Goal: Task Accomplishment & Management: Use online tool/utility

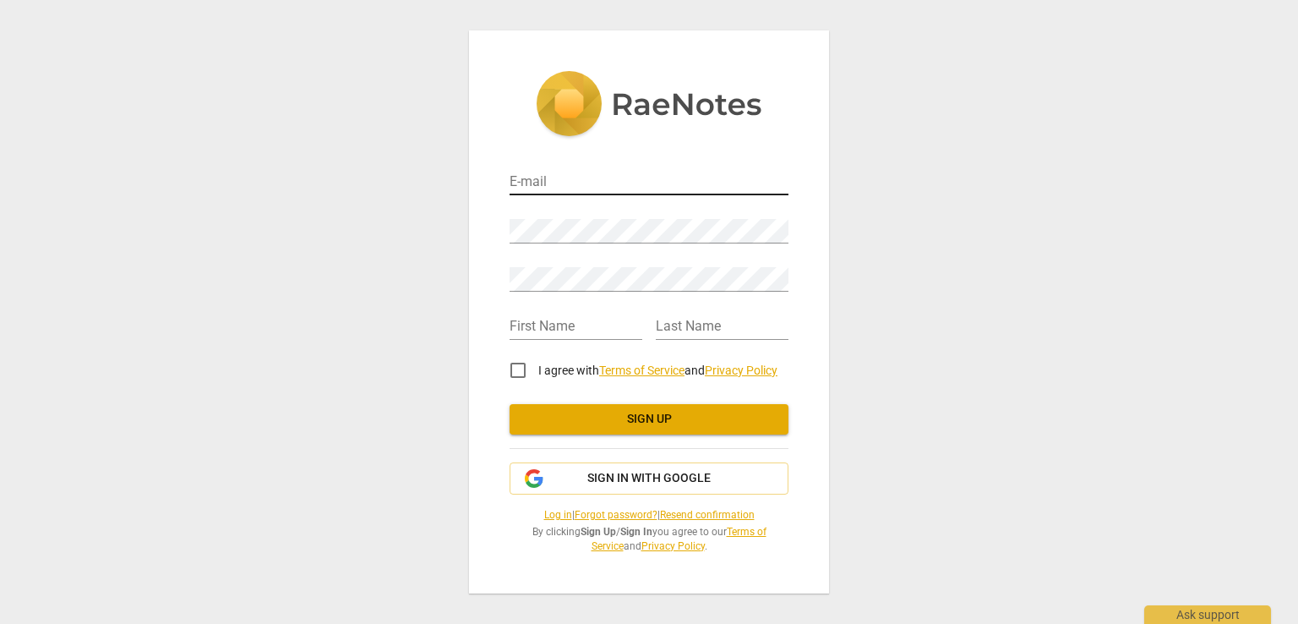
click at [634, 181] on input "email" at bounding box center [649, 183] width 279 height 25
type input "[EMAIL_ADDRESS][DOMAIN_NAME]"
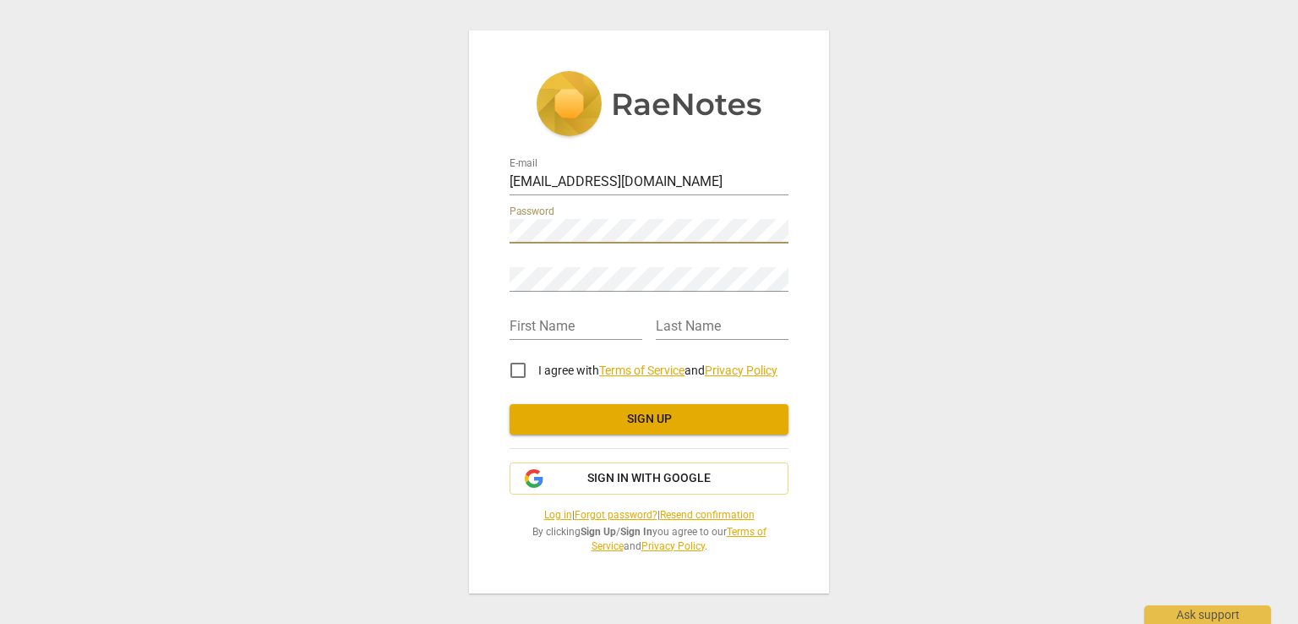
click at [469, 227] on div "E-mail pogosys@hotmail.com Password Retype Password First Name Last Name I agre…" at bounding box center [649, 311] width 360 height 563
click at [544, 329] on input "text" at bounding box center [576, 327] width 133 height 25
type input "Anais"
type input "Sahabian"
click at [518, 369] on input "I agree with Terms of Service and Privacy Policy" at bounding box center [518, 370] width 41 height 41
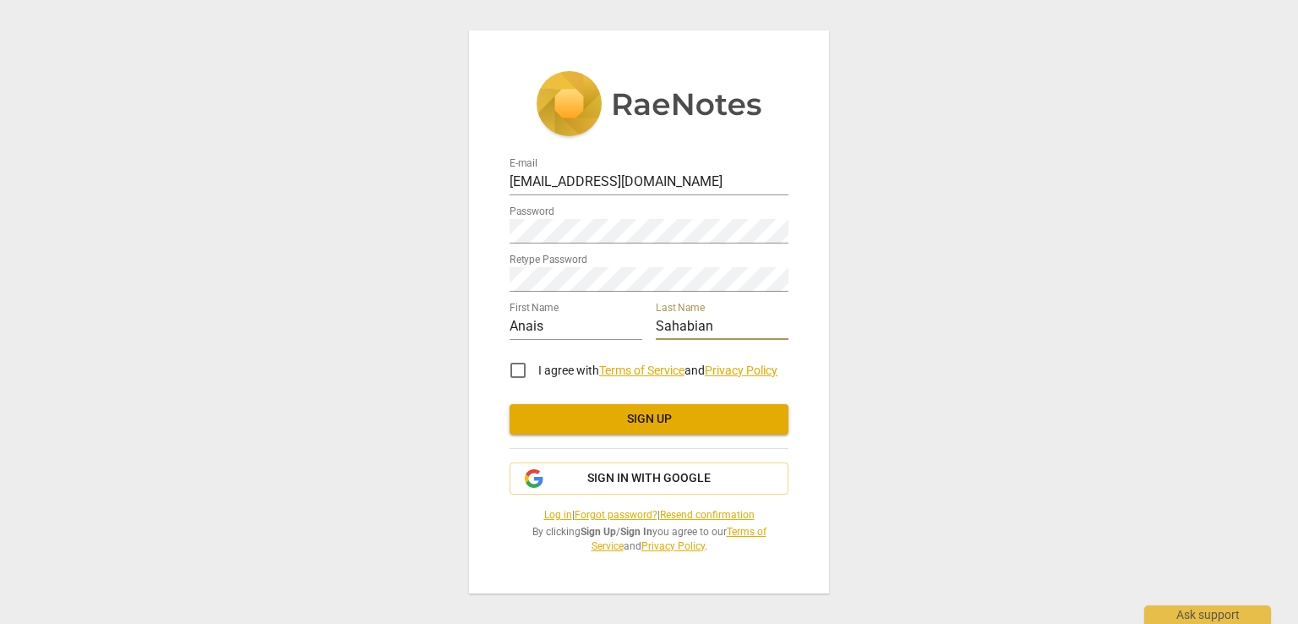
checkbox input "true"
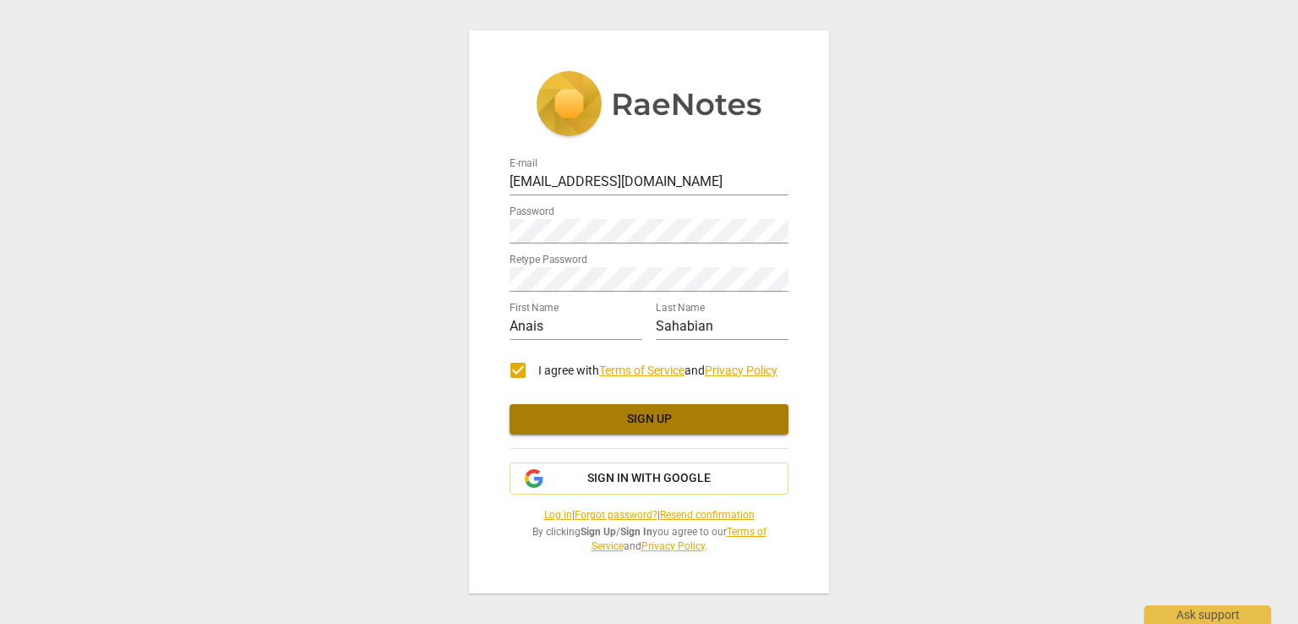
click at [652, 413] on span "Sign up" at bounding box center [649, 419] width 252 height 17
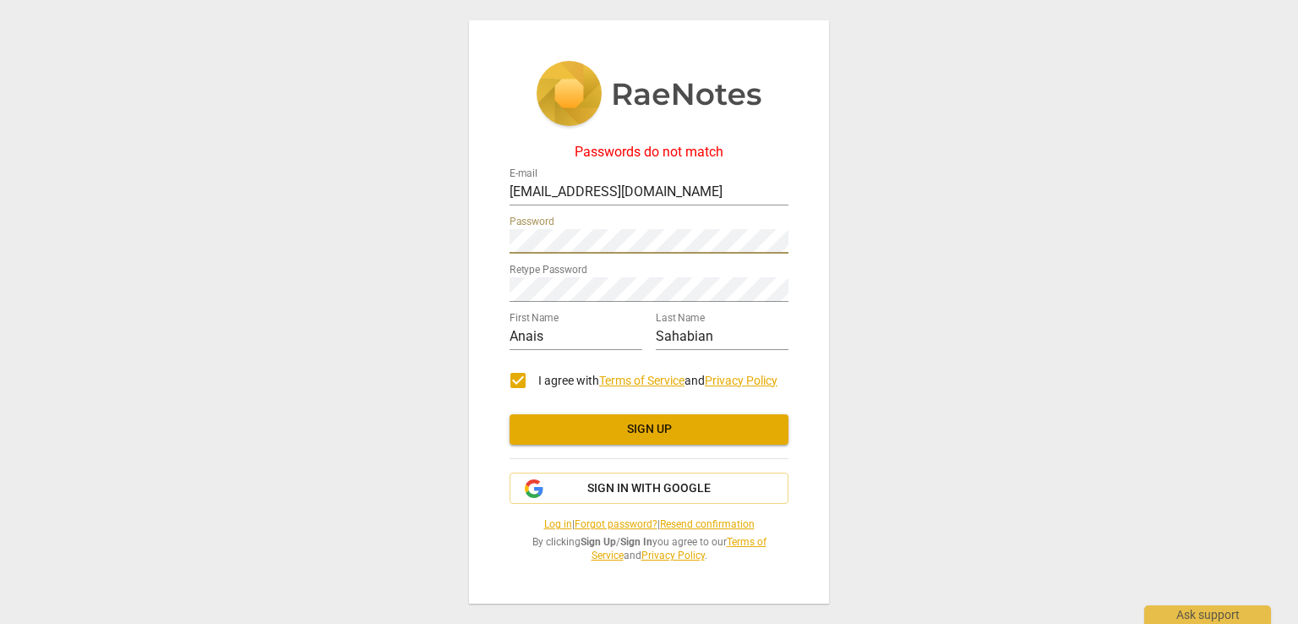
click at [442, 240] on div "Passwords do not match E-mail pogosys@hotmail.com Password Retype Password Firs…" at bounding box center [649, 312] width 1298 height 624
click at [684, 417] on button "Sign up" at bounding box center [649, 429] width 279 height 30
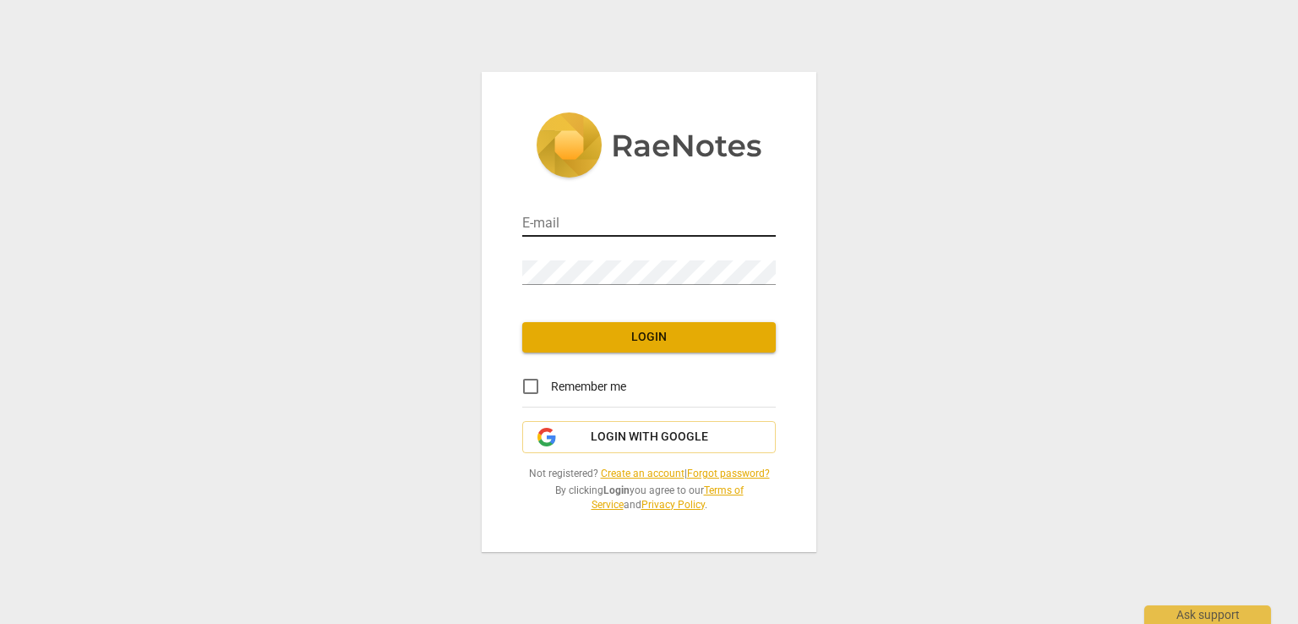
click at [595, 225] on input "email" at bounding box center [648, 224] width 253 height 25
type input "[EMAIL_ADDRESS][DOMAIN_NAME]"
click at [531, 384] on input "Remember me" at bounding box center [530, 386] width 41 height 41
checkbox input "true"
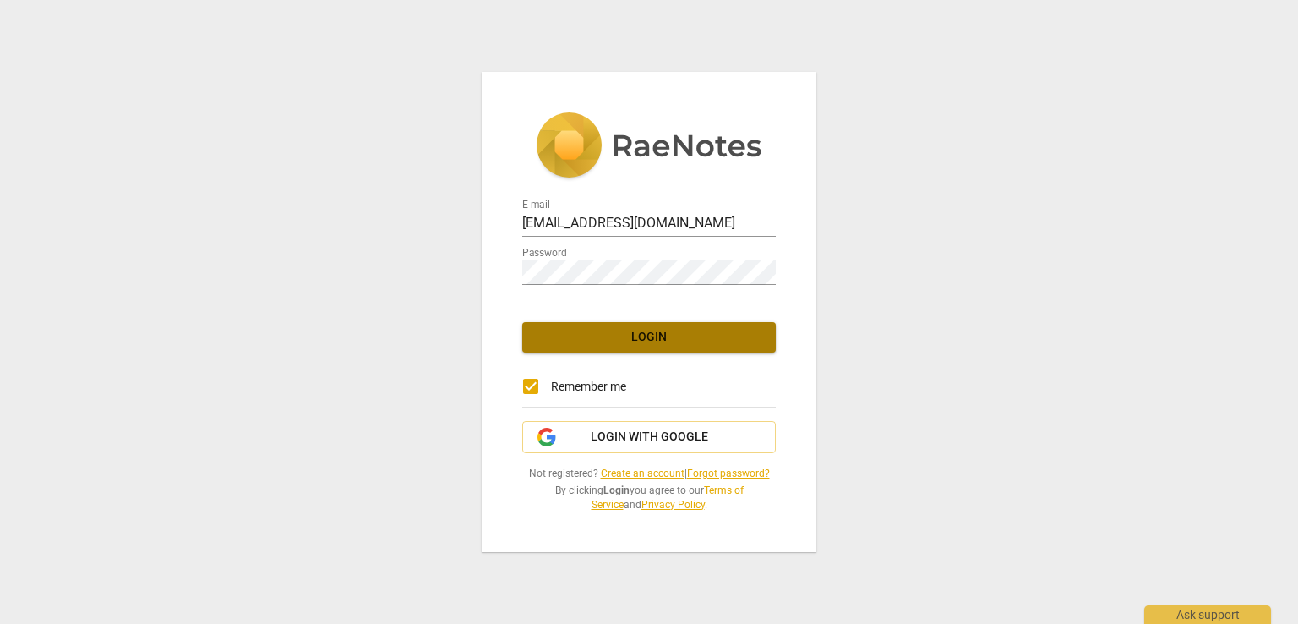
click at [592, 339] on span "Login" at bounding box center [649, 337] width 226 height 17
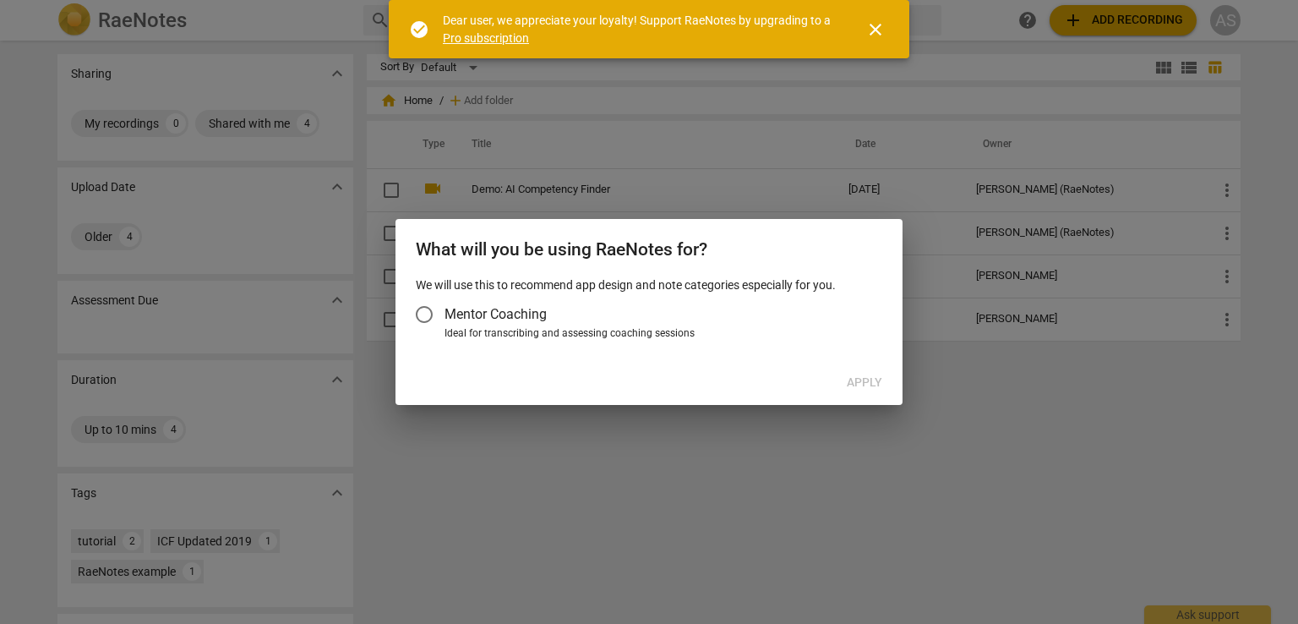
click at [424, 314] on input "Mentor Coaching" at bounding box center [424, 314] width 41 height 41
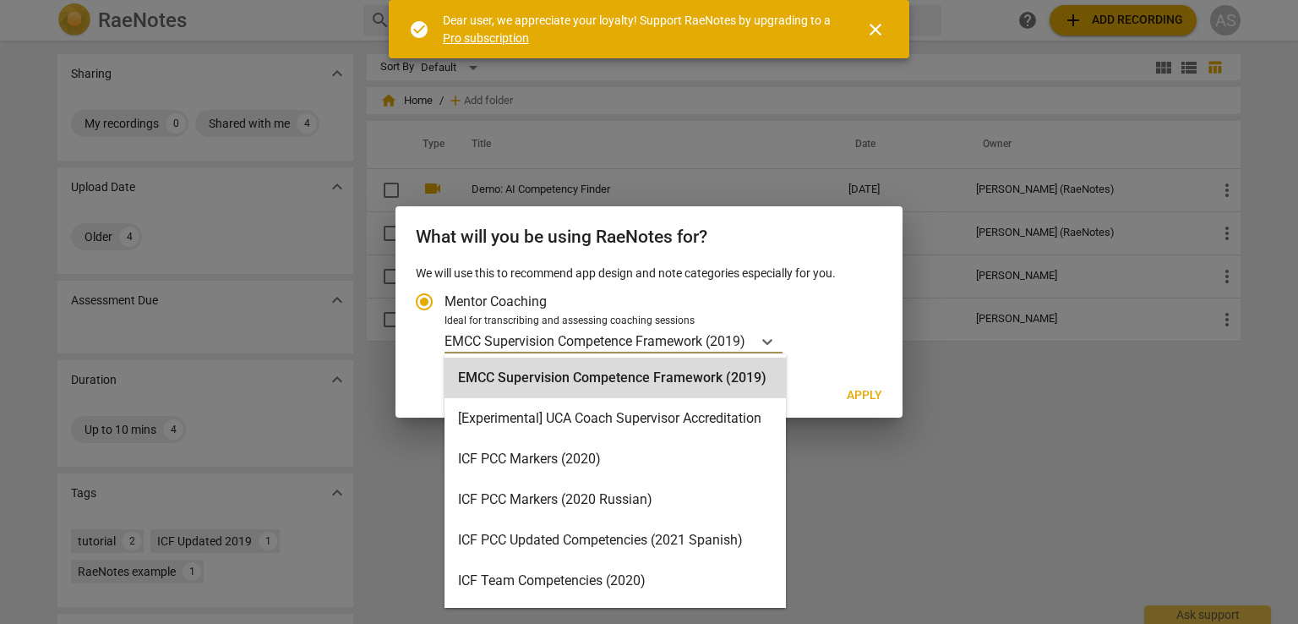
click at [537, 334] on p "EMCC Supervision Competence Framework (2019)" at bounding box center [594, 340] width 301 height 19
click at [0, 0] on input "Ideal for transcribing and assessing coaching sessions 16 results available. Us…" at bounding box center [0, 0] width 0 height 0
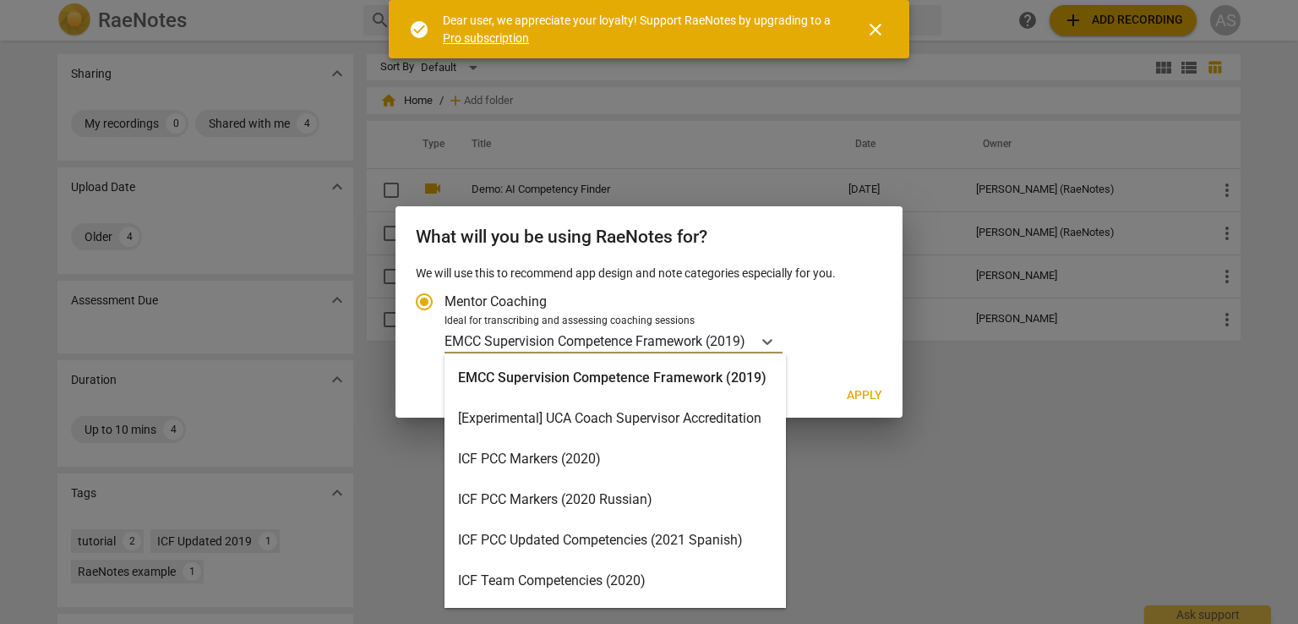
click at [549, 458] on div "ICF PCC Markers (2020)" at bounding box center [614, 459] width 341 height 41
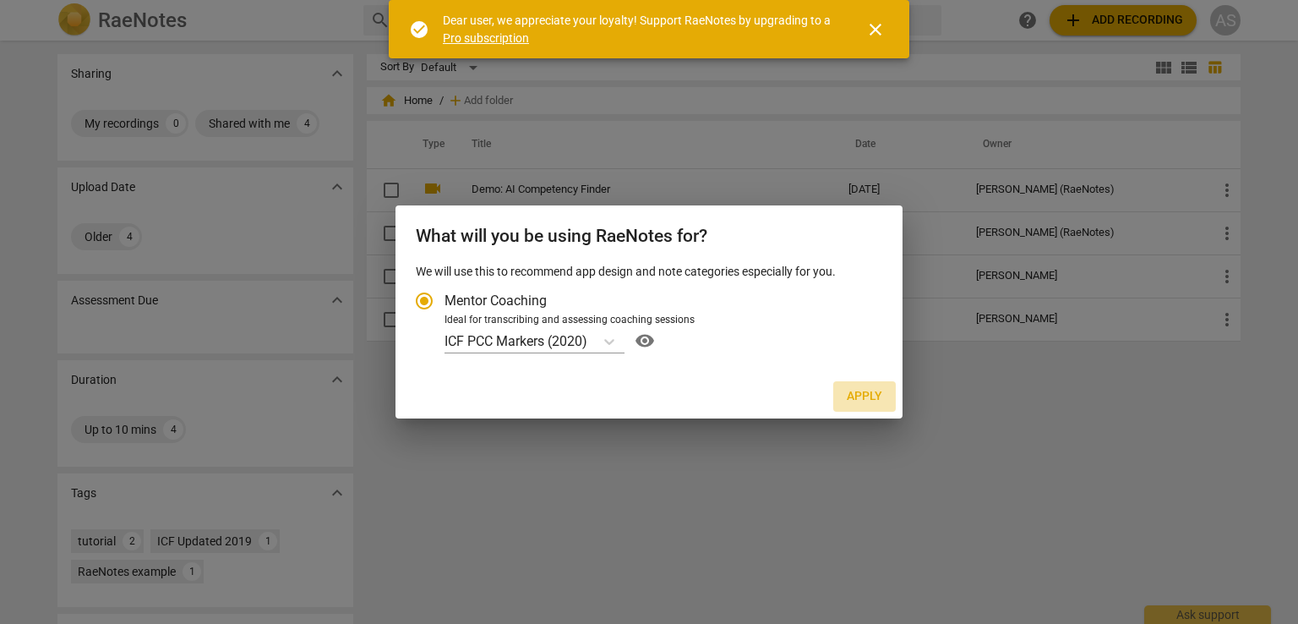
click at [872, 400] on span "Apply" at bounding box center [864, 396] width 35 height 17
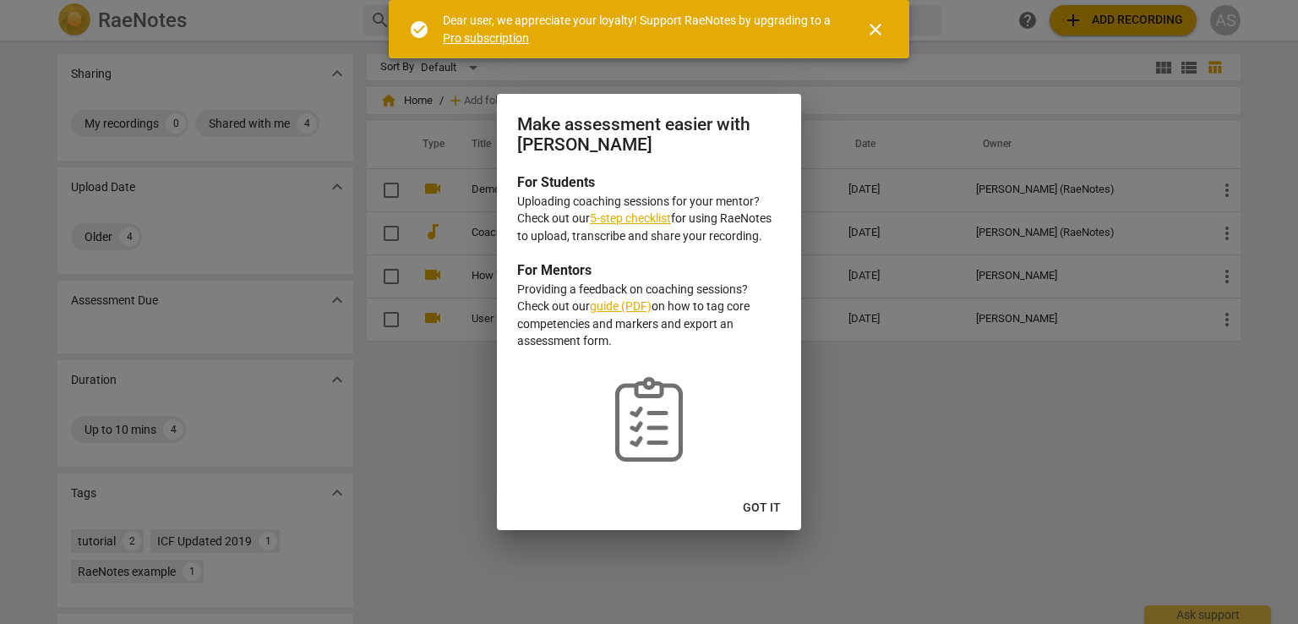
radio input "false"
click at [625, 216] on link "5-step checklist" at bounding box center [630, 218] width 81 height 14
click at [760, 504] on span "Got it" at bounding box center [762, 507] width 38 height 17
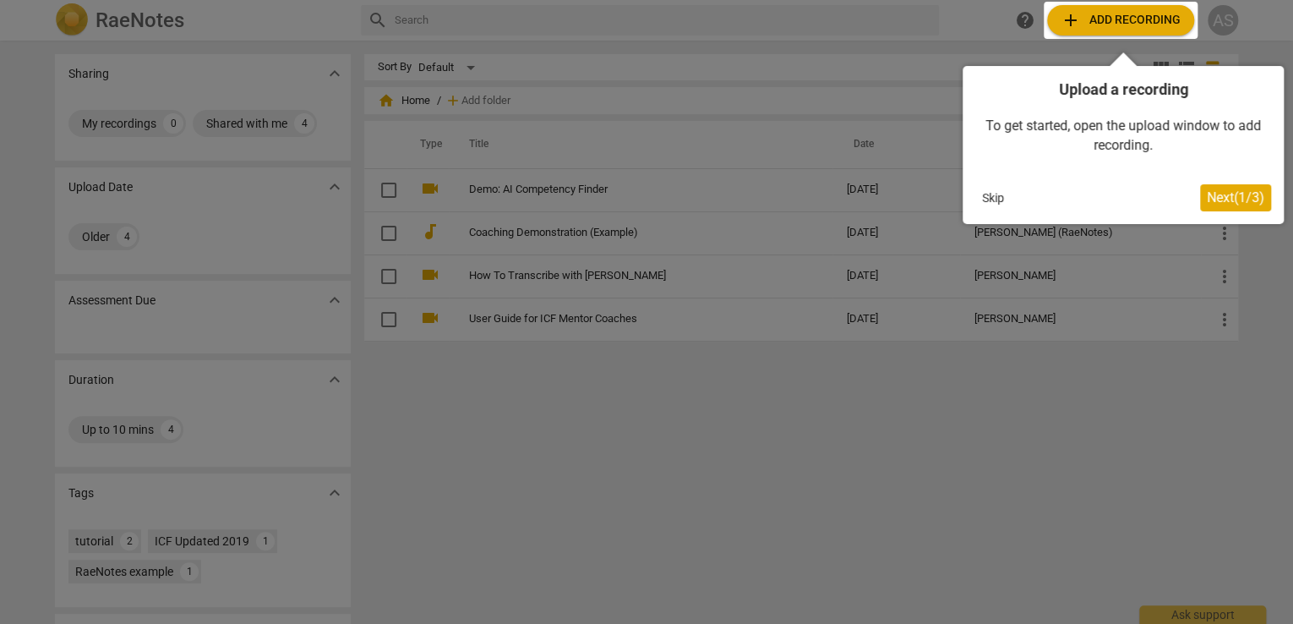
click at [1229, 196] on span "Next ( 1 / 3 )" at bounding box center [1235, 197] width 57 height 16
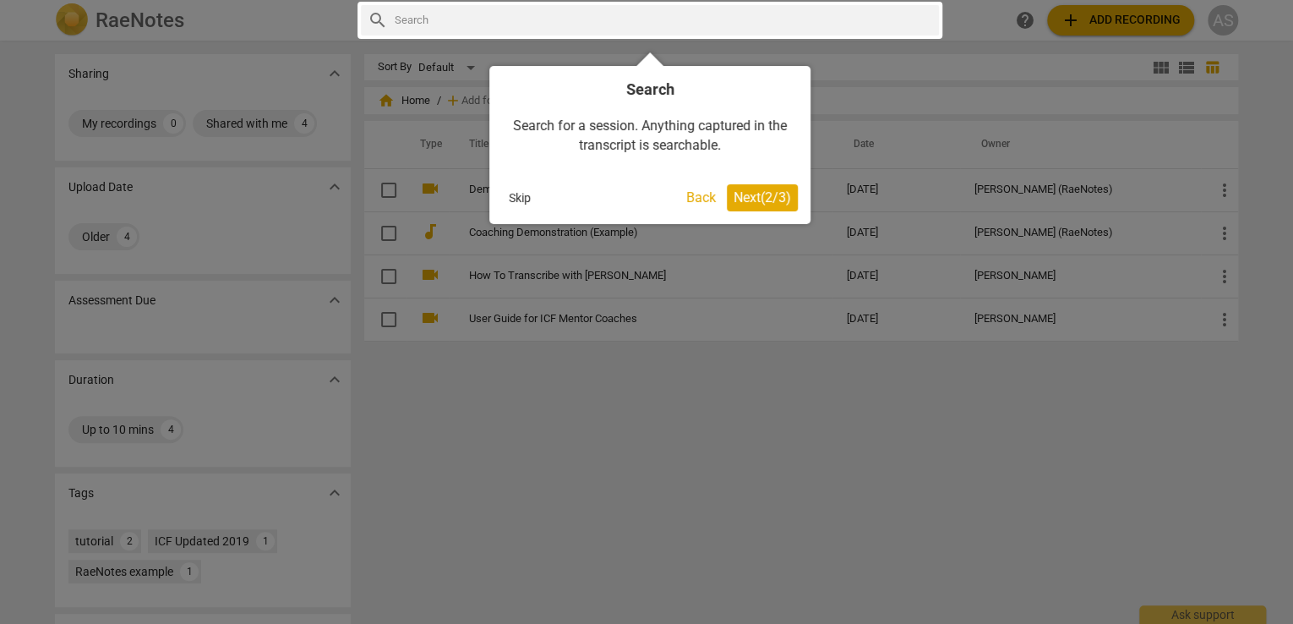
click at [760, 199] on span "Next ( 2 / 3 )" at bounding box center [761, 197] width 57 height 16
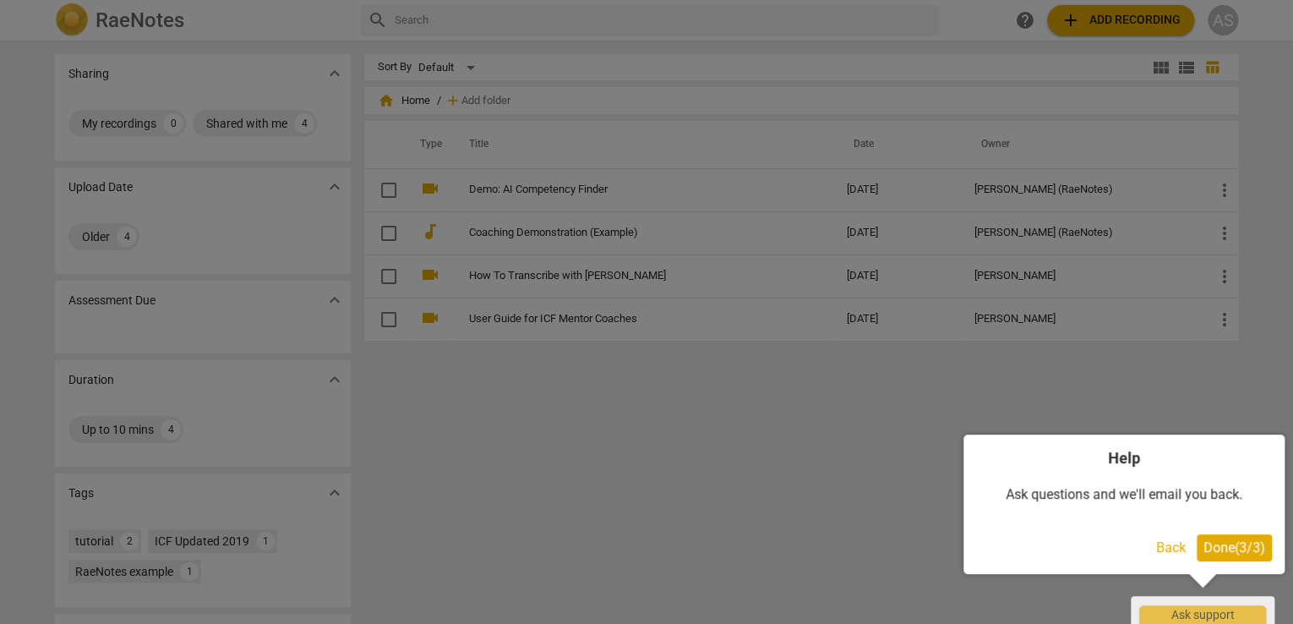
click at [1221, 548] on span "Done ( 3 / 3 )" at bounding box center [1234, 547] width 62 height 16
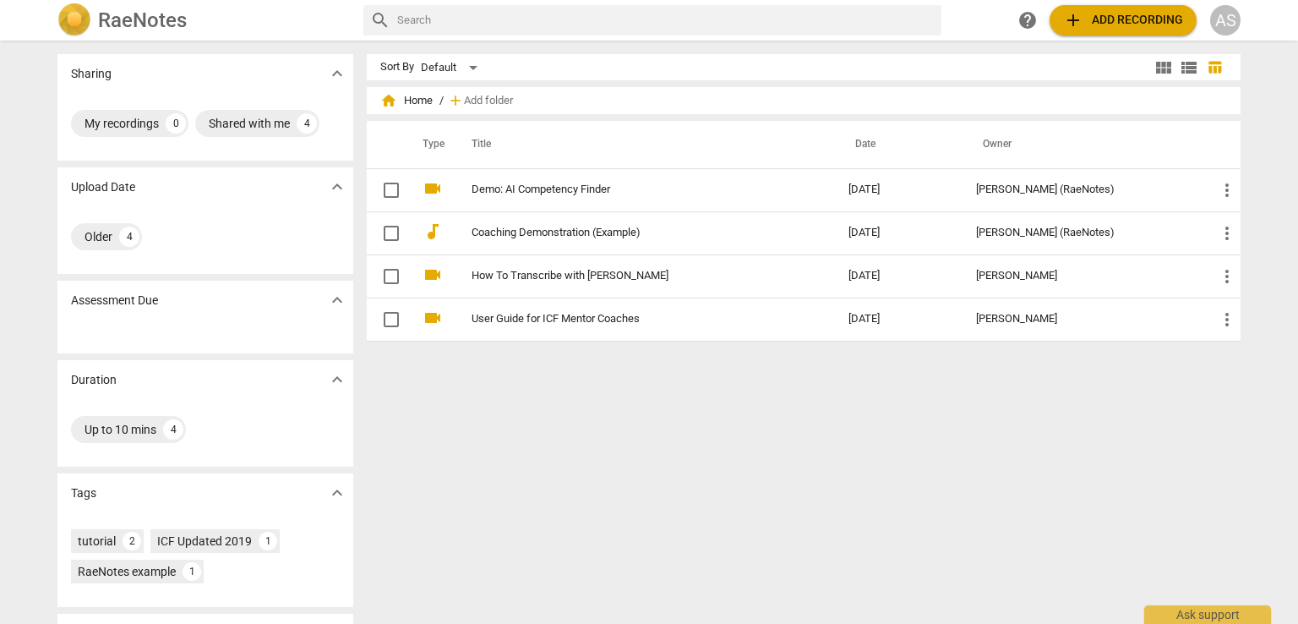
click at [460, 100] on span "add" at bounding box center [455, 100] width 17 height 17
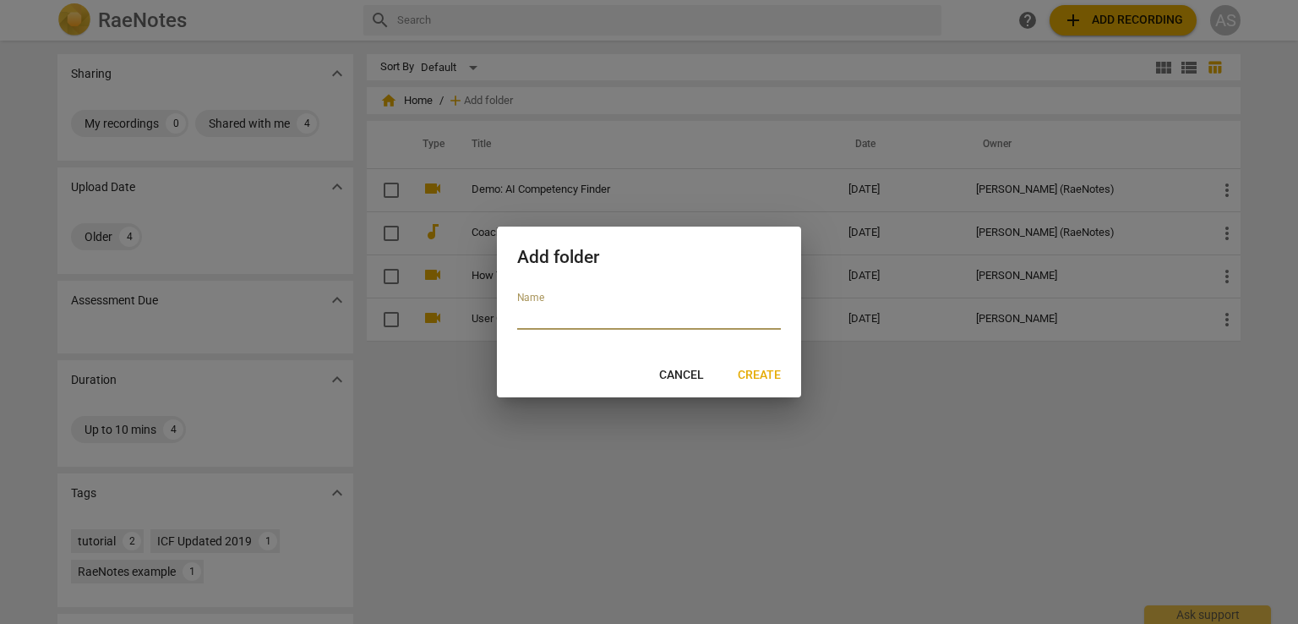
click at [679, 373] on span "Cancel" at bounding box center [681, 375] width 45 height 17
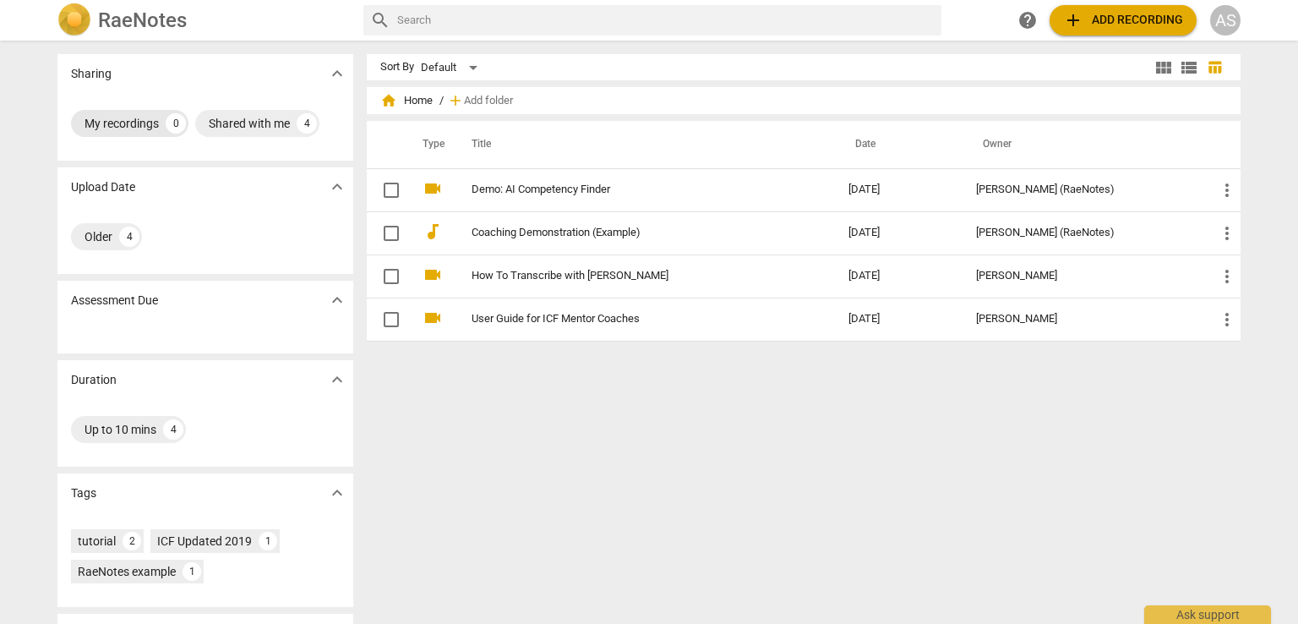
click at [134, 122] on div "My recordings" at bounding box center [121, 123] width 74 height 17
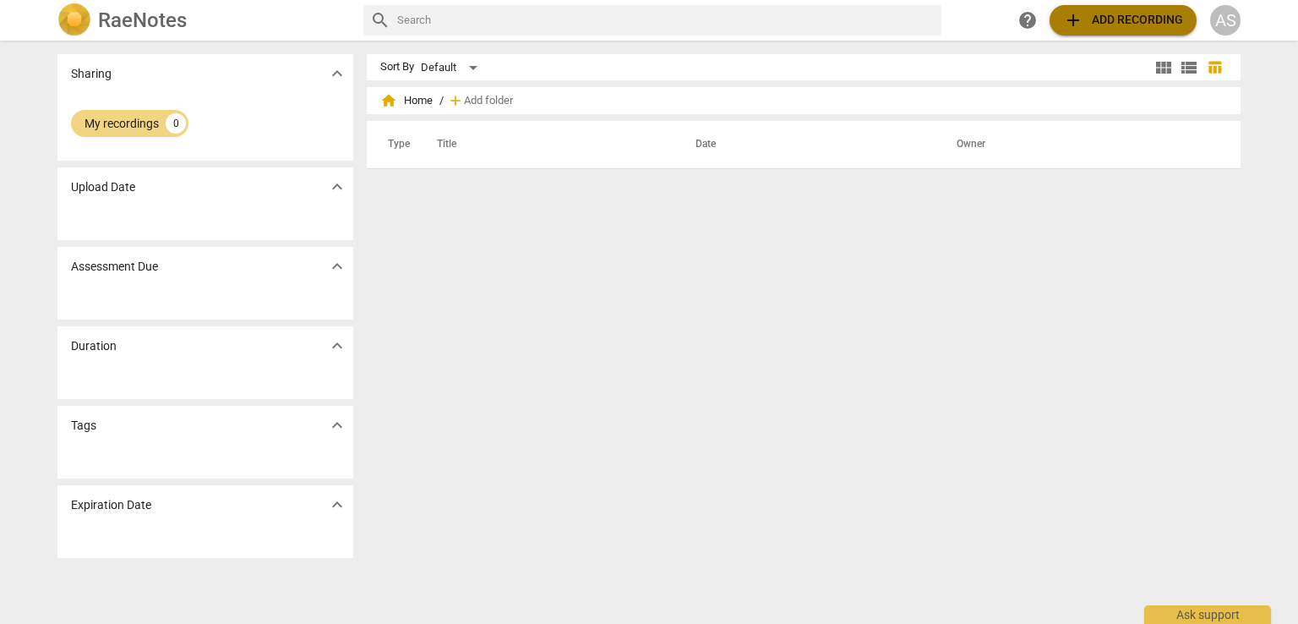
click at [1093, 15] on span "add Add recording" at bounding box center [1123, 20] width 120 height 20
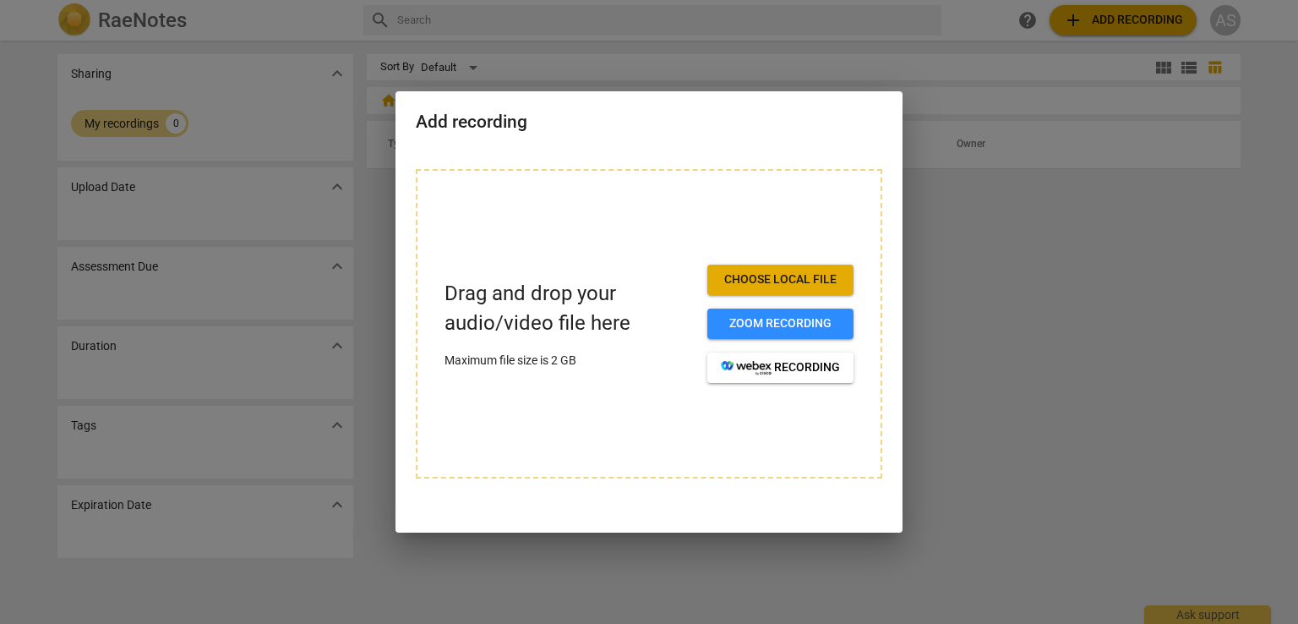
click at [757, 275] on span "Choose local file" at bounding box center [780, 279] width 119 height 17
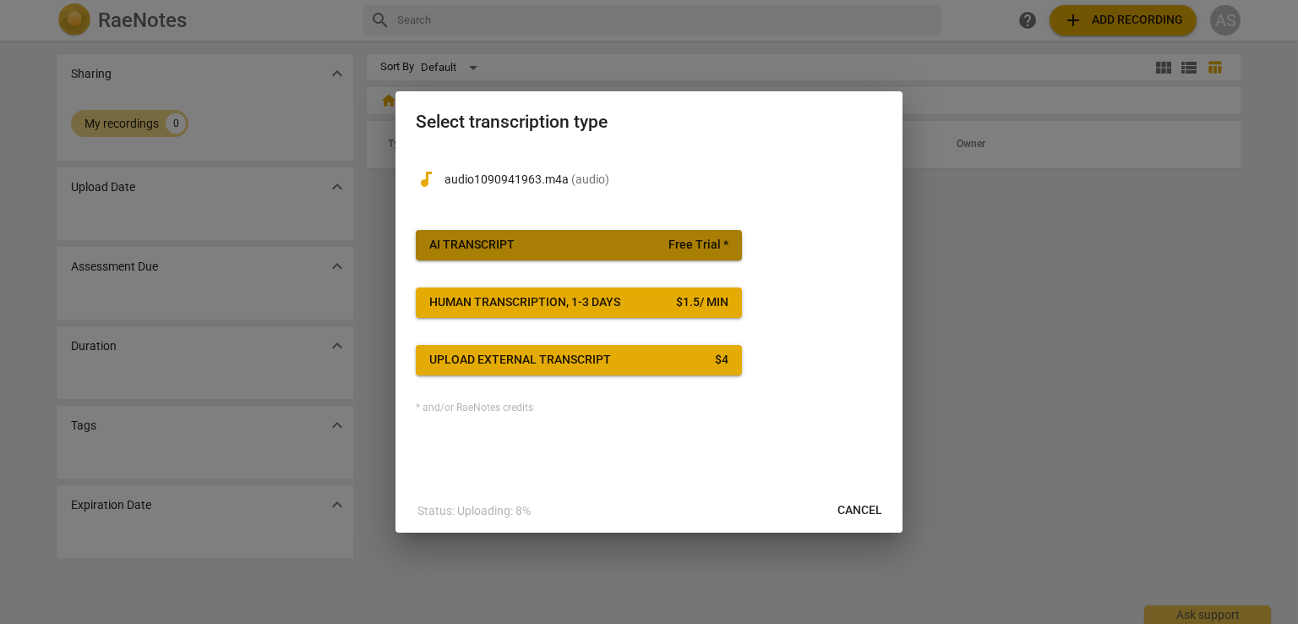
click at [559, 252] on span "AI Transcript Free Trial *" at bounding box center [578, 245] width 299 height 17
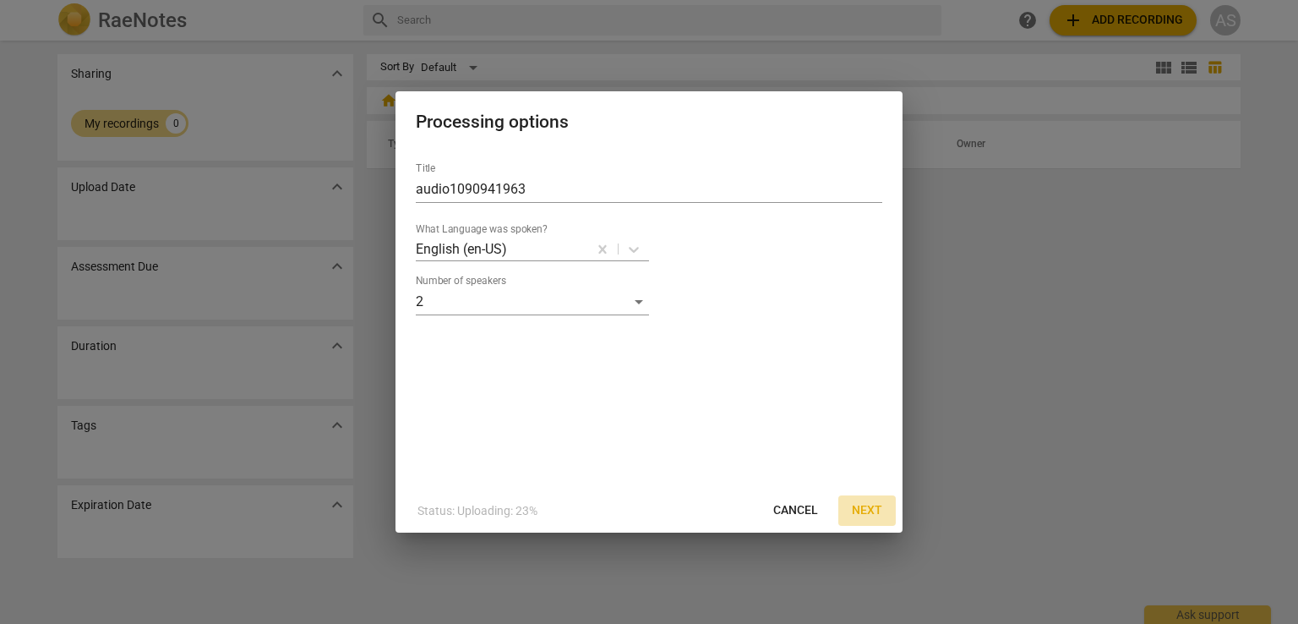
click at [869, 508] on span "Next" at bounding box center [867, 510] width 30 height 17
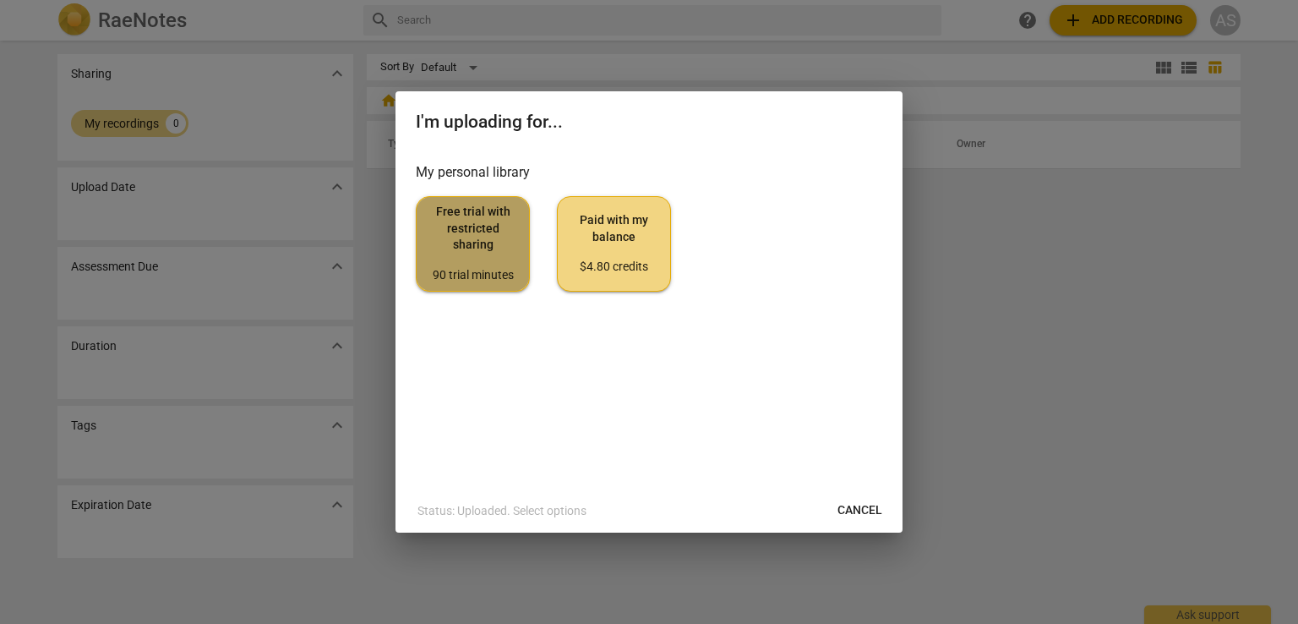
click at [482, 237] on span "Free trial with restricted sharing 90 trial minutes" at bounding box center [472, 243] width 85 height 79
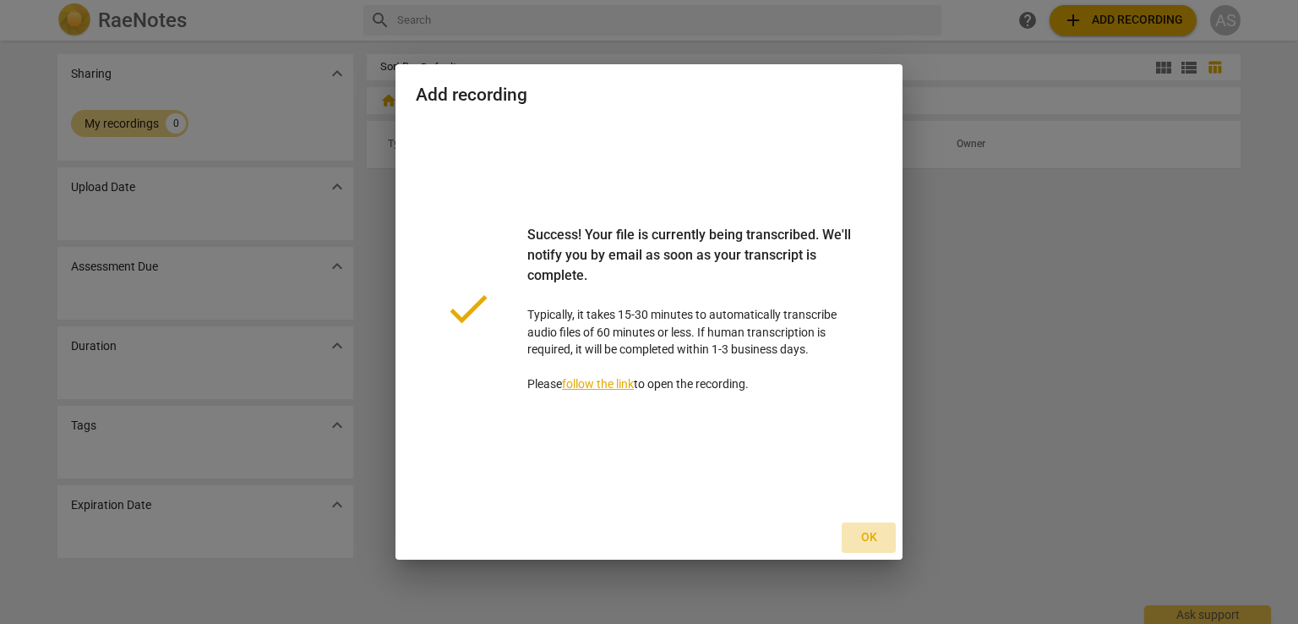
click at [865, 535] on span "Ok" at bounding box center [868, 537] width 27 height 17
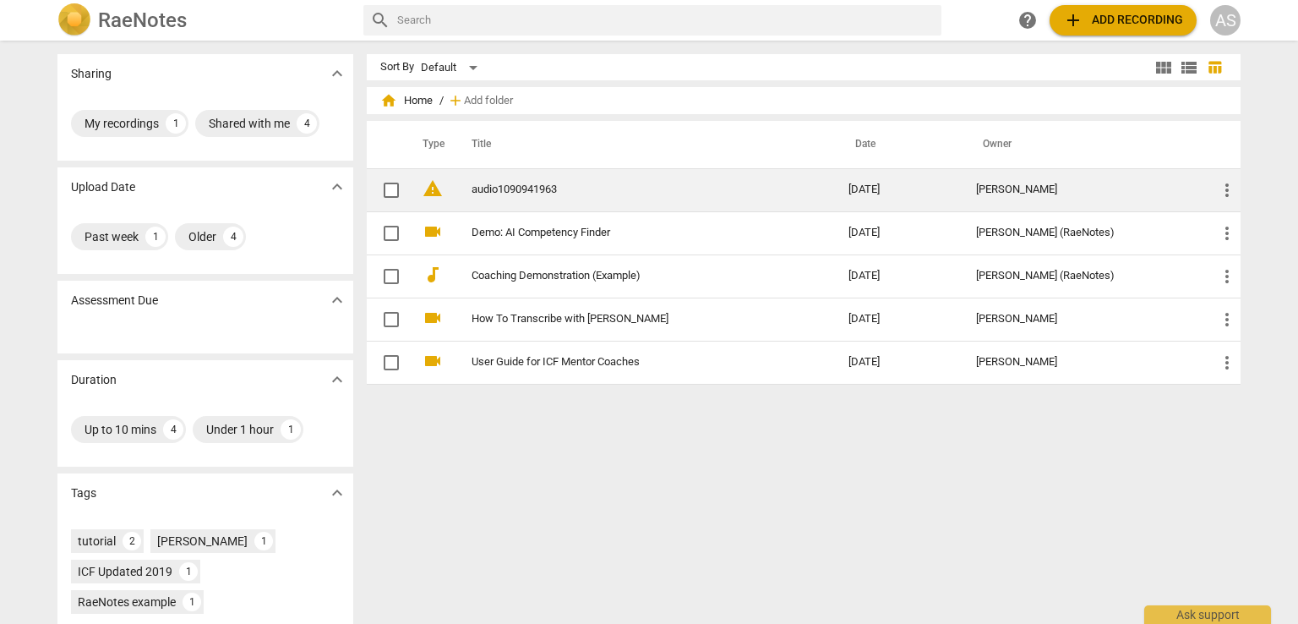
click at [1224, 192] on span "more_vert" at bounding box center [1227, 190] width 20 height 20
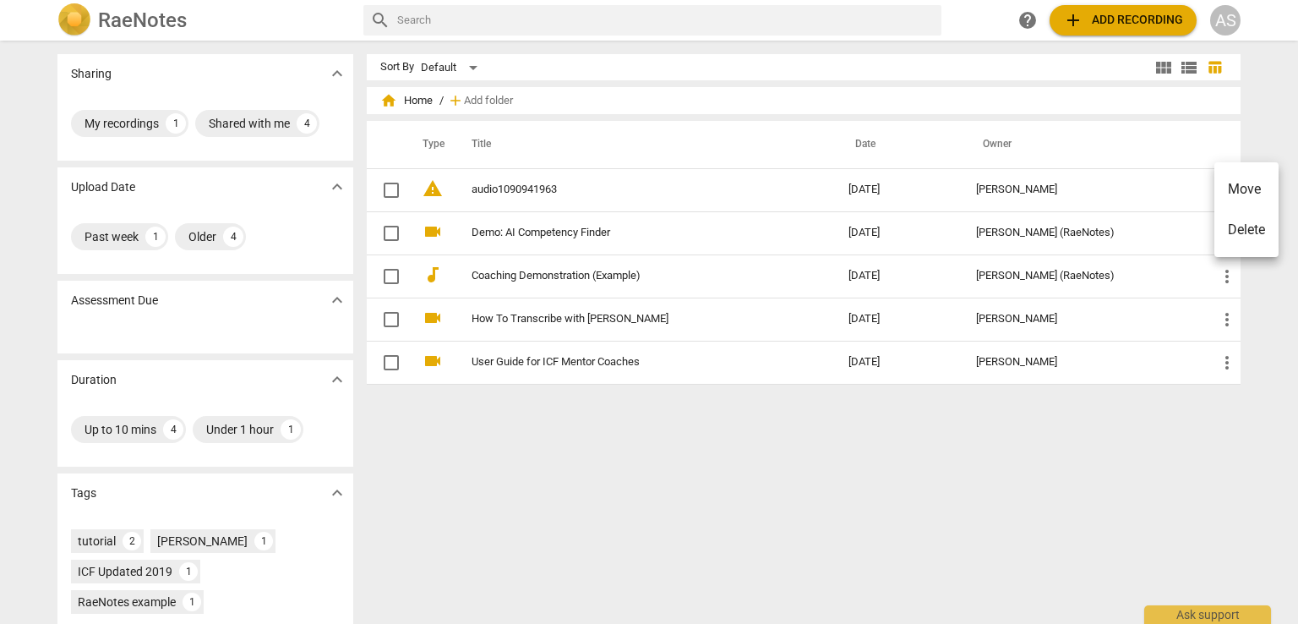
click at [703, 498] on div at bounding box center [649, 312] width 1298 height 624
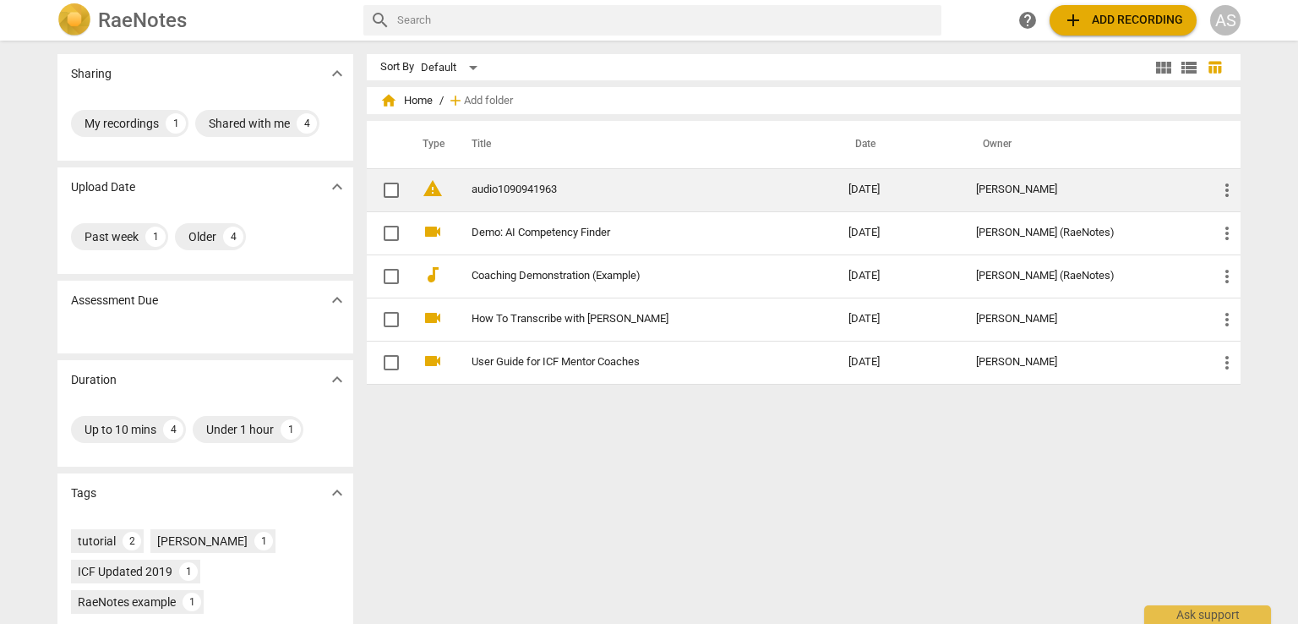
click at [537, 184] on link "audio1090941963" at bounding box center [629, 189] width 316 height 13
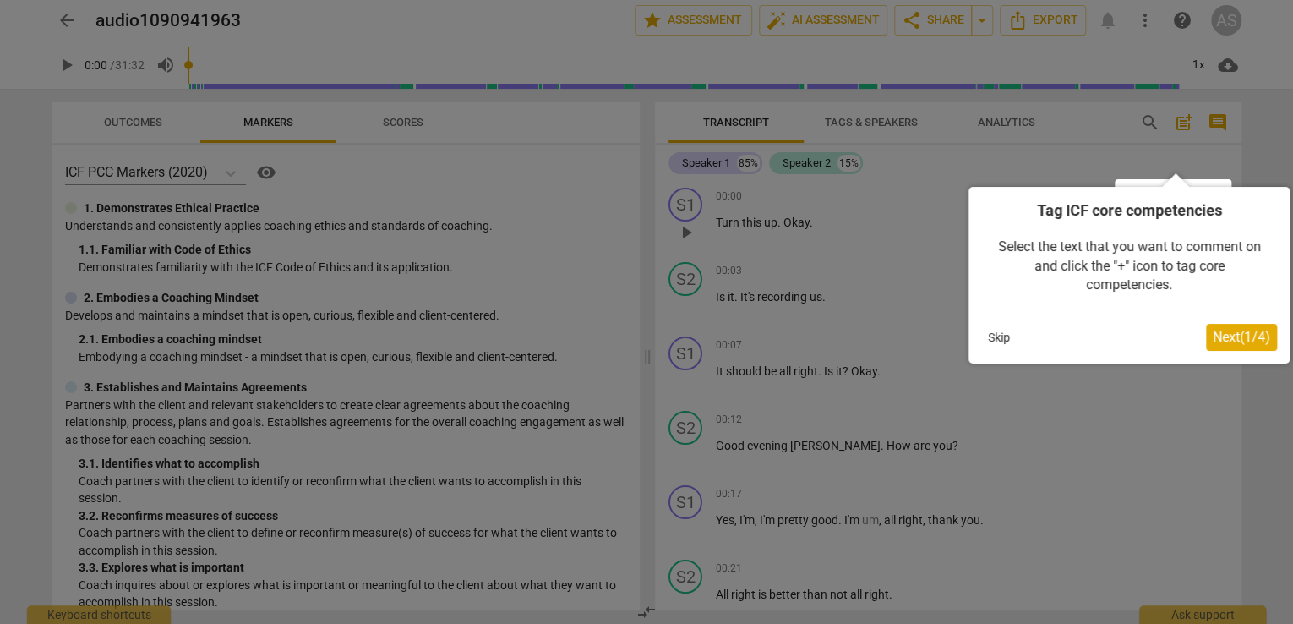
click at [1231, 334] on span "Next ( 1 / 4 )" at bounding box center [1241, 337] width 57 height 16
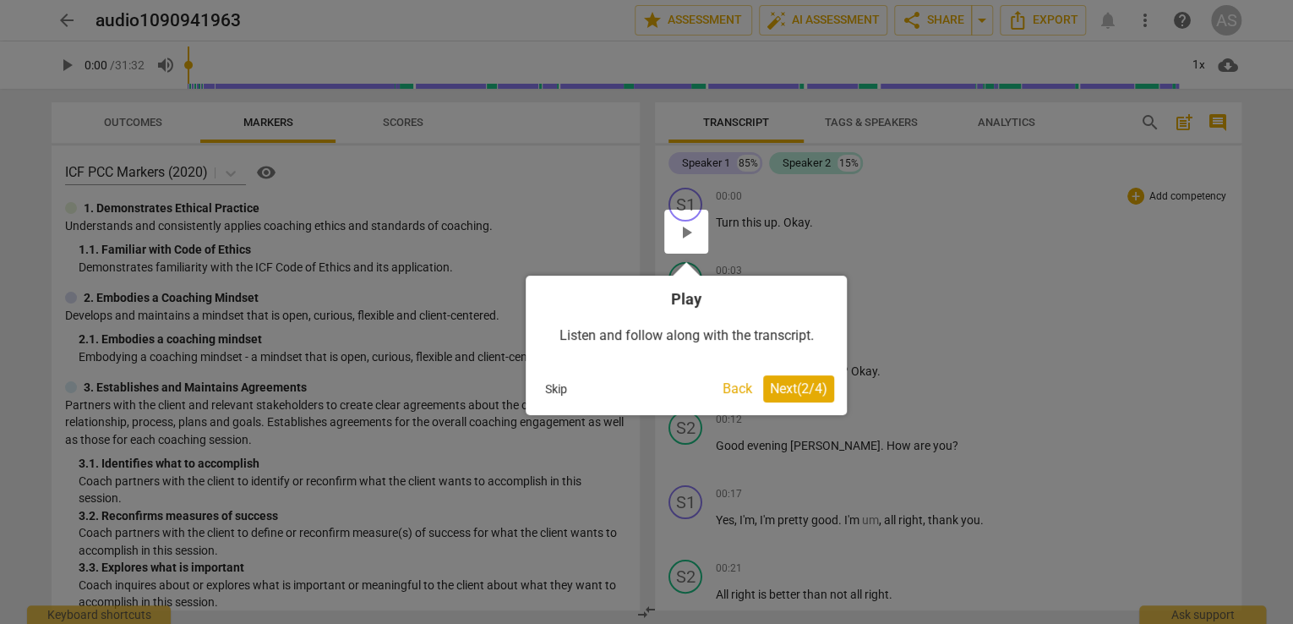
click at [685, 225] on div at bounding box center [686, 232] width 44 height 44
click at [680, 236] on div at bounding box center [686, 232] width 44 height 44
click at [798, 390] on span "Next ( 2 / 4 )" at bounding box center [798, 388] width 57 height 16
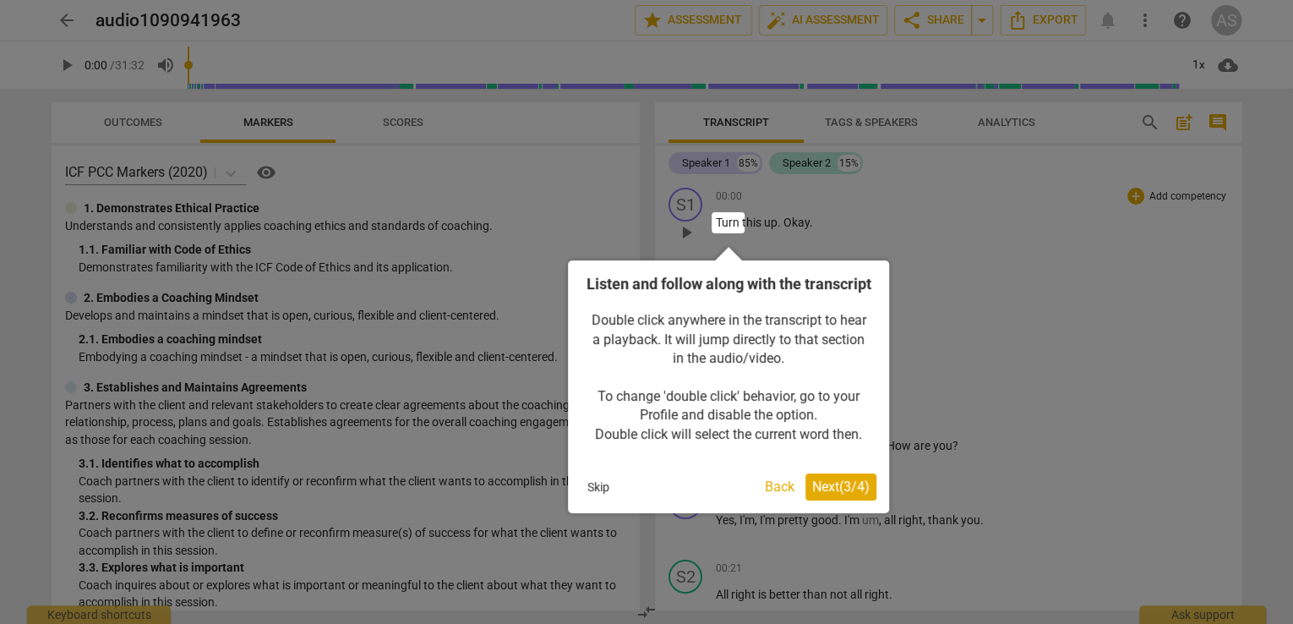
click at [825, 494] on span "Next ( 3 / 4 )" at bounding box center [840, 486] width 57 height 16
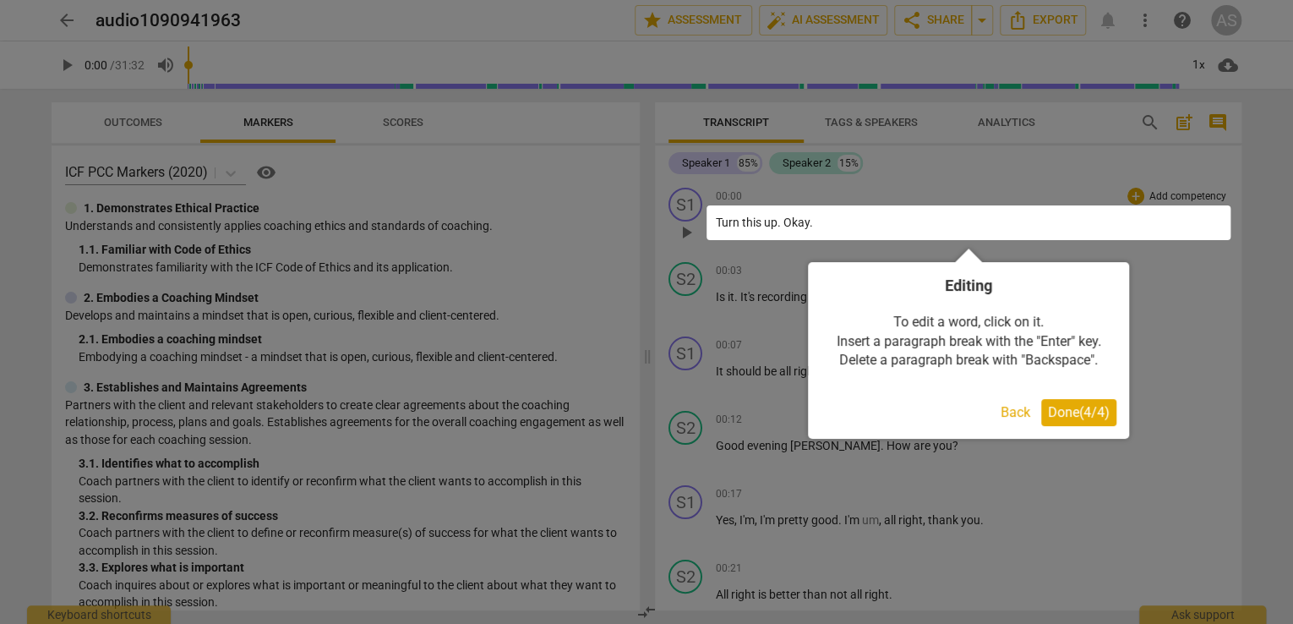
click at [1082, 417] on span "Done ( 4 / 4 )" at bounding box center [1079, 412] width 62 height 16
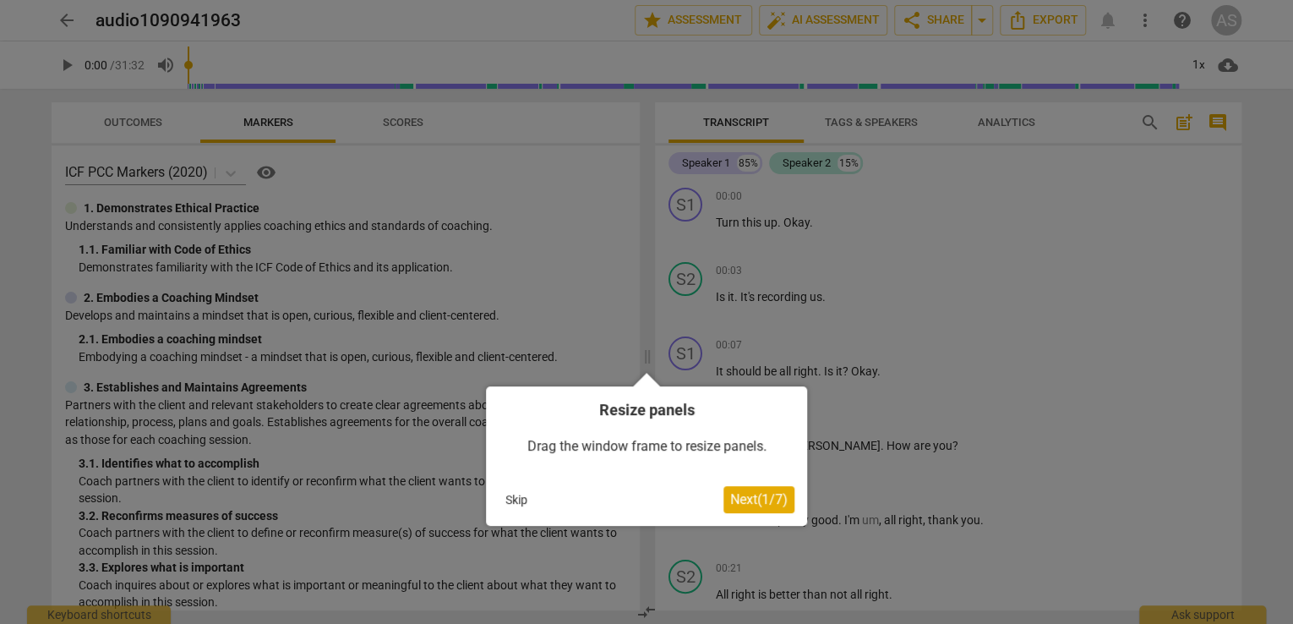
click at [746, 501] on span "Next ( 1 / 7 )" at bounding box center [758, 499] width 57 height 16
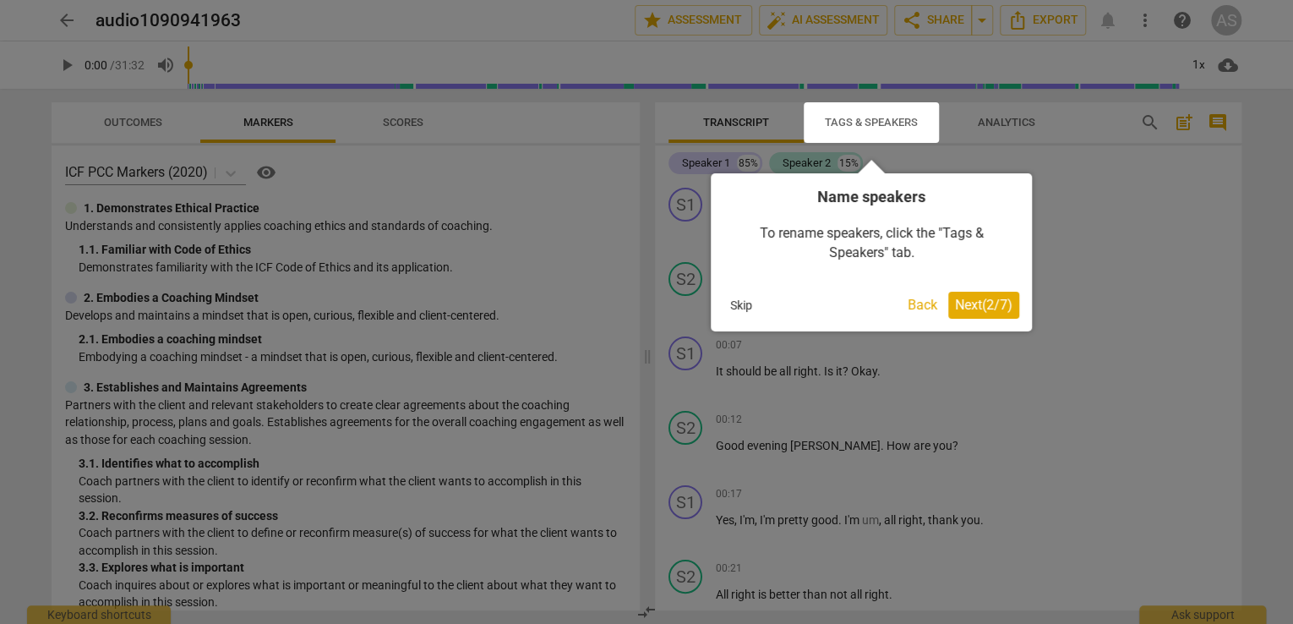
click at [975, 307] on span "Next ( 2 / 7 )" at bounding box center [983, 305] width 57 height 16
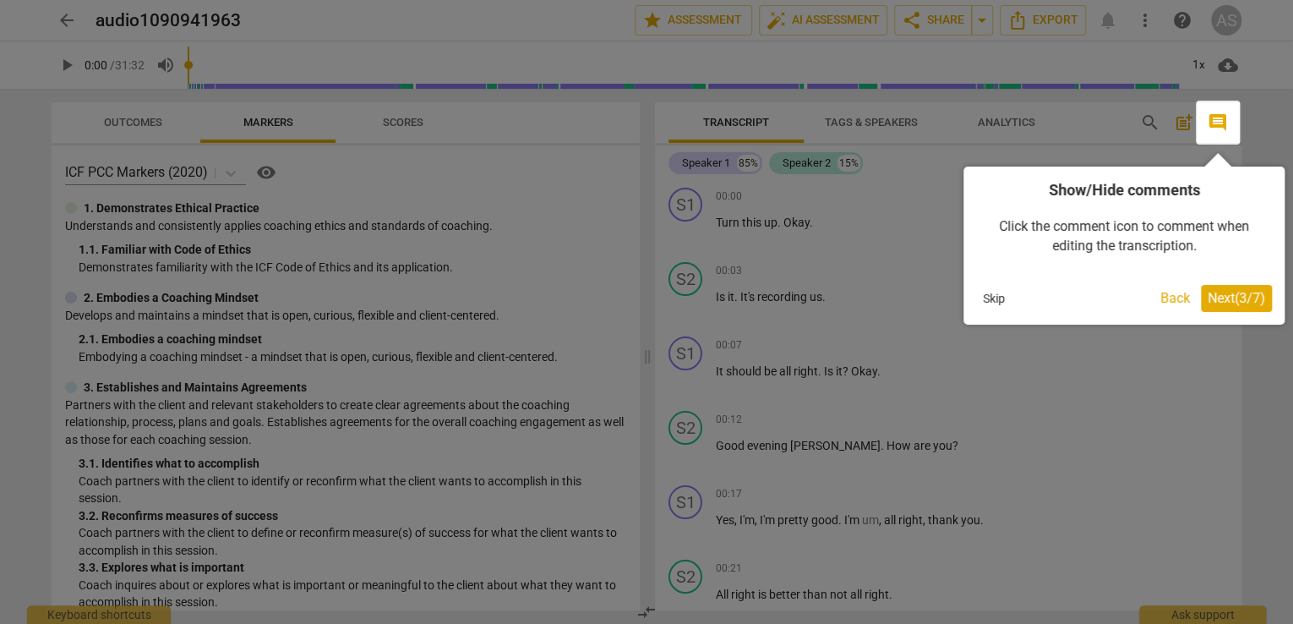
click at [1223, 294] on span "Next ( 3 / 7 )" at bounding box center [1235, 298] width 57 height 16
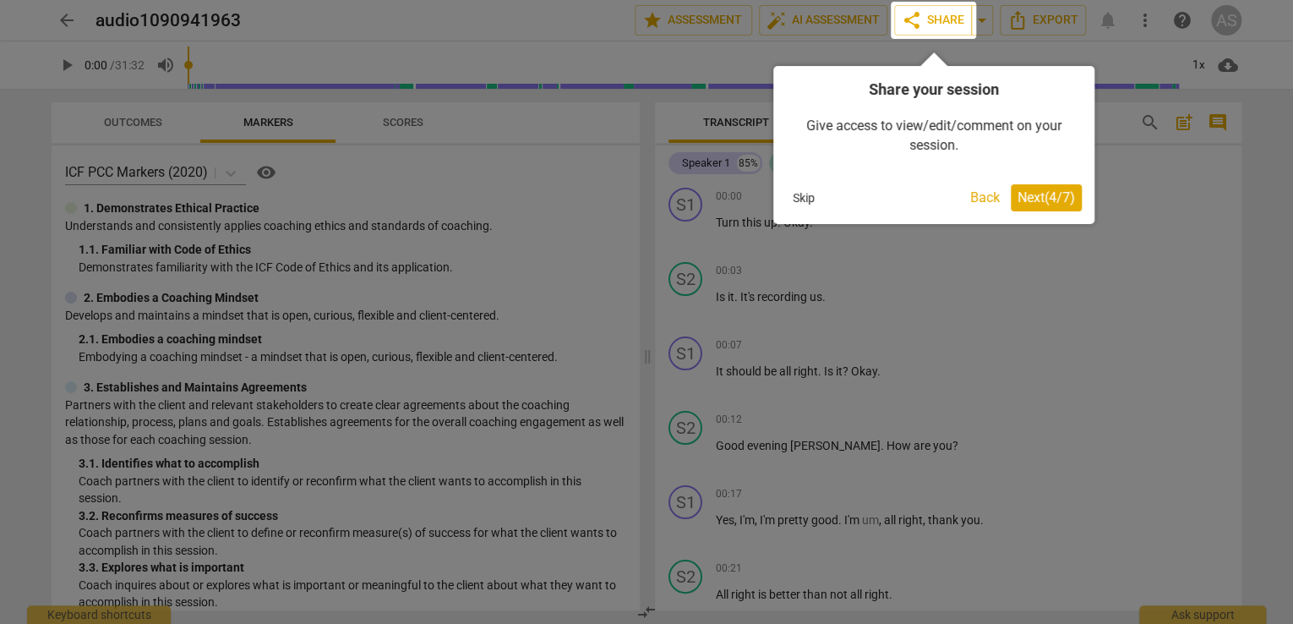
click at [1028, 197] on span "Next ( 4 / 7 )" at bounding box center [1045, 197] width 57 height 16
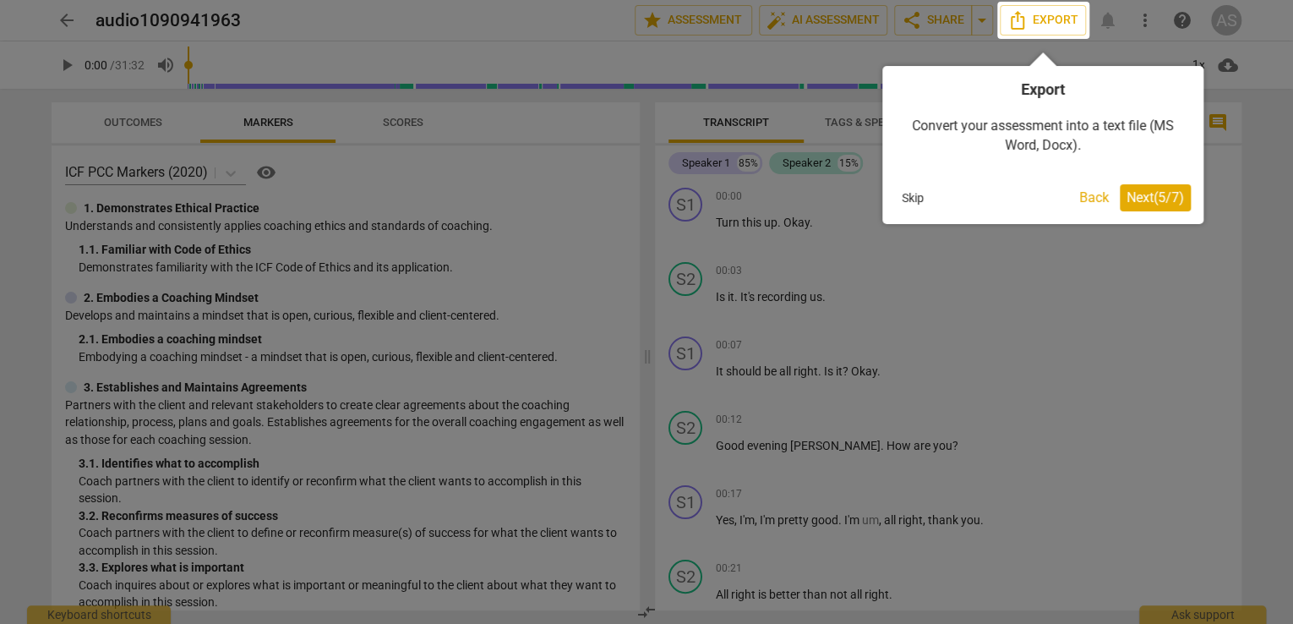
click at [1149, 197] on span "Next ( 5 / 7 )" at bounding box center [1154, 197] width 57 height 16
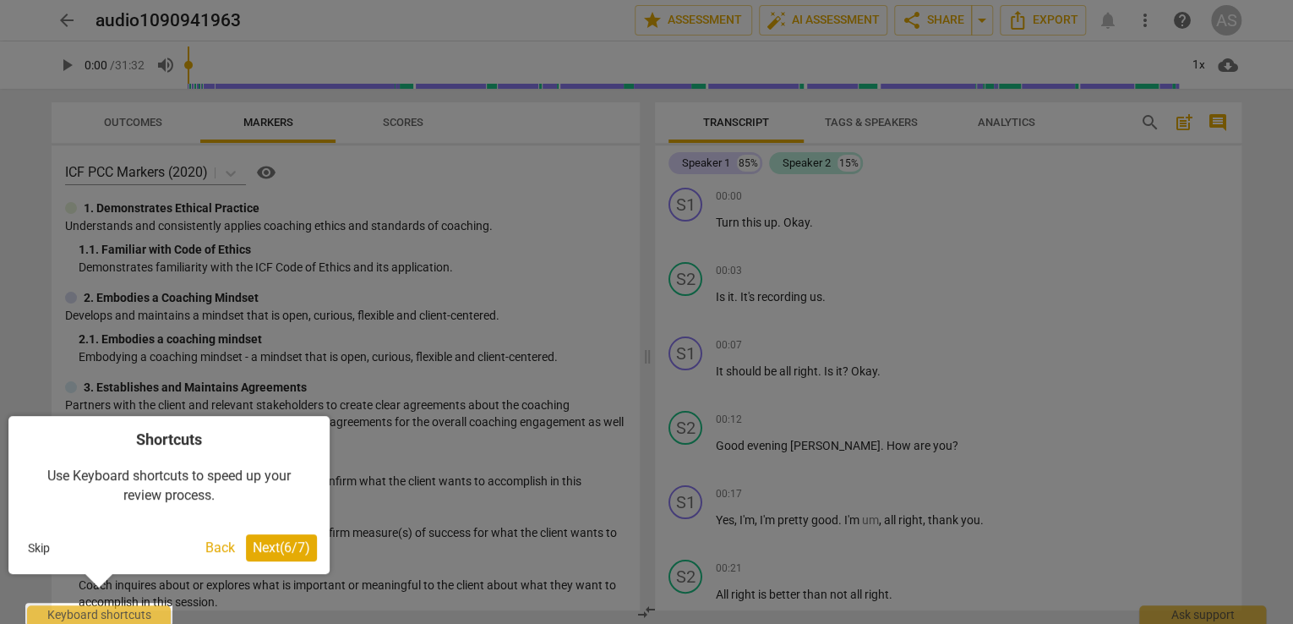
click at [268, 551] on span "Next ( 6 / 7 )" at bounding box center [281, 547] width 57 height 16
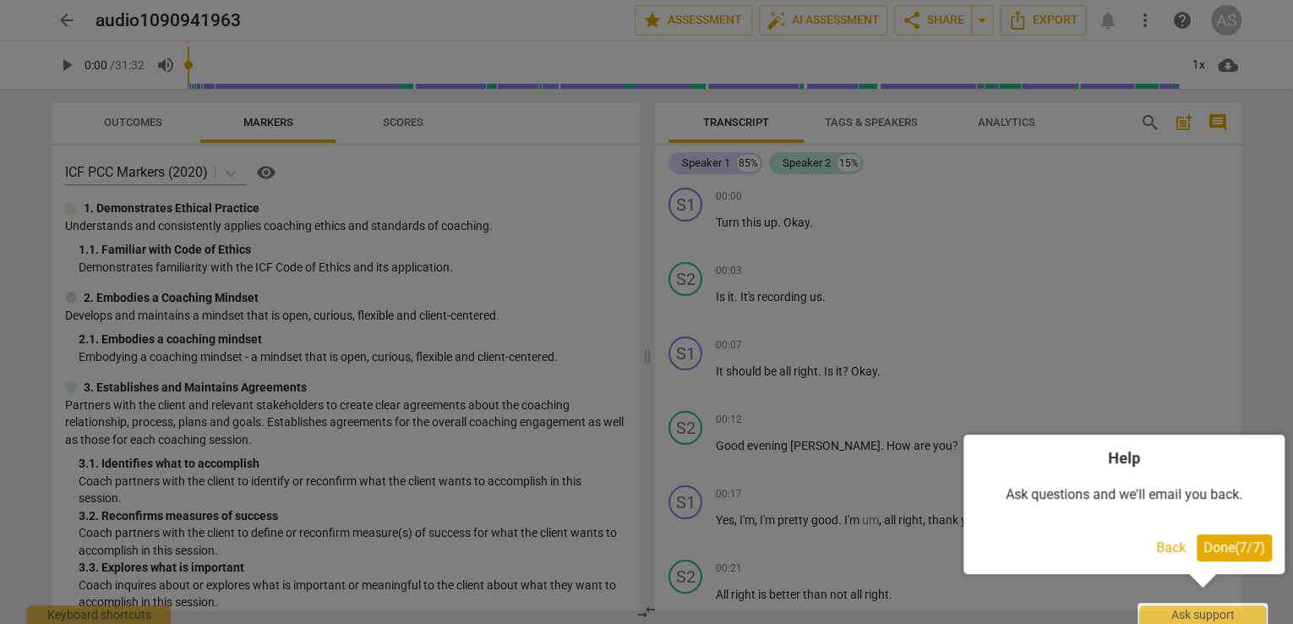
click at [1234, 545] on span "Done ( 7 / 7 )" at bounding box center [1234, 547] width 62 height 16
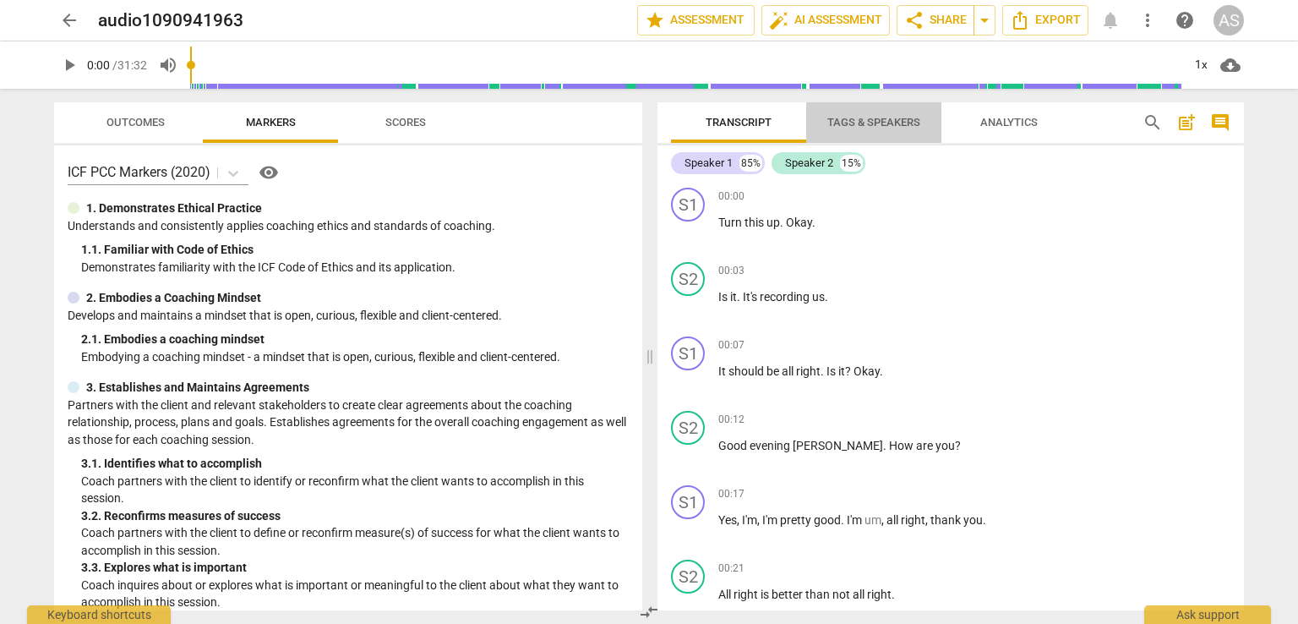
click at [865, 123] on span "Tags & Speakers" at bounding box center [873, 122] width 93 height 13
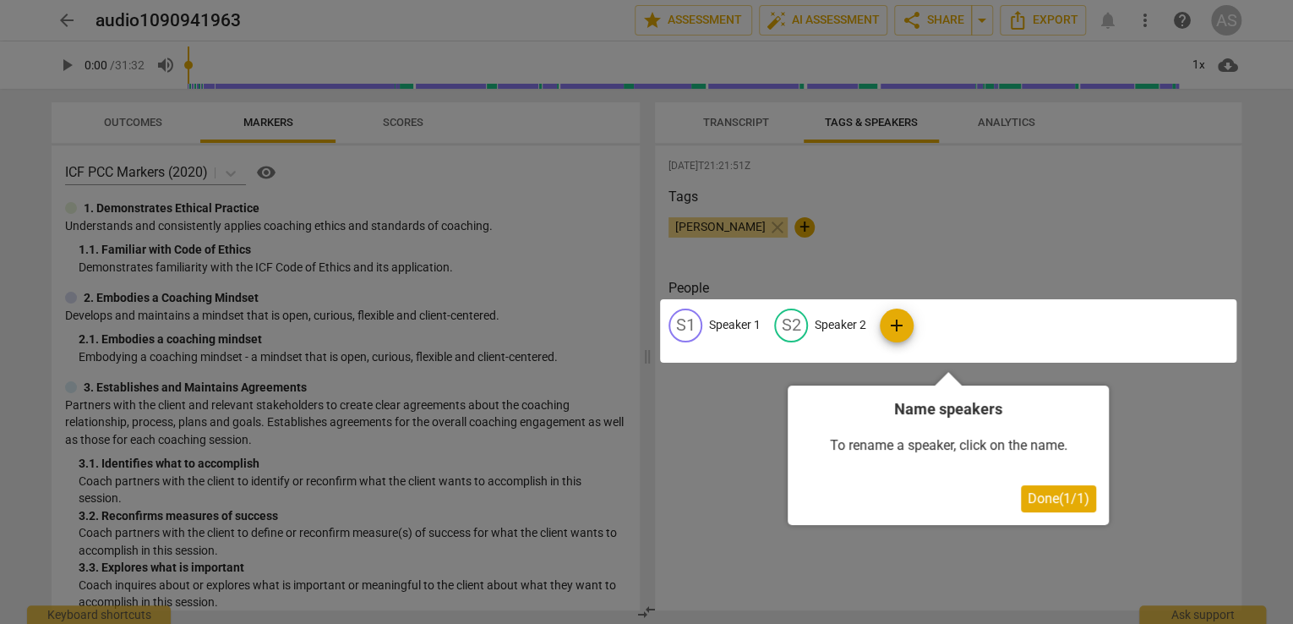
click at [686, 313] on div at bounding box center [948, 330] width 576 height 63
click at [1071, 498] on span "Done ( 1 / 1 )" at bounding box center [1058, 498] width 62 height 16
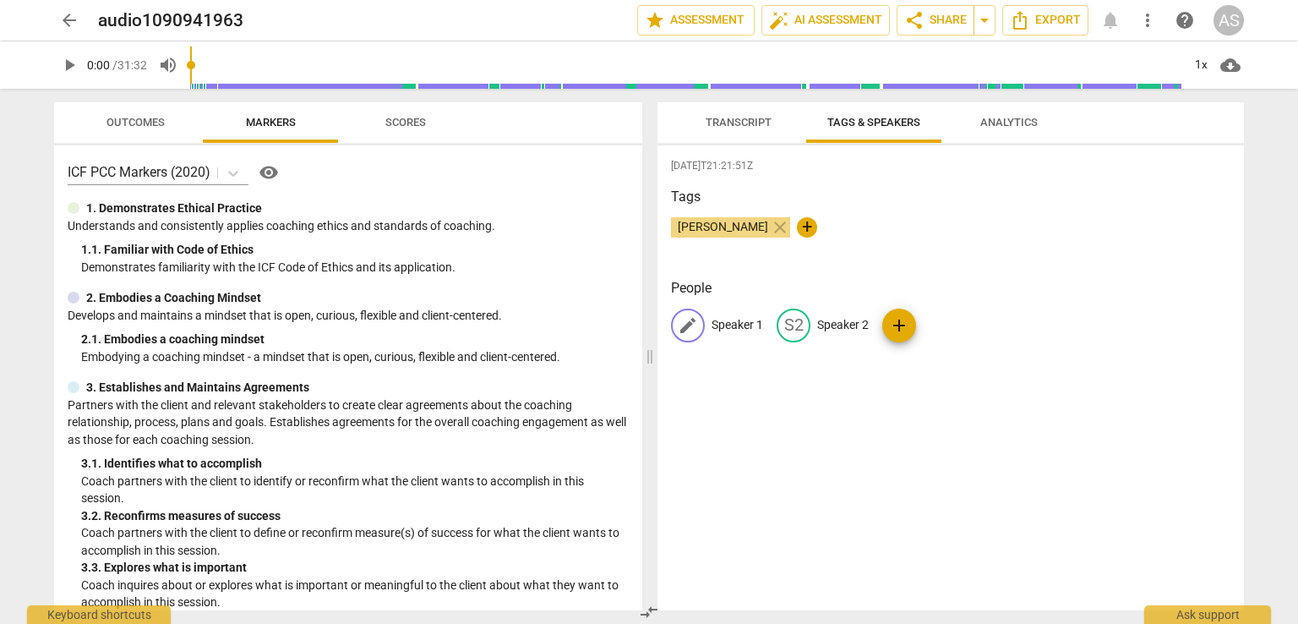
click at [693, 319] on span "edit" at bounding box center [688, 325] width 20 height 20
type input "Client"
click at [941, 320] on p "Speaker 2" at bounding box center [953, 325] width 52 height 18
type input "Coach"
click at [905, 405] on div "[DATE]T21:21:51Z Tags [PERSON_NAME] close + People CL Client edit Coach delete …" at bounding box center [950, 377] width 586 height 465
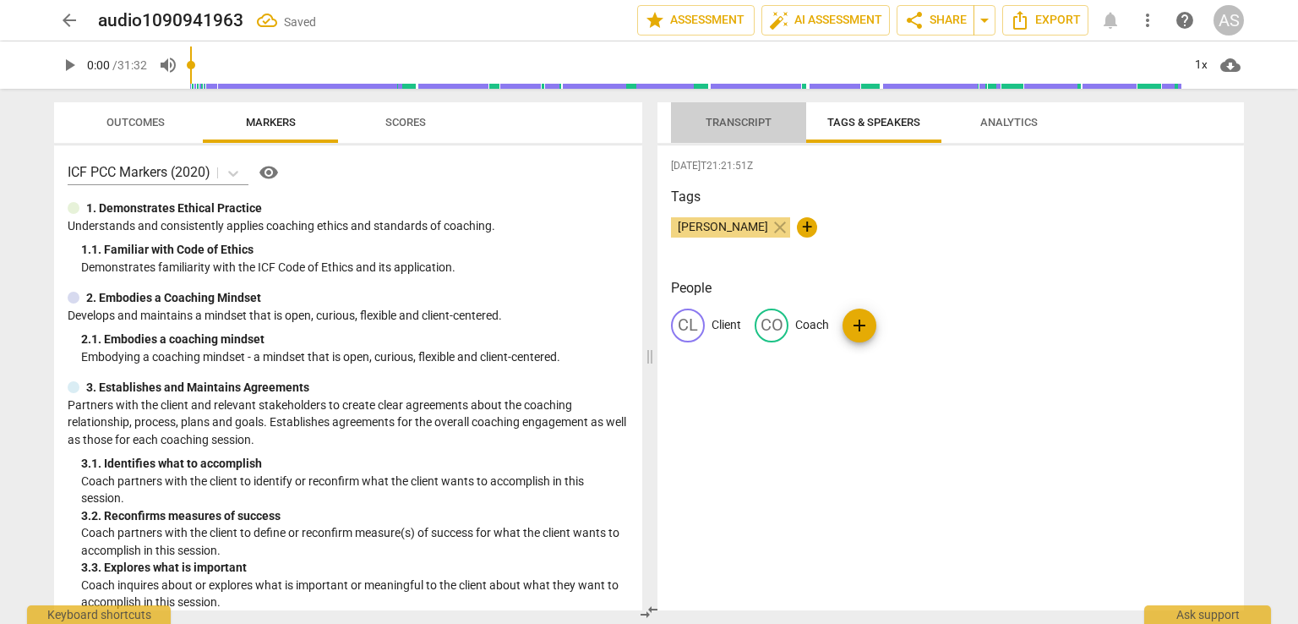
click at [721, 117] on span "Transcript" at bounding box center [739, 122] width 66 height 13
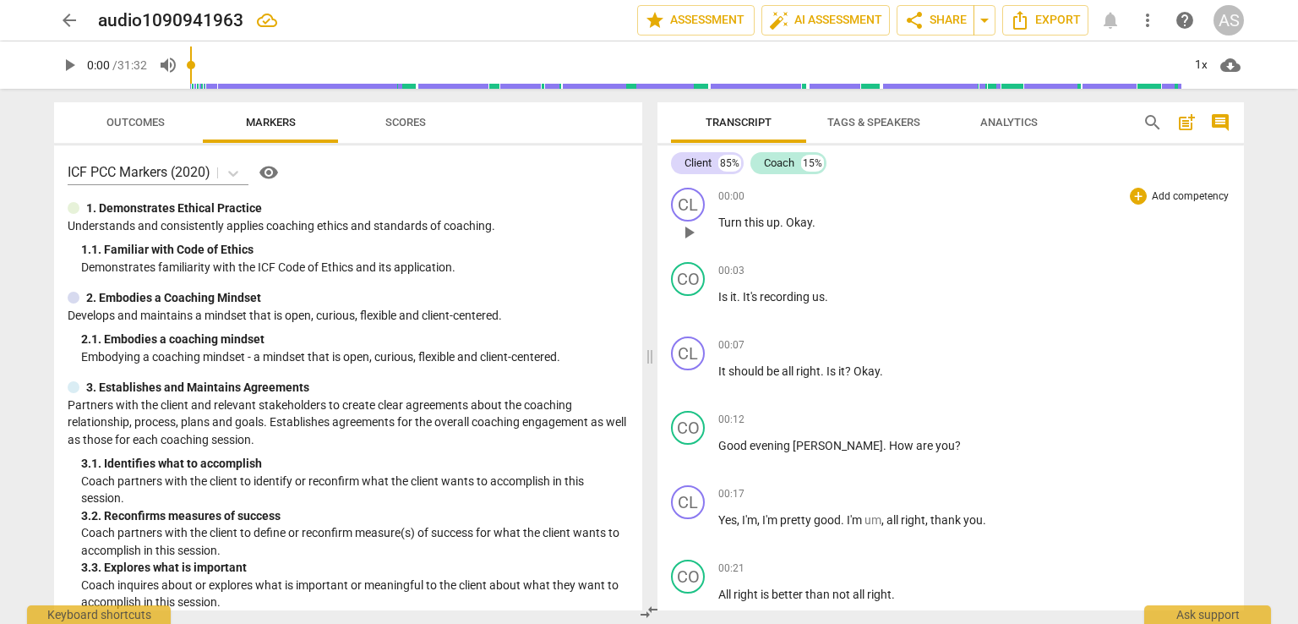
click at [686, 231] on span "play_arrow" at bounding box center [689, 232] width 20 height 20
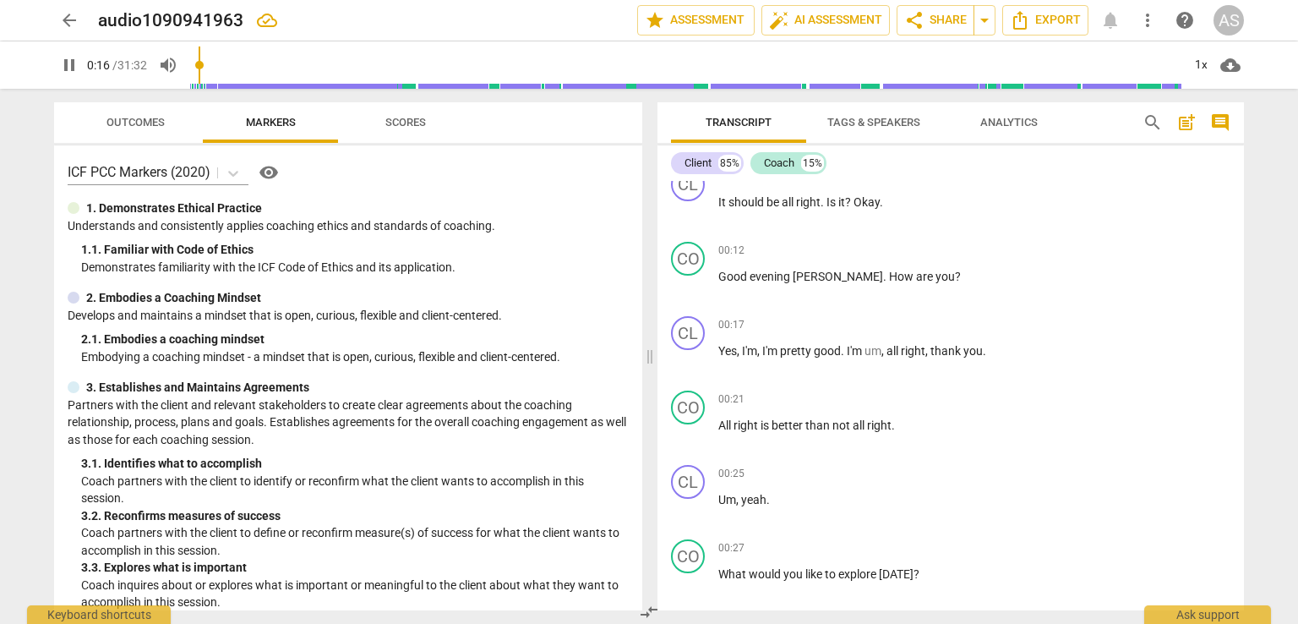
scroll to position [253, 0]
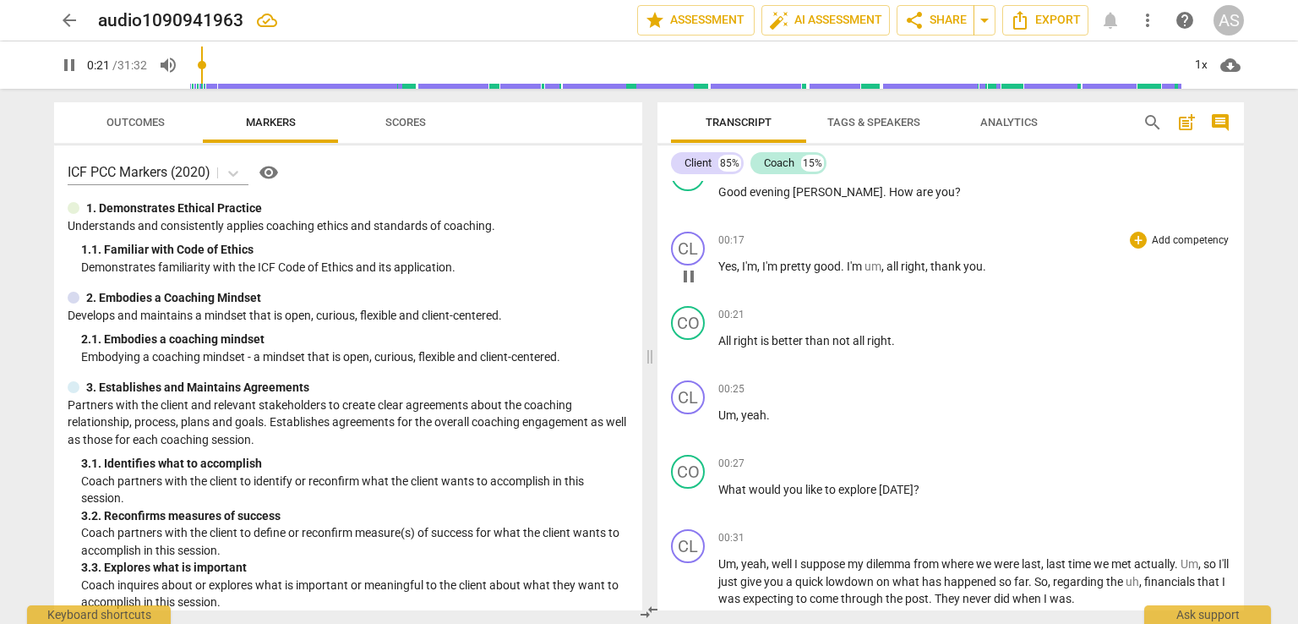
click at [865, 265] on span "um" at bounding box center [872, 266] width 17 height 14
drag, startPoint x: 880, startPoint y: 264, endPoint x: 896, endPoint y: 266, distance: 15.3
click at [881, 264] on span "um" at bounding box center [872, 266] width 17 height 14
type input "23"
click at [820, 339] on span "than" at bounding box center [818, 341] width 27 height 14
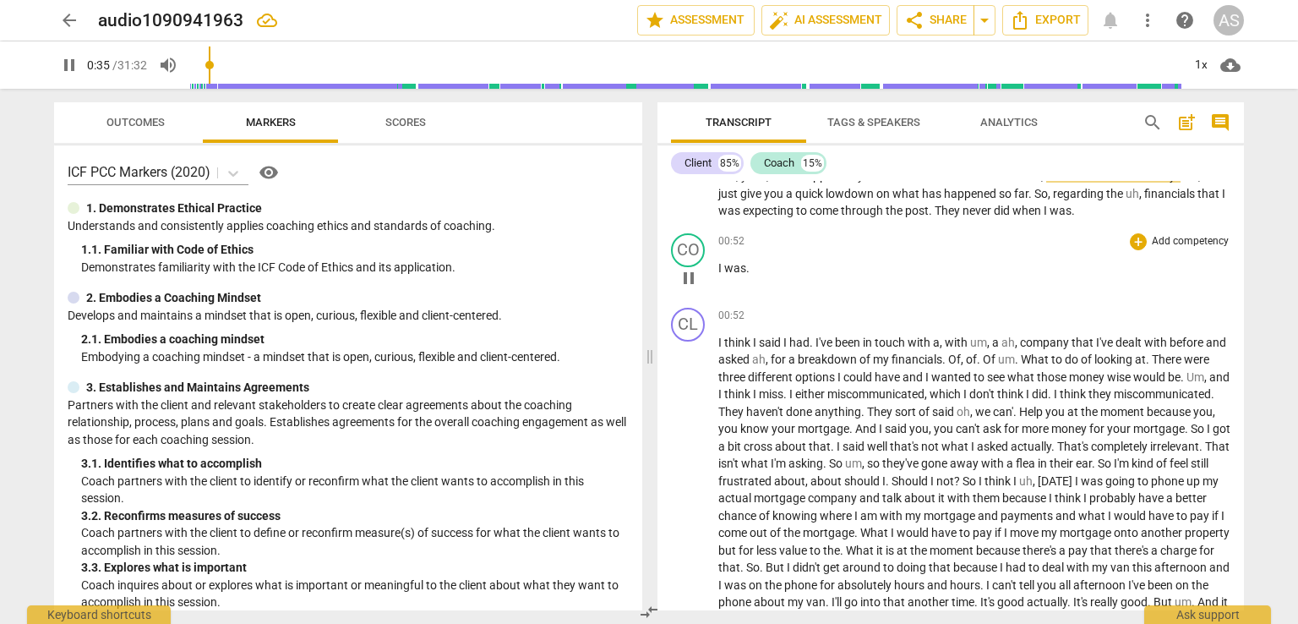
scroll to position [591, 0]
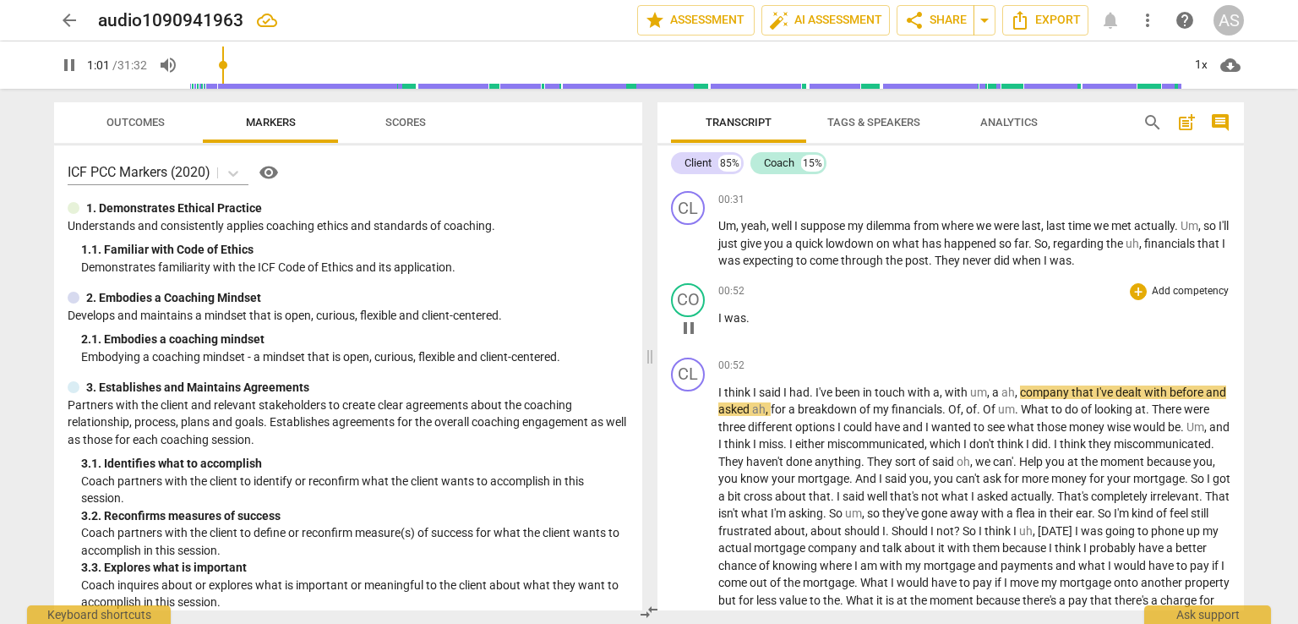
click at [689, 318] on span "pause" at bounding box center [689, 328] width 20 height 20
click at [741, 312] on span "was" at bounding box center [735, 318] width 22 height 14
drag, startPoint x: 749, startPoint y: 311, endPoint x: 717, endPoint y: 312, distance: 33.0
click at [717, 312] on div "CO play_arrow pause 00:52 + Add competency keyboard_arrow_right I was ." at bounding box center [950, 313] width 586 height 74
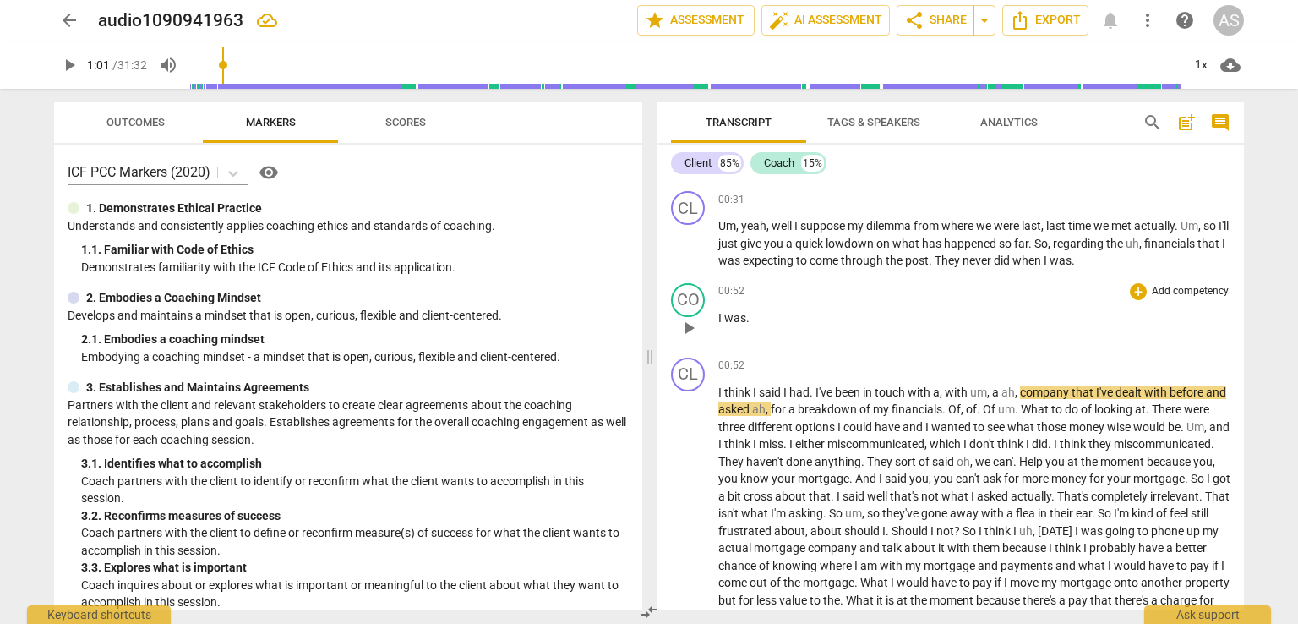
drag, startPoint x: 689, startPoint y: 288, endPoint x: 679, endPoint y: 310, distance: 24.6
click at [679, 310] on div "CO play_arrow pause" at bounding box center [694, 313] width 47 height 61
click at [689, 298] on div "CO" at bounding box center [688, 300] width 34 height 34
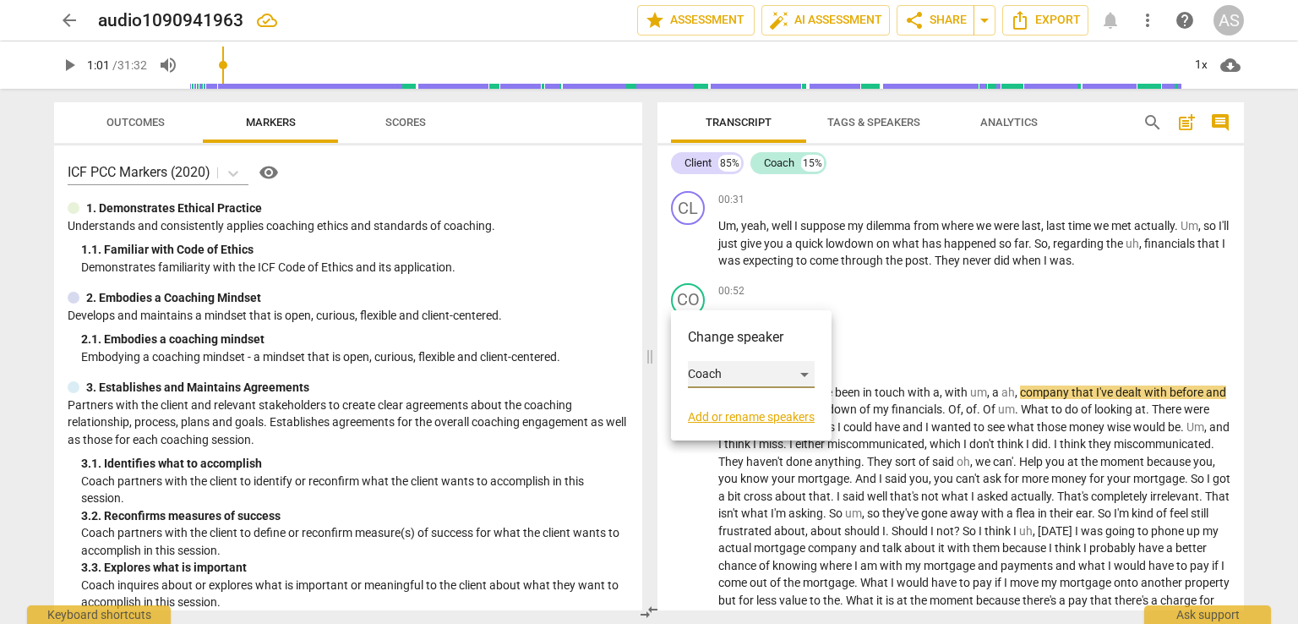
click at [811, 371] on div "Coach" at bounding box center [751, 374] width 127 height 27
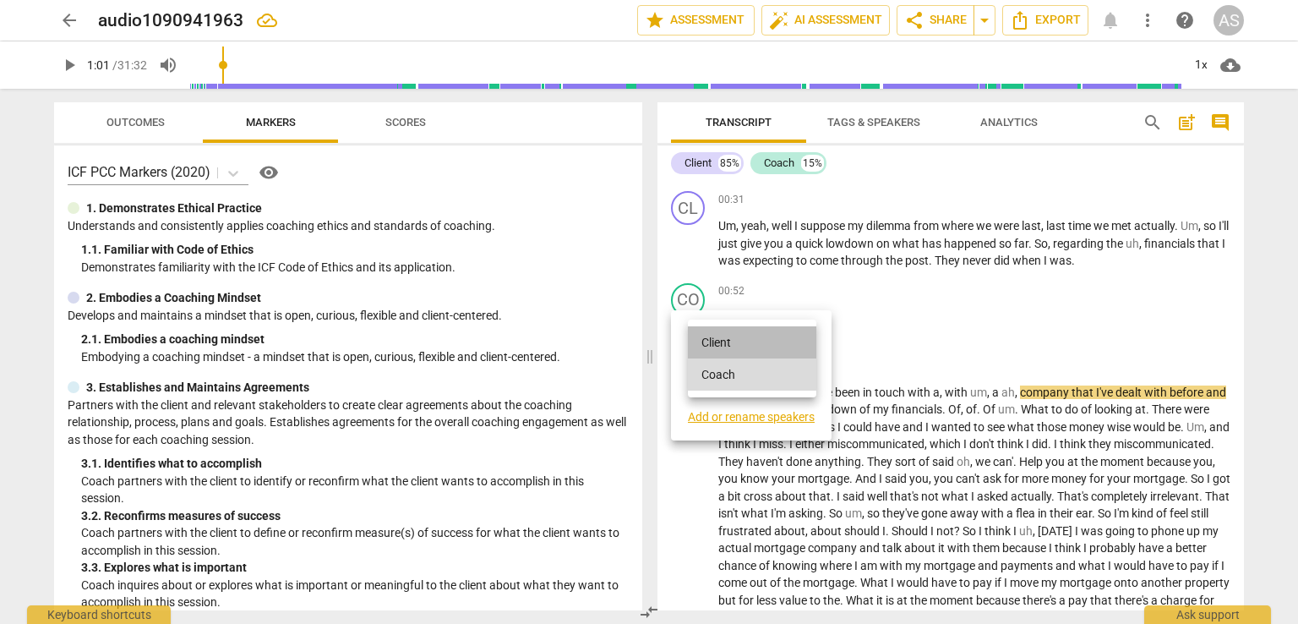
click at [716, 333] on li "Client" at bounding box center [752, 342] width 128 height 32
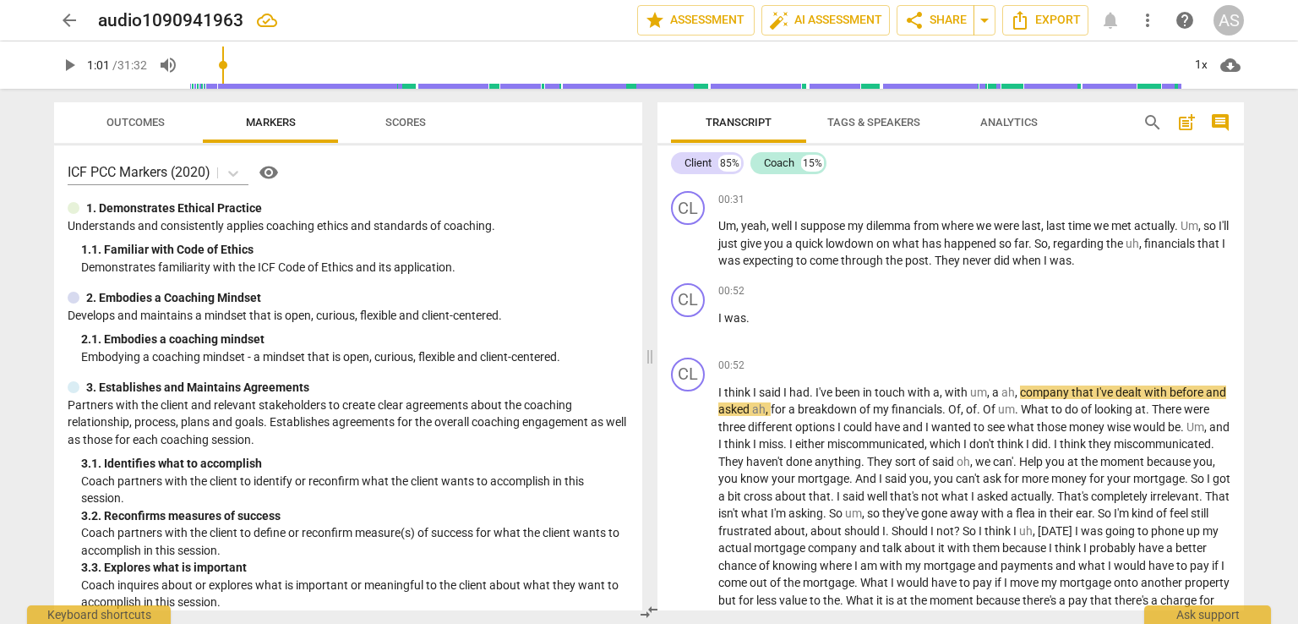
click at [64, 65] on span "play_arrow" at bounding box center [69, 65] width 20 height 20
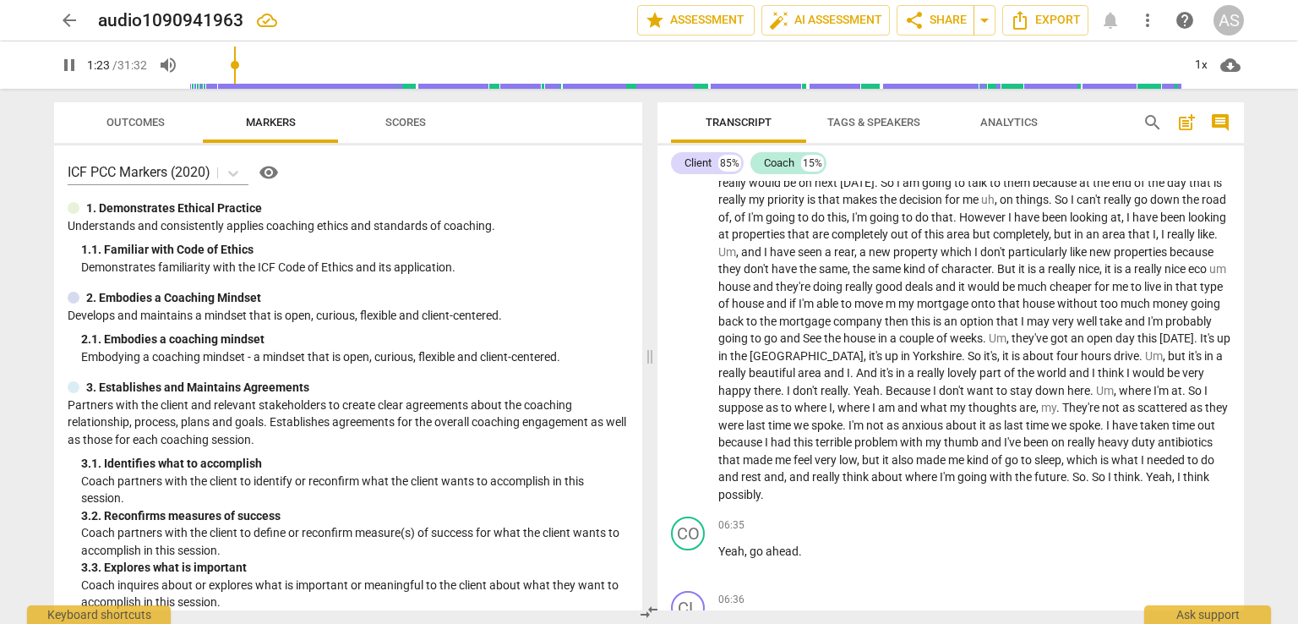
scroll to position [1436, 0]
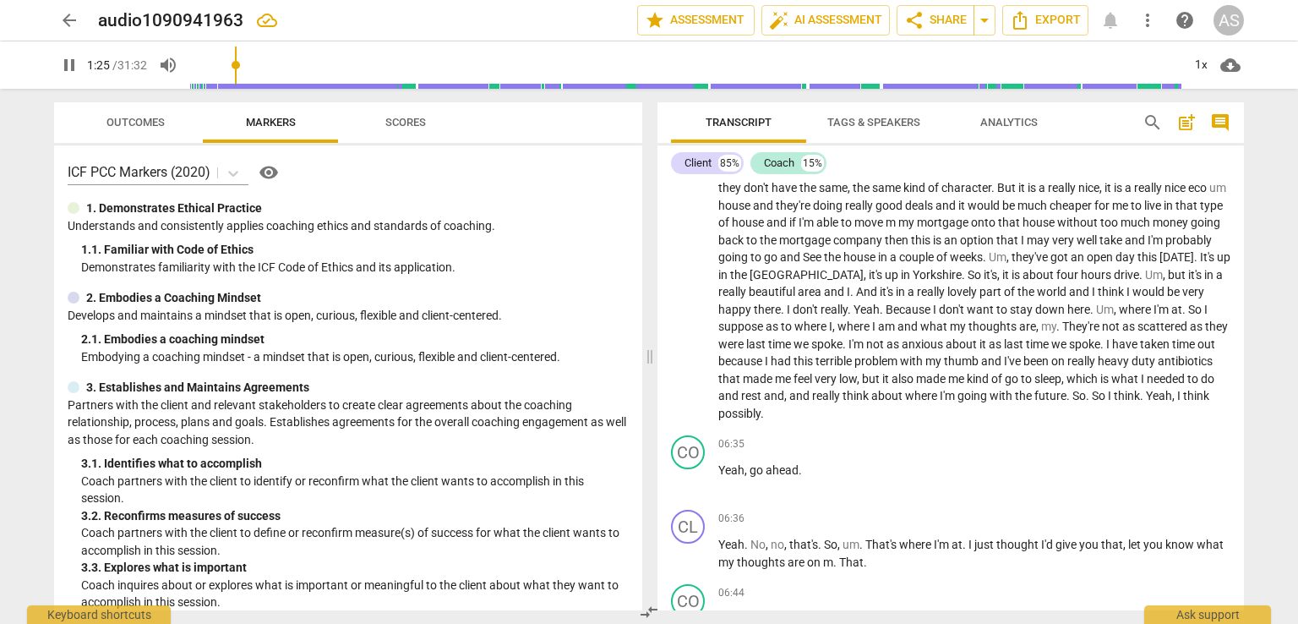
click at [946, 351] on span "about" at bounding box center [963, 344] width 34 height 14
click at [902, 351] on span "anxious" at bounding box center [924, 344] width 44 height 14
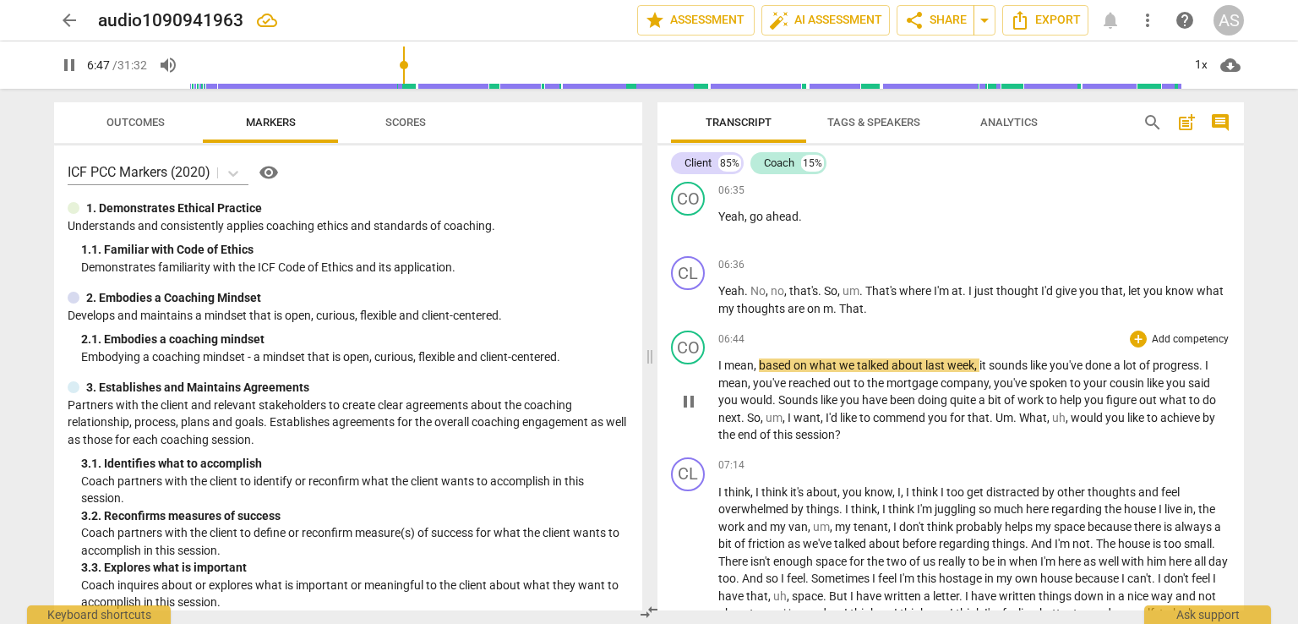
scroll to position [1774, 0]
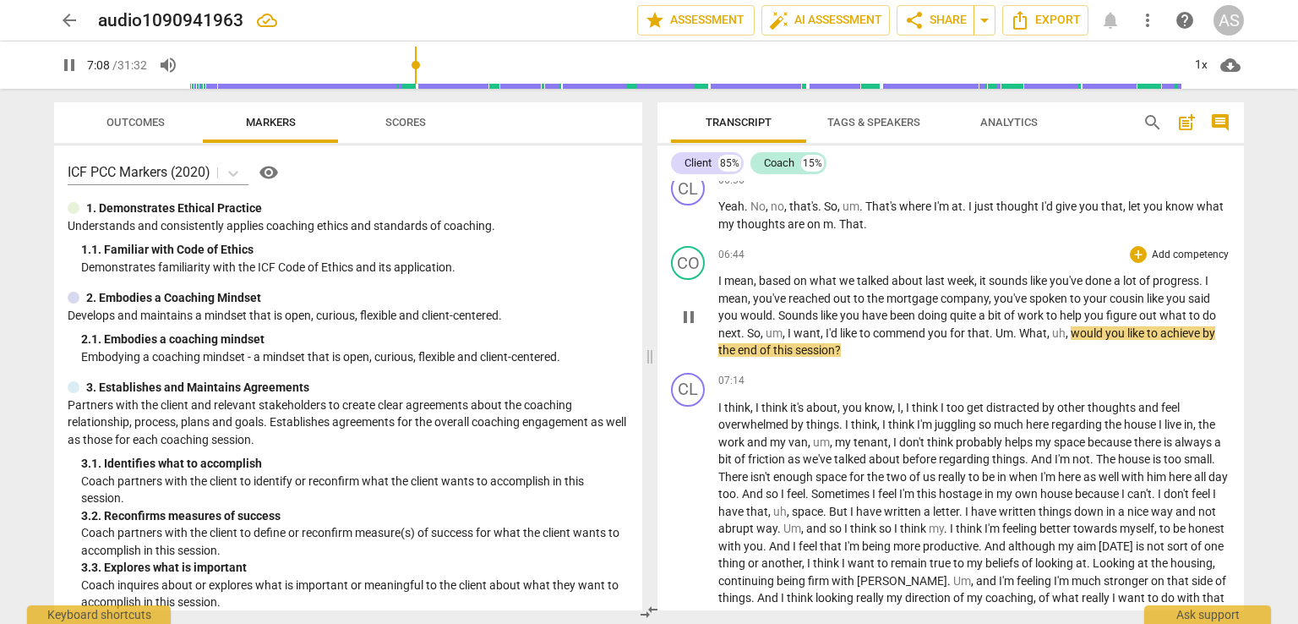
click at [1056, 339] on span "uh" at bounding box center [1059, 333] width 14 height 14
type input "430"
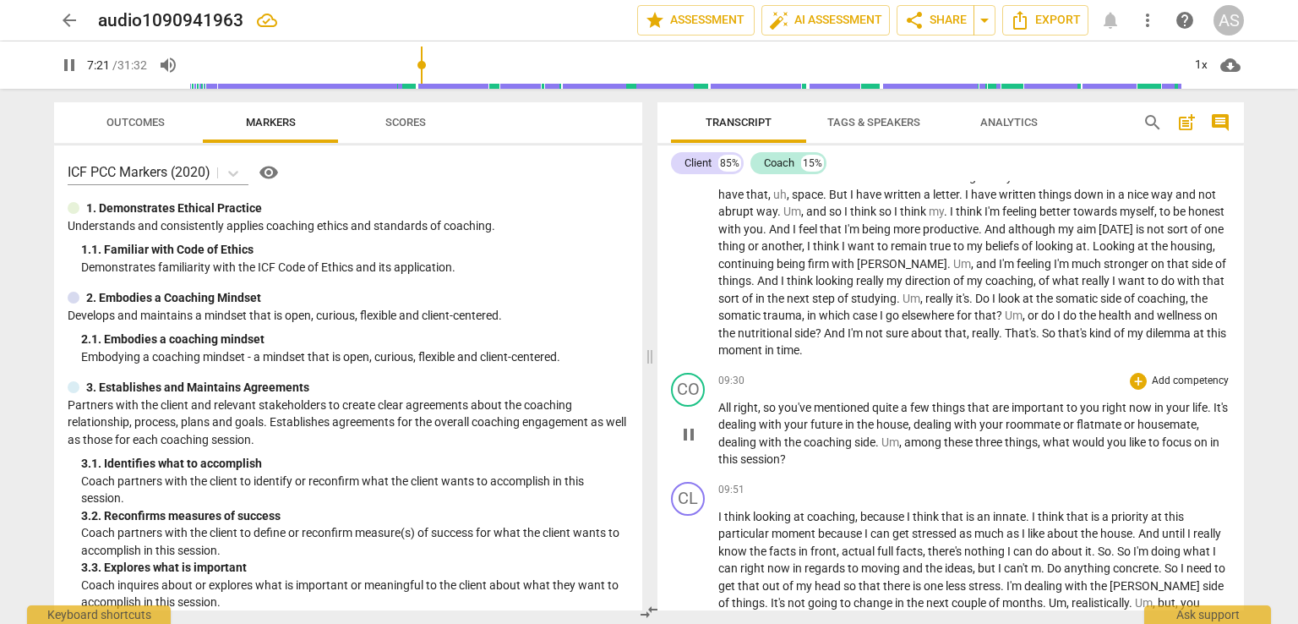
scroll to position [2112, 0]
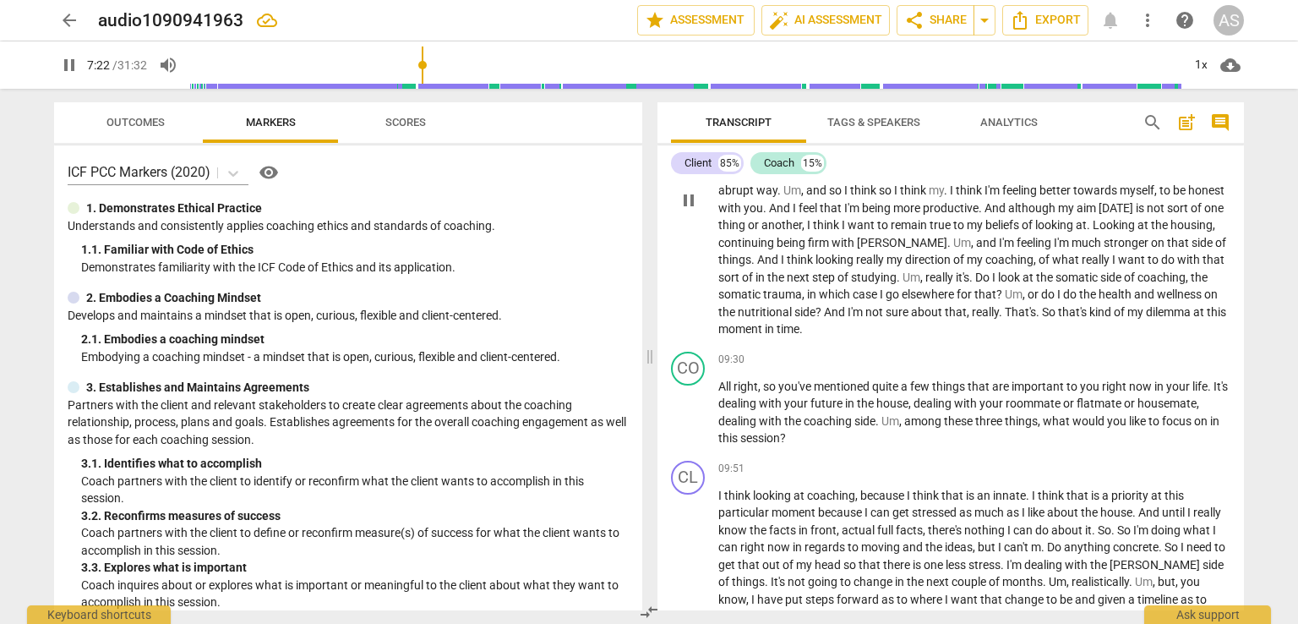
click at [1007, 301] on span "Um" at bounding box center [1014, 294] width 18 height 14
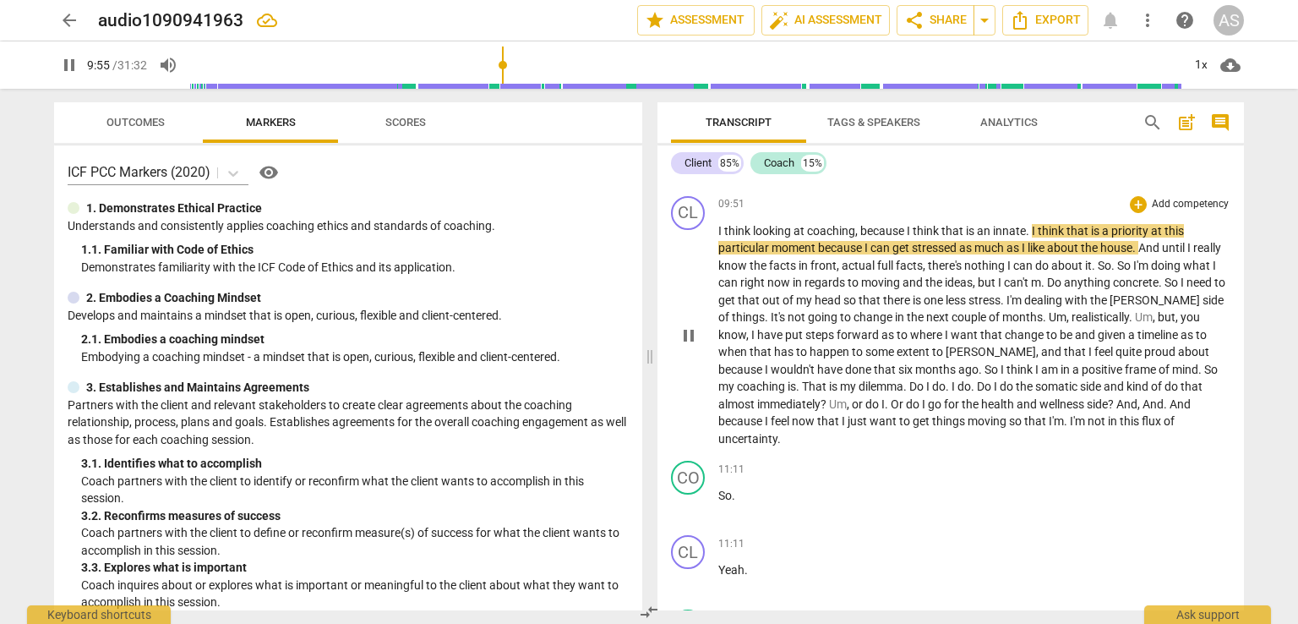
scroll to position [2450, 0]
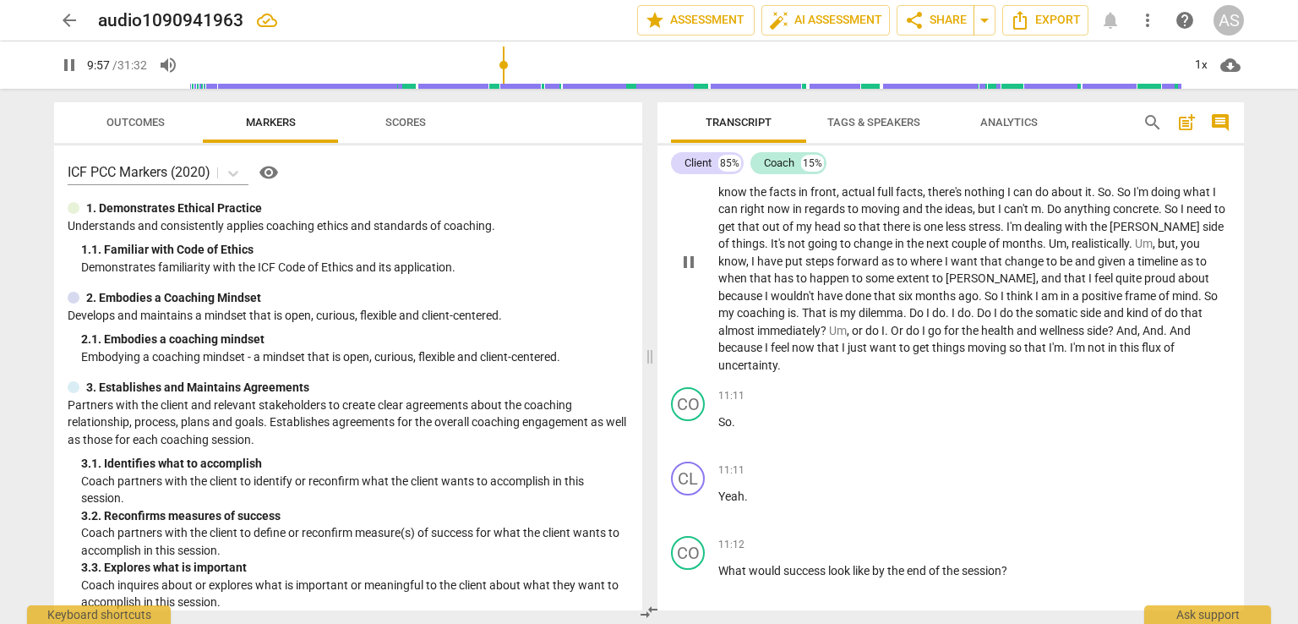
click at [891, 337] on span "Or" at bounding box center [898, 331] width 15 height 14
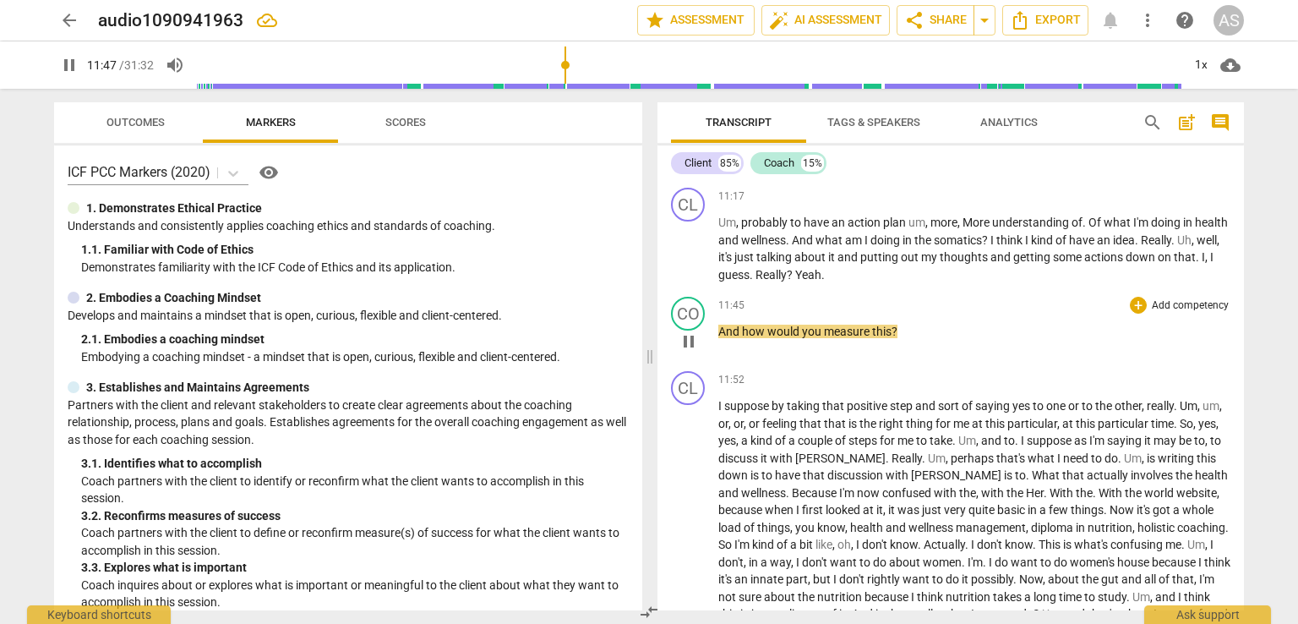
scroll to position [2957, 0]
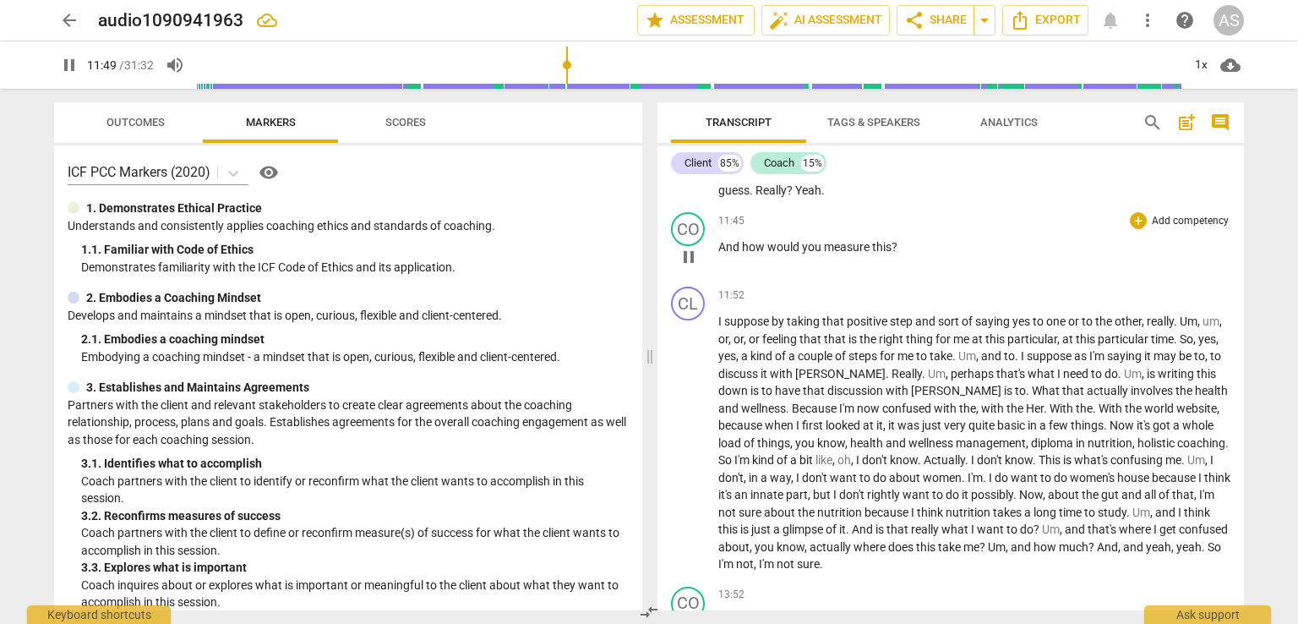
click at [889, 242] on span "this" at bounding box center [881, 247] width 19 height 14
type input "711"
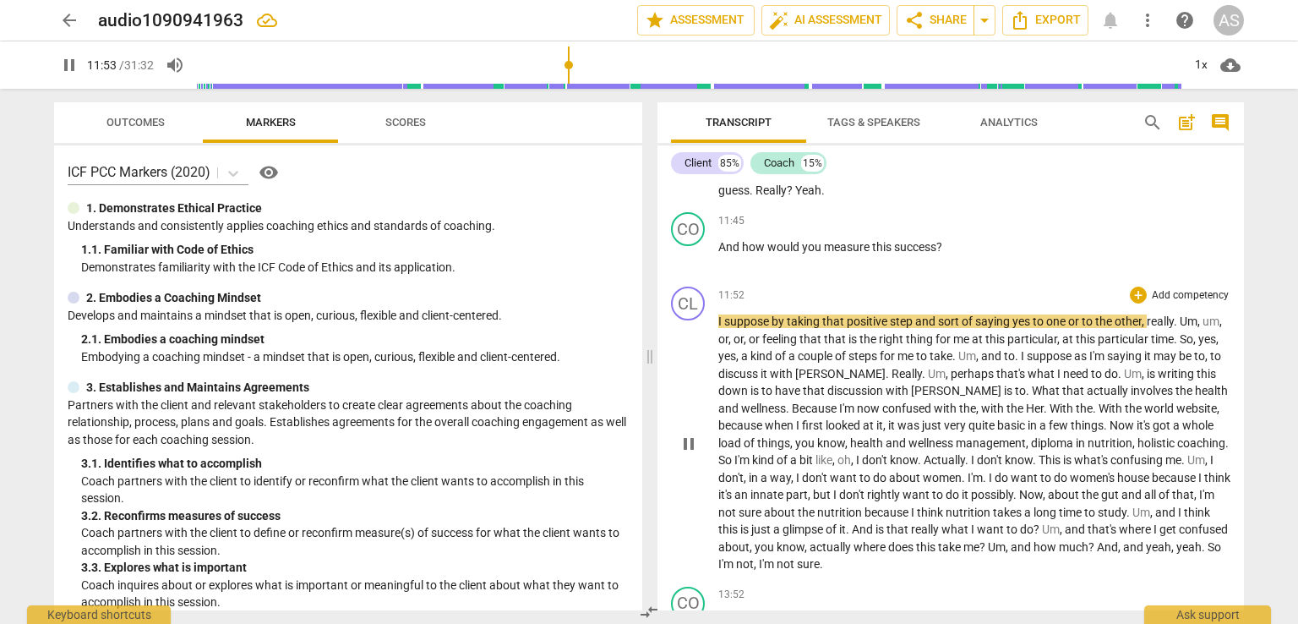
click at [940, 353] on p "I suppose by taking that positive step and sort of saying yes to one or to the …" at bounding box center [974, 443] width 512 height 260
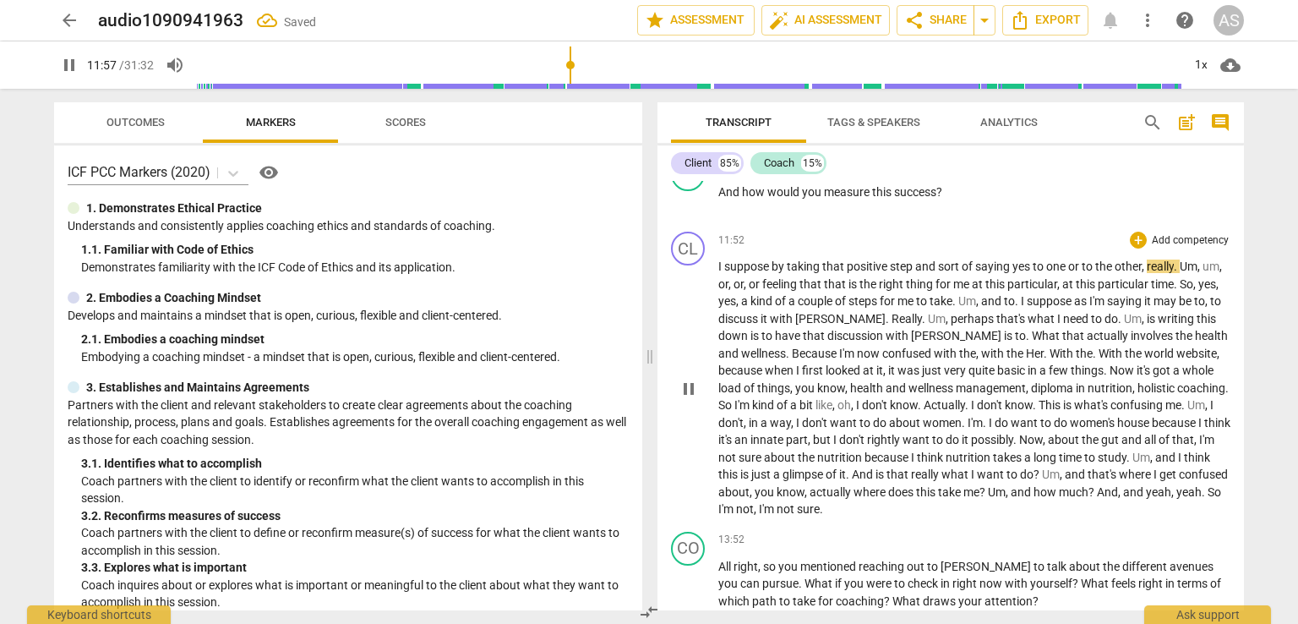
scroll to position [3042, 0]
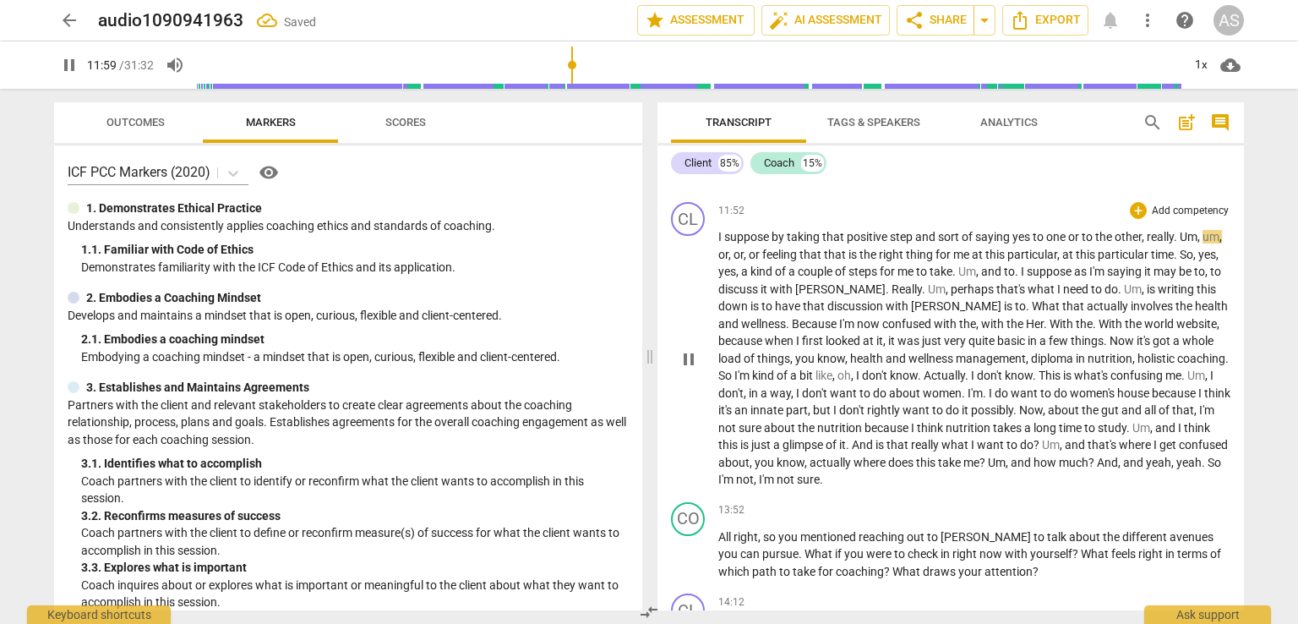
click at [875, 438] on span "And" at bounding box center [864, 445] width 24 height 14
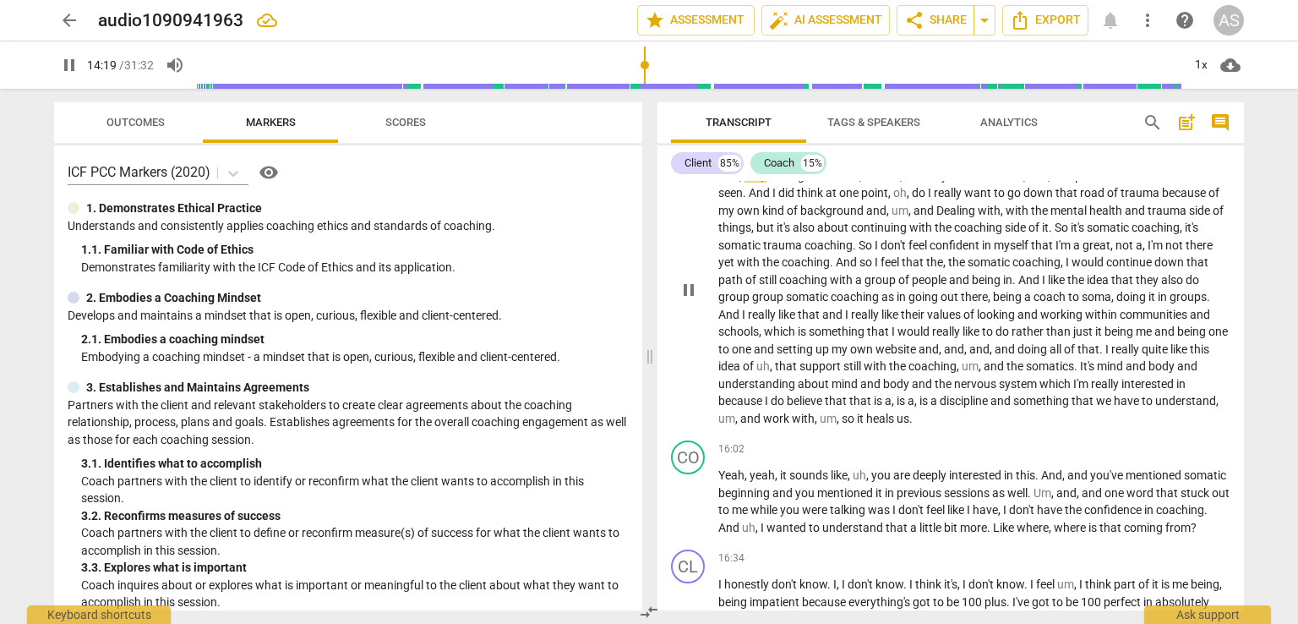
scroll to position [3549, 0]
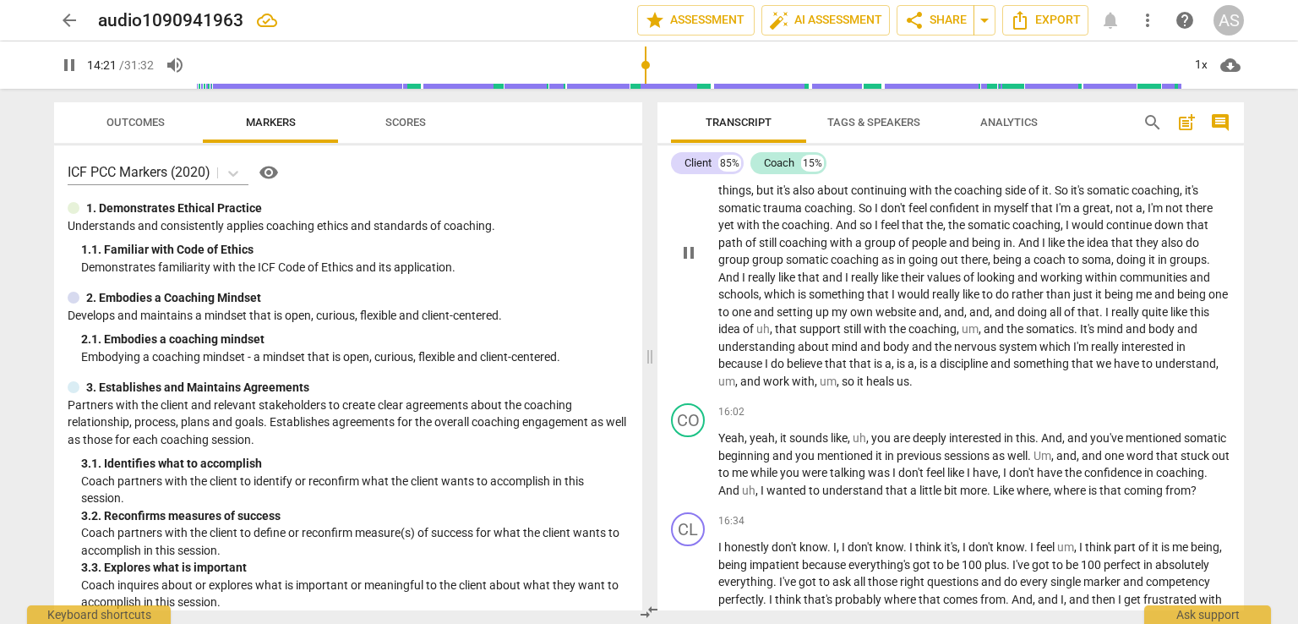
click at [923, 340] on span "and" at bounding box center [923, 347] width 23 height 14
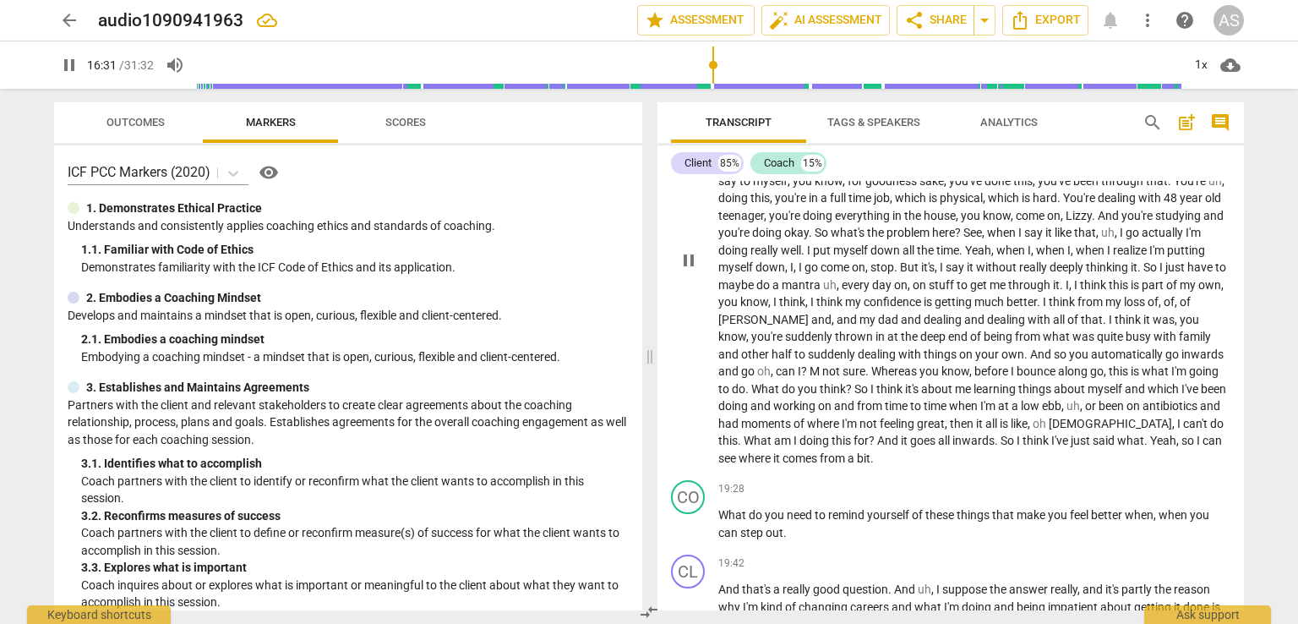
scroll to position [4056, 0]
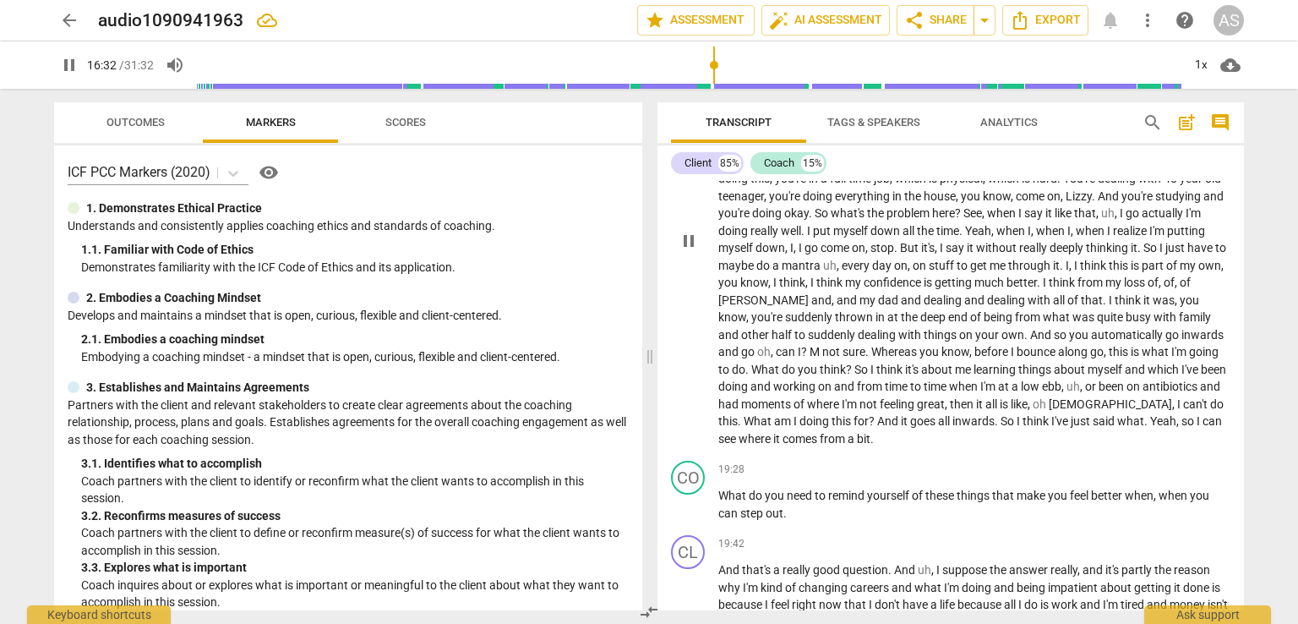
click at [807, 408] on span "of" at bounding box center [800, 404] width 14 height 14
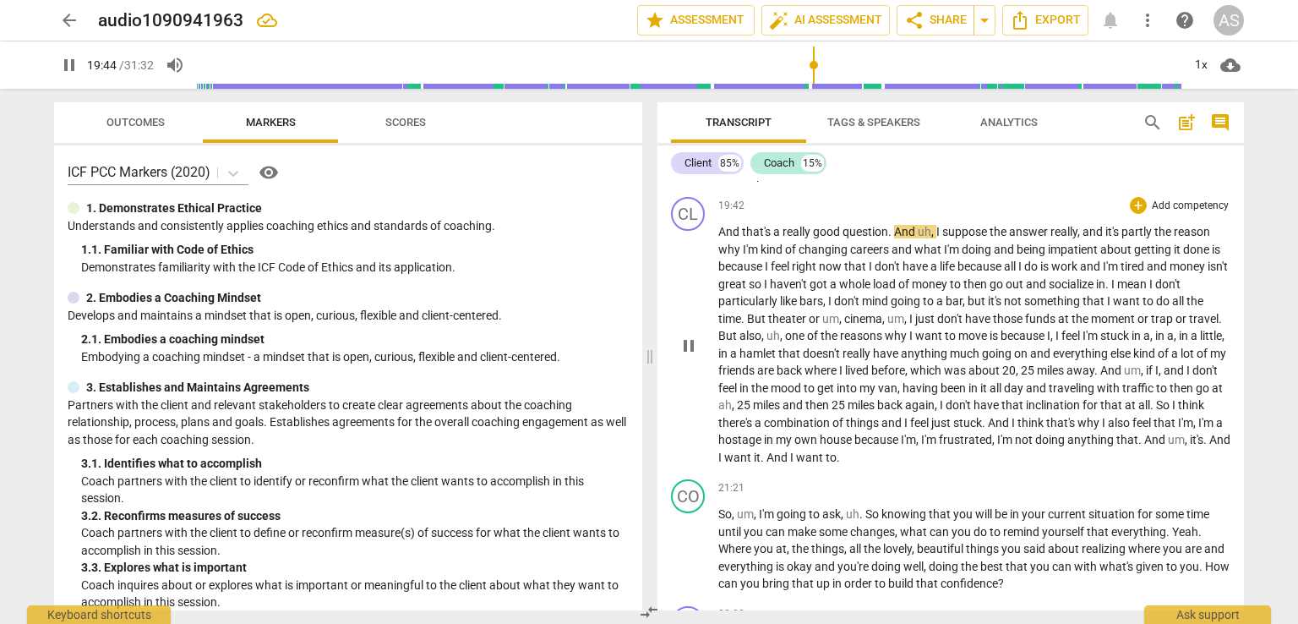
scroll to position [4478, 0]
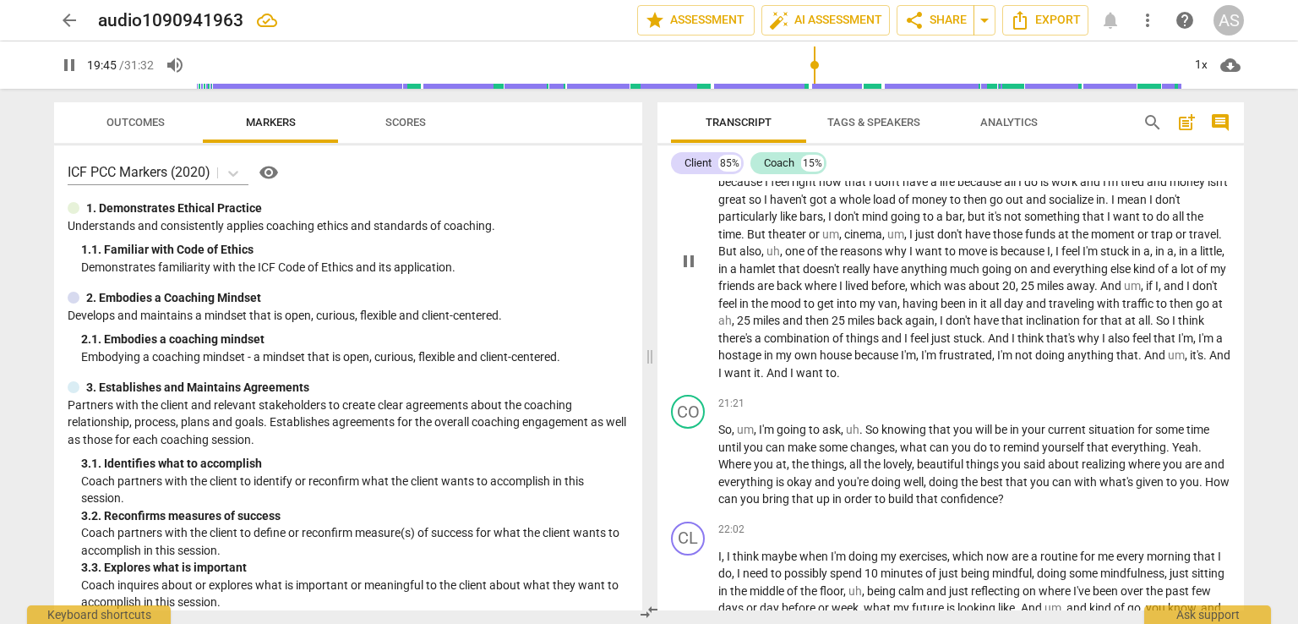
click at [901, 359] on span "because" at bounding box center [877, 355] width 46 height 14
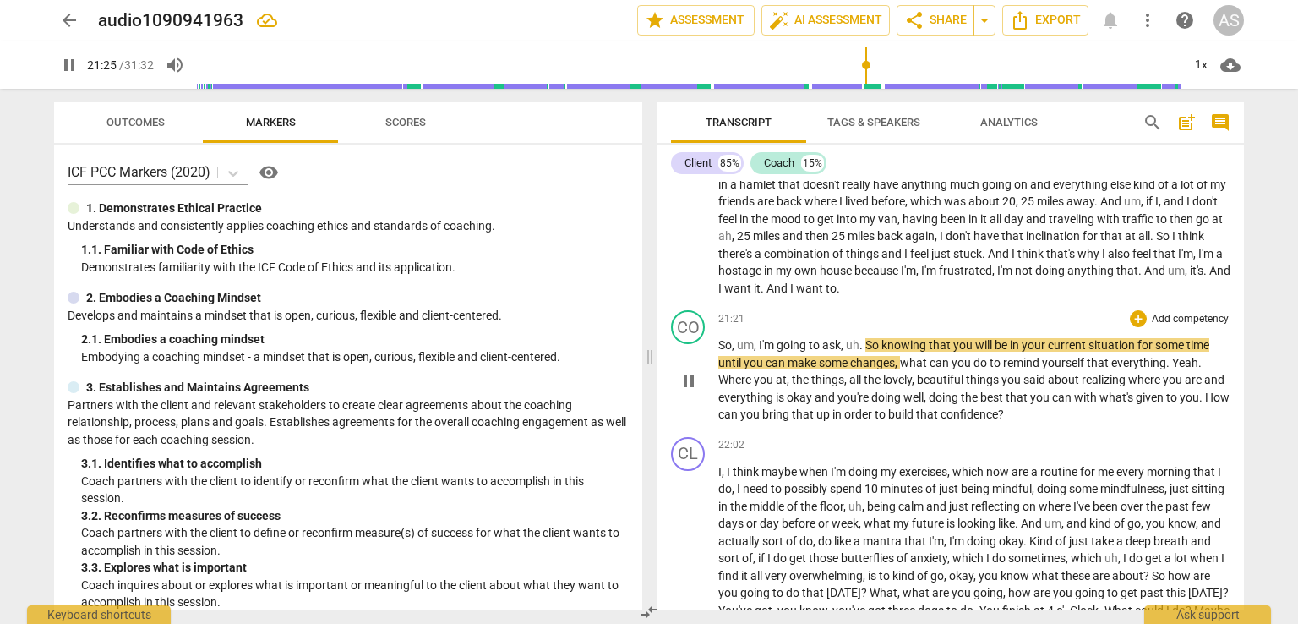
click at [755, 346] on span "," at bounding box center [756, 345] width 5 height 14
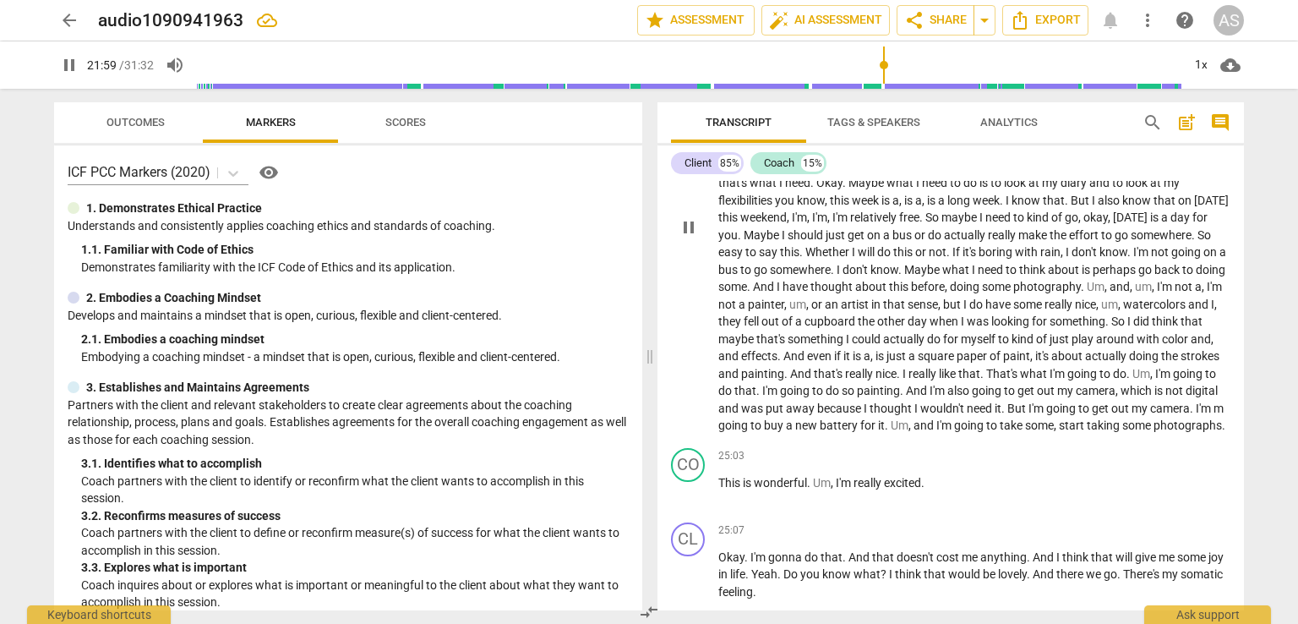
scroll to position [5070, 0]
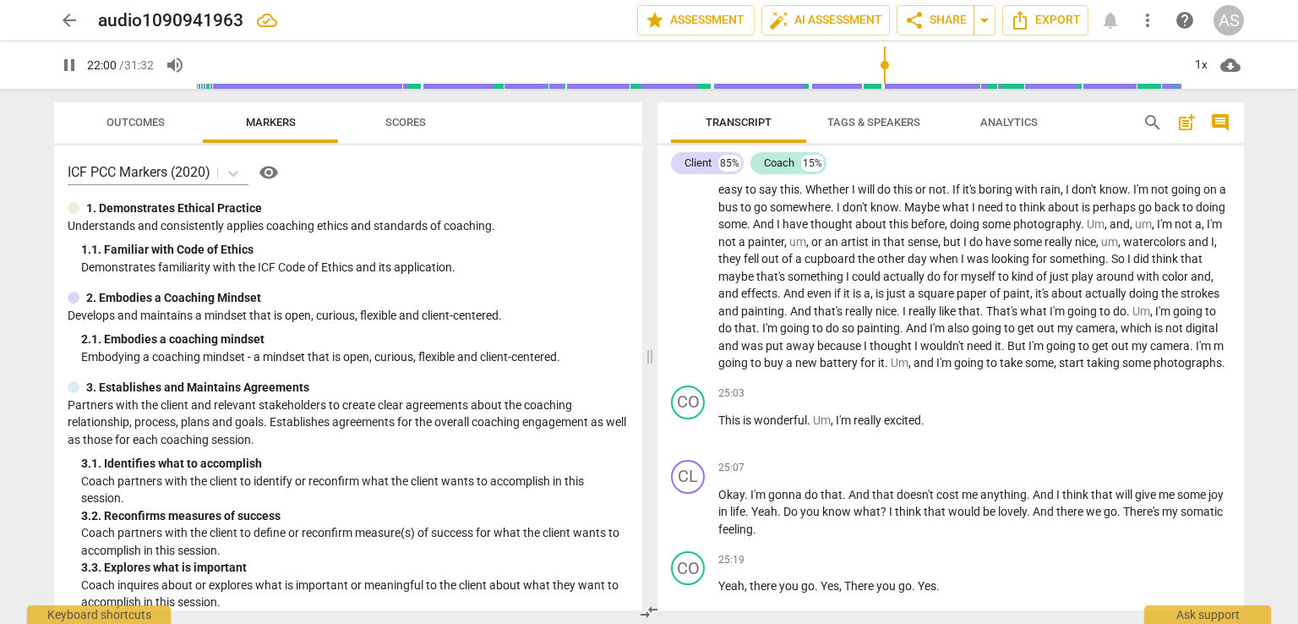
click at [1092, 352] on span "get" at bounding box center [1101, 346] width 19 height 14
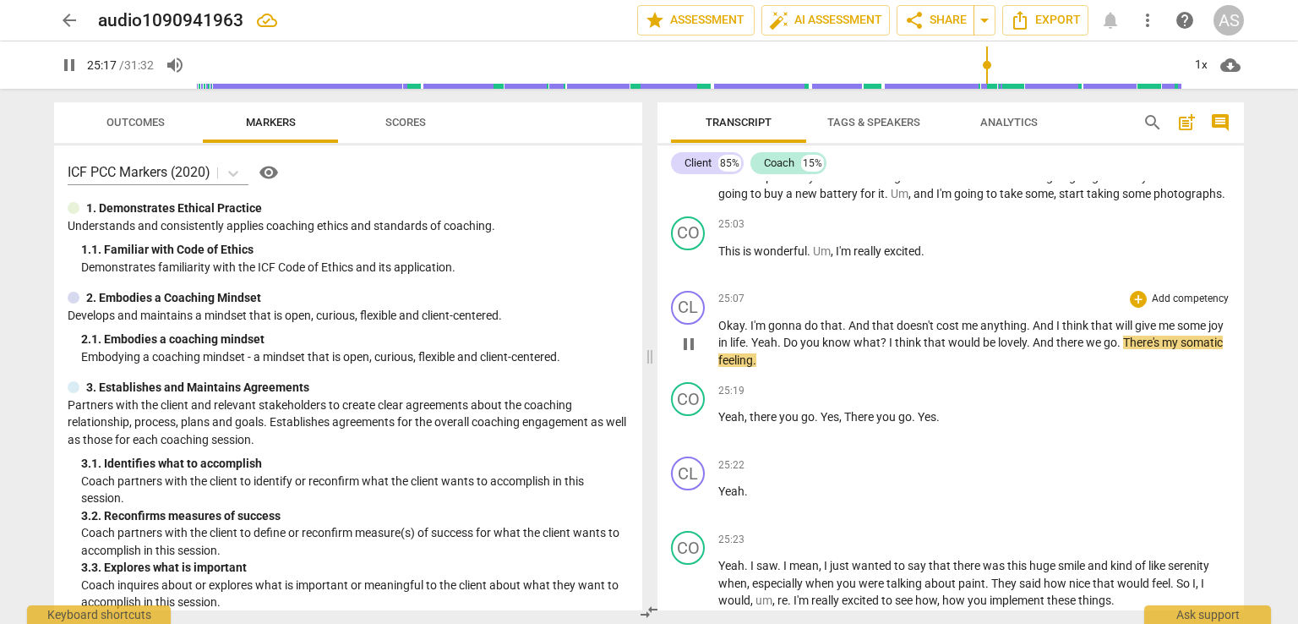
scroll to position [5323, 0]
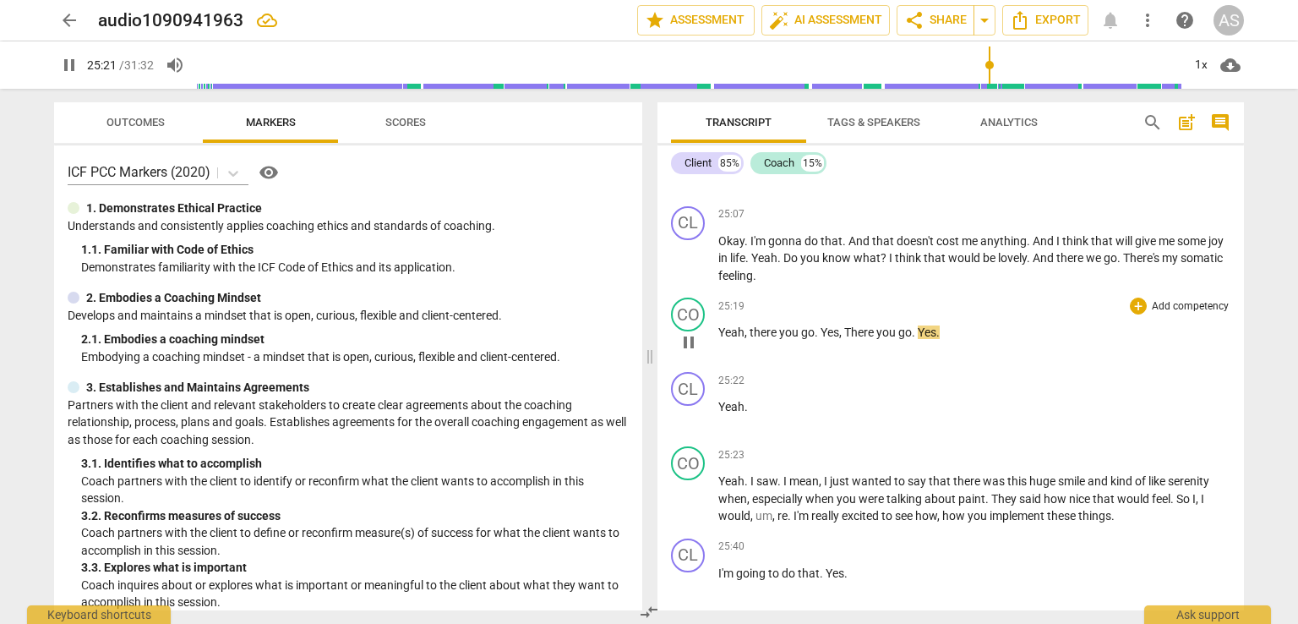
click at [854, 339] on span "There" at bounding box center [860, 332] width 32 height 14
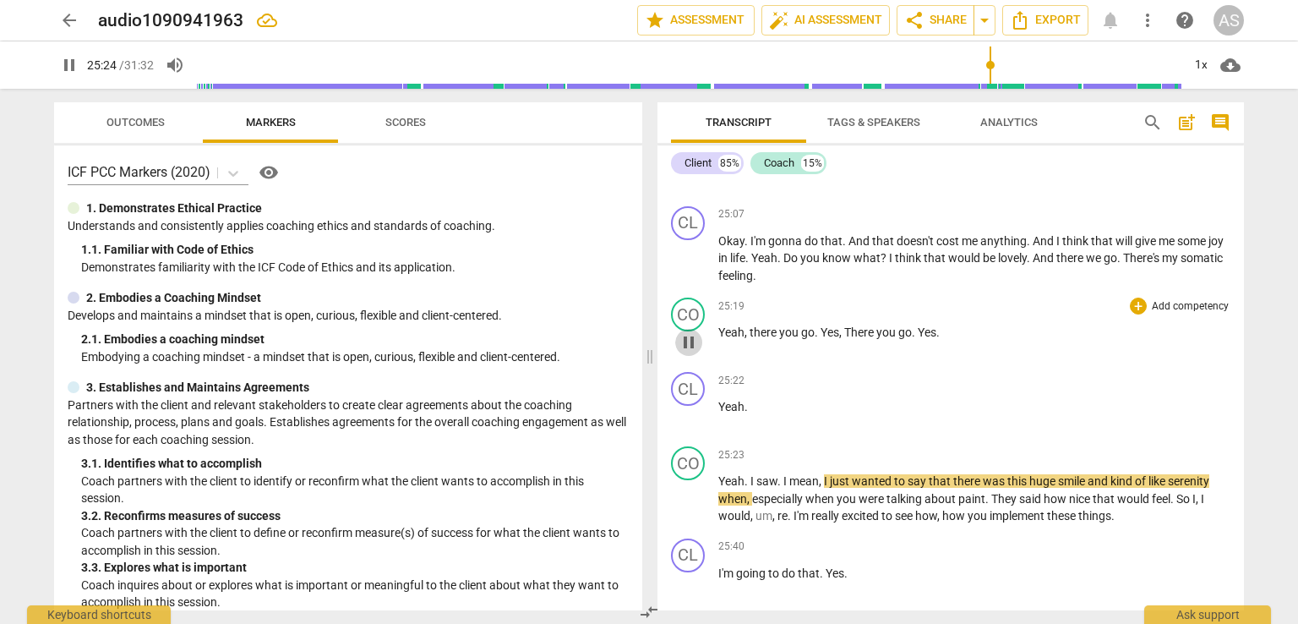
click at [689, 352] on span "pause" at bounding box center [689, 342] width 20 height 20
click at [686, 352] on span "play_arrow" at bounding box center [689, 342] width 20 height 20
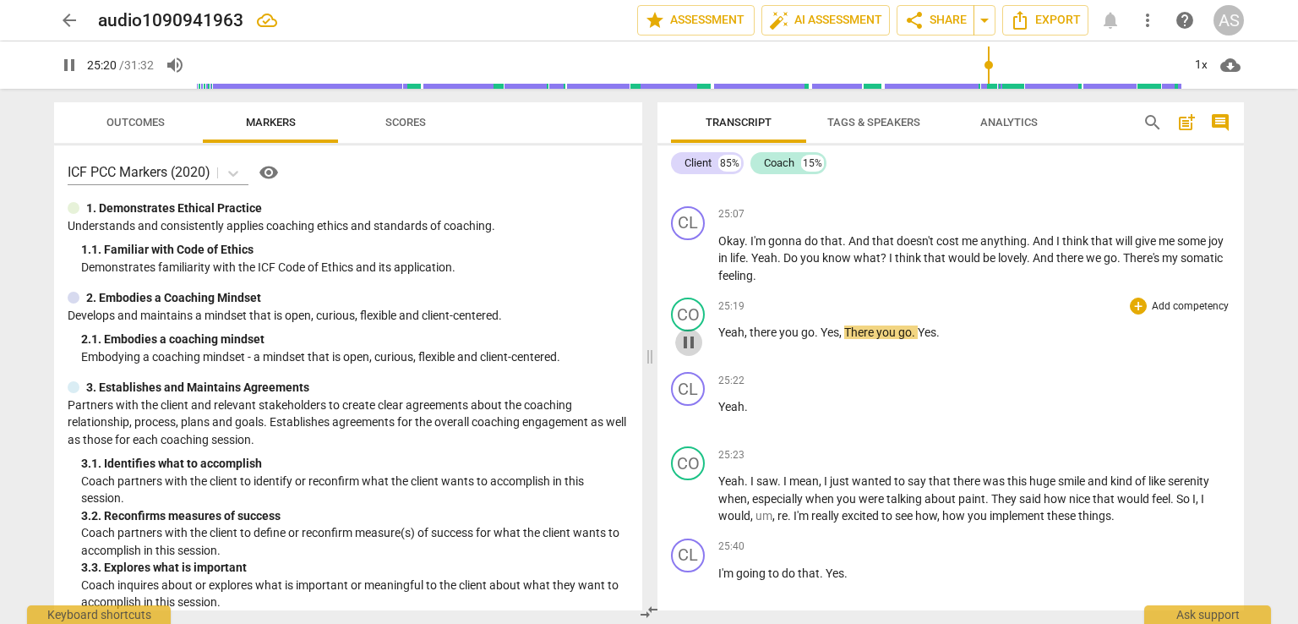
click at [687, 352] on span "pause" at bounding box center [689, 342] width 20 height 20
click at [687, 352] on span "play_arrow" at bounding box center [689, 342] width 20 height 20
click at [687, 352] on span "pause" at bounding box center [689, 342] width 20 height 20
drag, startPoint x: 848, startPoint y: 356, endPoint x: 908, endPoint y: 353, distance: 60.0
click at [908, 341] on p "Yeah , there you go . Yes , There you go . Yes ." at bounding box center [974, 333] width 512 height 18
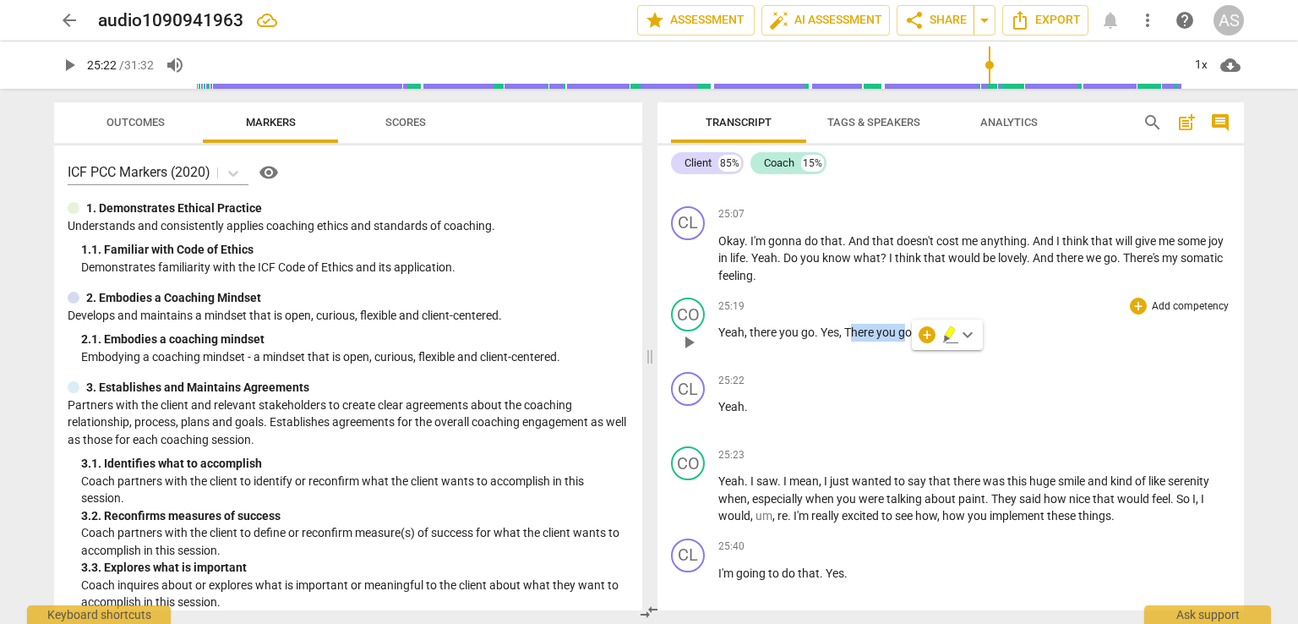
click at [908, 339] on span "go" at bounding box center [905, 332] width 14 height 14
drag, startPoint x: 842, startPoint y: 356, endPoint x: 886, endPoint y: 352, distance: 44.1
click at [893, 341] on p "Yeah , there you go . Yes , There you go . Yes ." at bounding box center [974, 333] width 512 height 18
click at [836, 339] on span "Yes" at bounding box center [829, 332] width 19 height 14
click at [713, 353] on div "play_arrow pause" at bounding box center [696, 342] width 43 height 22
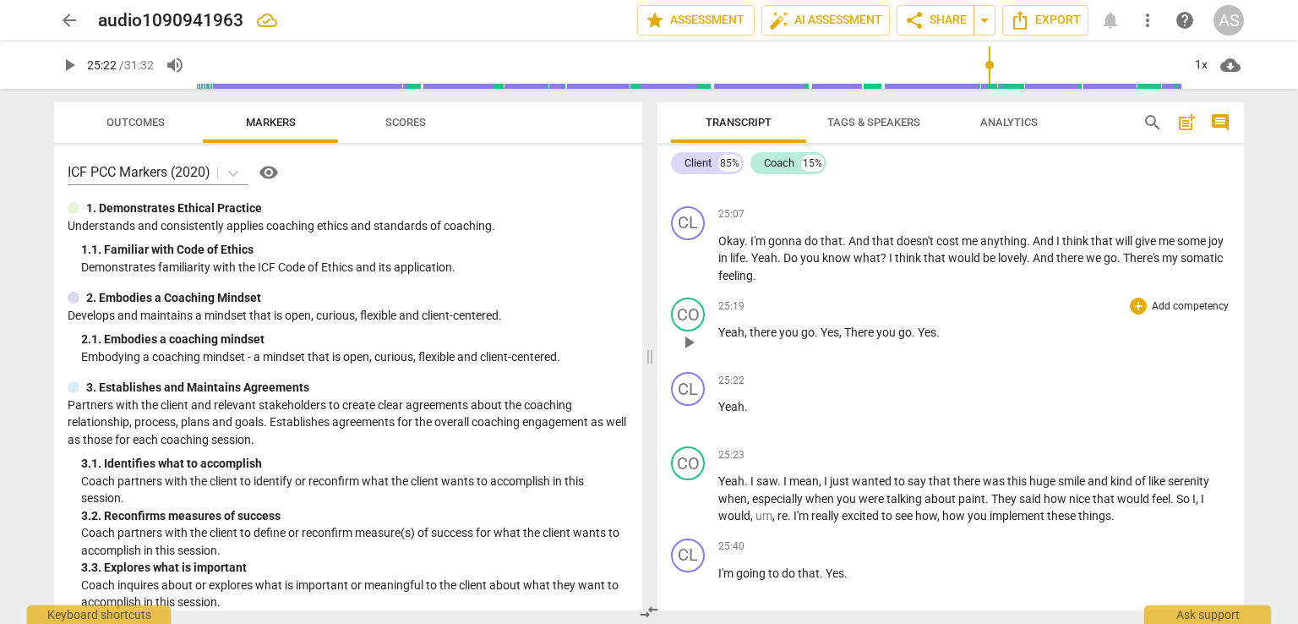
click at [721, 339] on span "Yeah" at bounding box center [731, 332] width 26 height 14
drag, startPoint x: 686, startPoint y: 363, endPoint x: 707, endPoint y: 363, distance: 21.1
click at [686, 352] on span "pause" at bounding box center [689, 342] width 20 height 20
drag, startPoint x: 845, startPoint y: 358, endPoint x: 914, endPoint y: 358, distance: 69.3
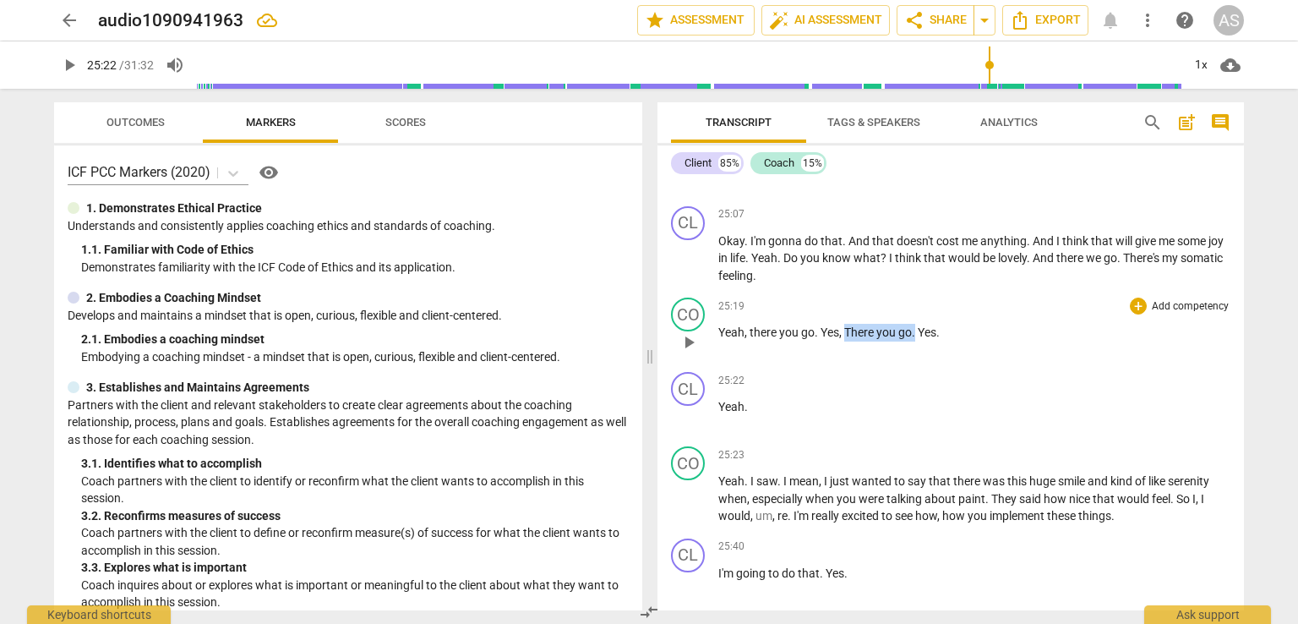
click at [914, 341] on p "Yeah , there you go . Yes , There you go . Yes ." at bounding box center [974, 333] width 512 height 18
click at [971, 335] on span "keyboard_arrow_down" at bounding box center [973, 334] width 20 height 20
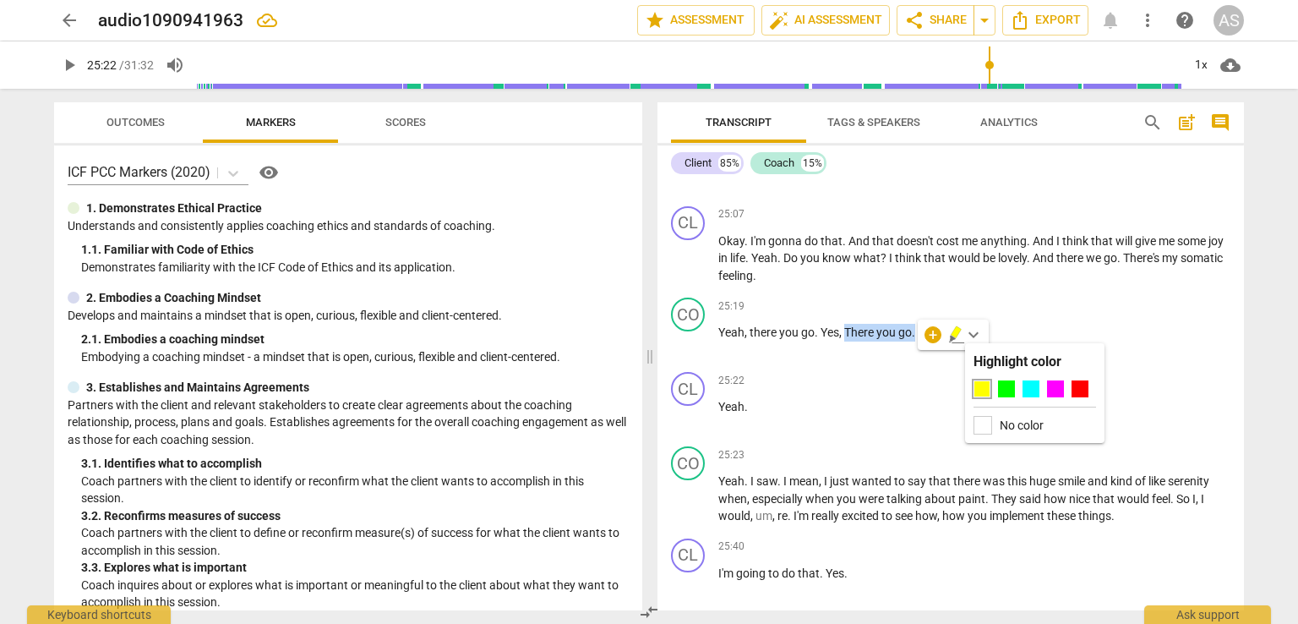
click at [971, 335] on span "keyboard_arrow_down" at bounding box center [973, 334] width 20 height 20
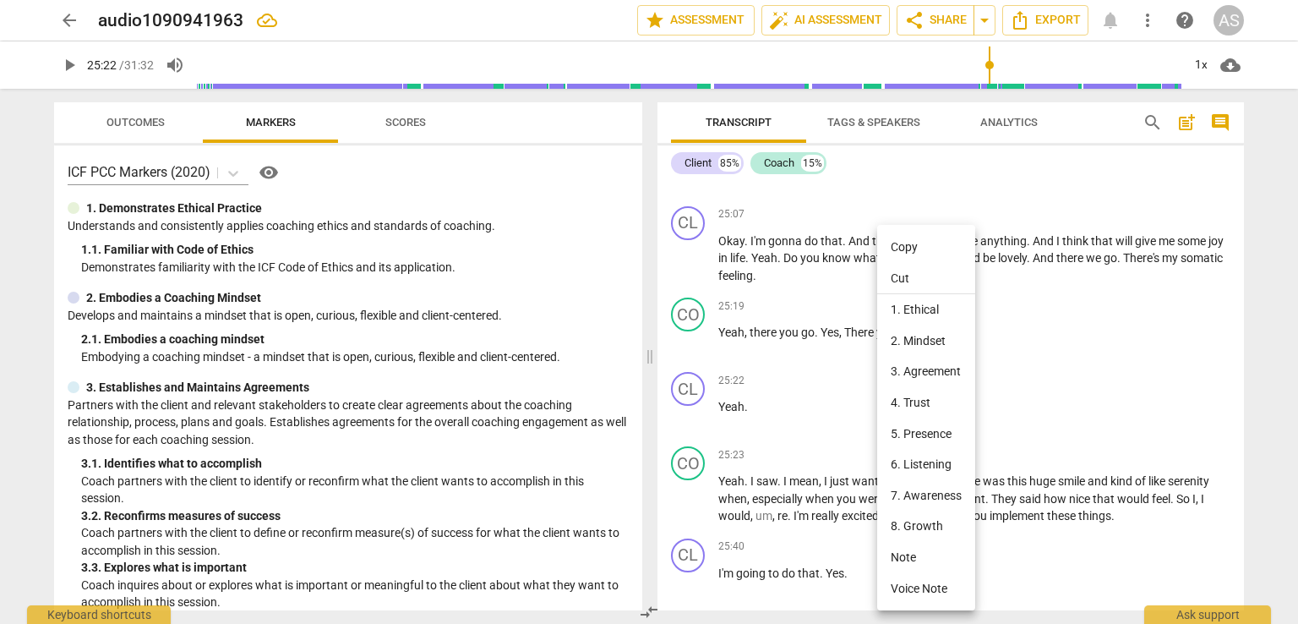
click at [859, 358] on div at bounding box center [649, 312] width 1298 height 624
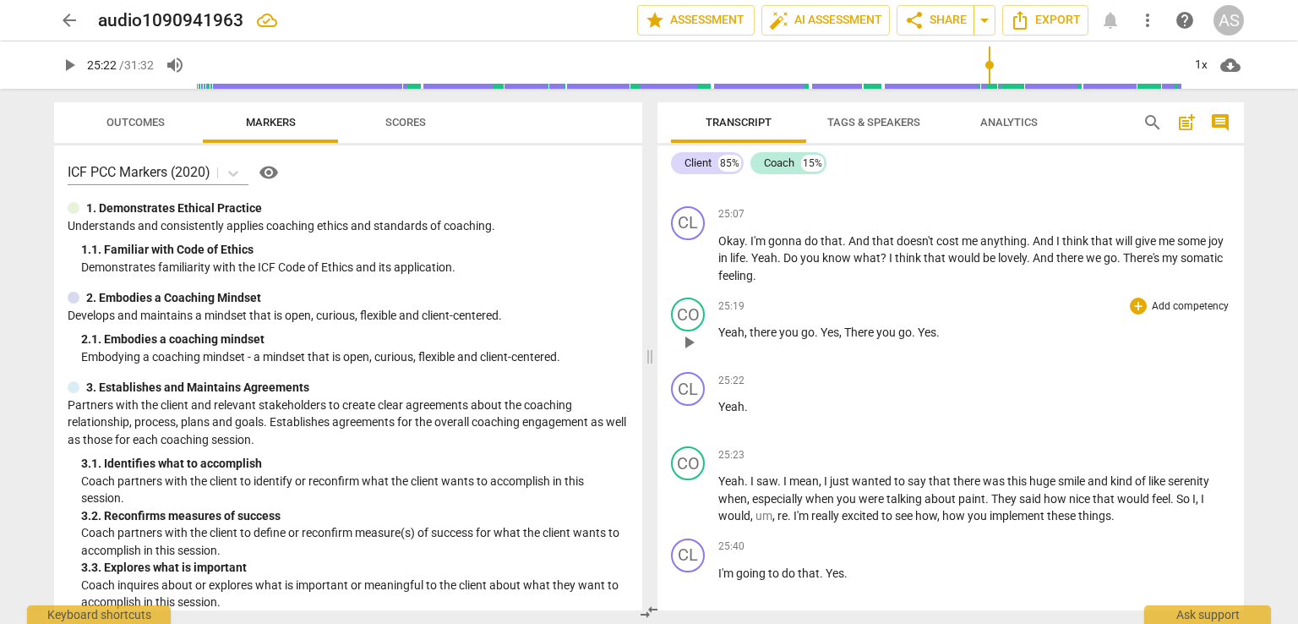
click at [846, 339] on span "There" at bounding box center [860, 332] width 32 height 14
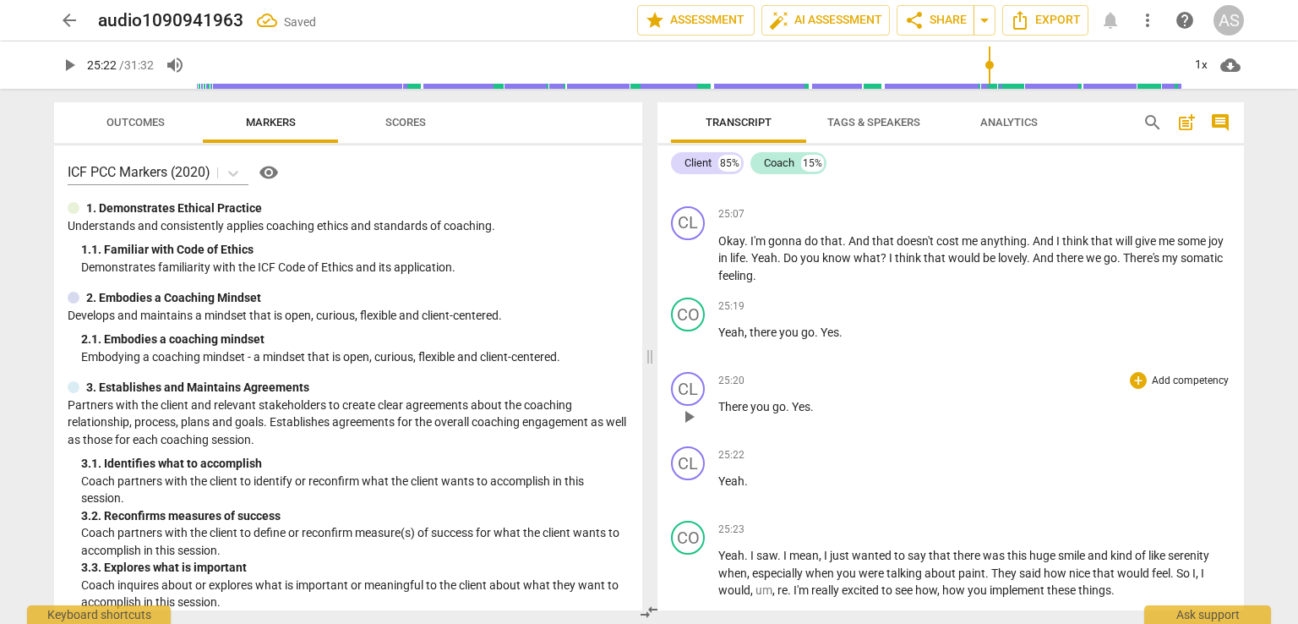
click at [788, 413] on span "." at bounding box center [789, 407] width 6 height 14
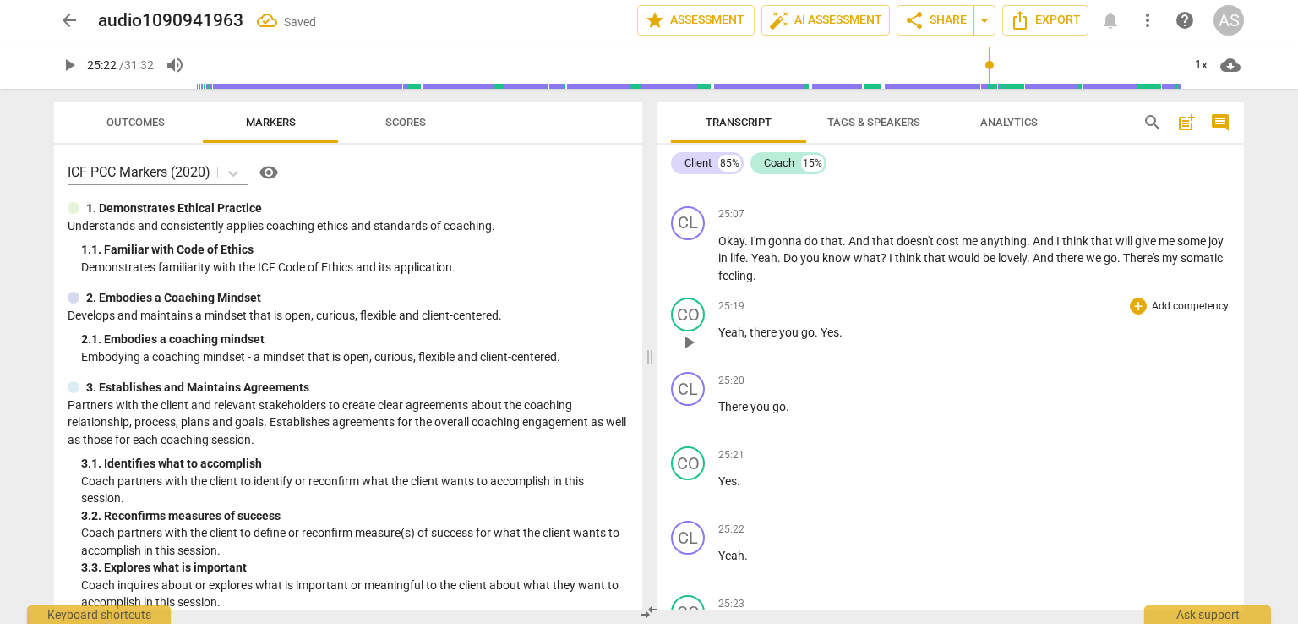
click at [691, 352] on span "play_arrow" at bounding box center [689, 342] width 20 height 20
click at [760, 413] on span "you" at bounding box center [761, 407] width 22 height 14
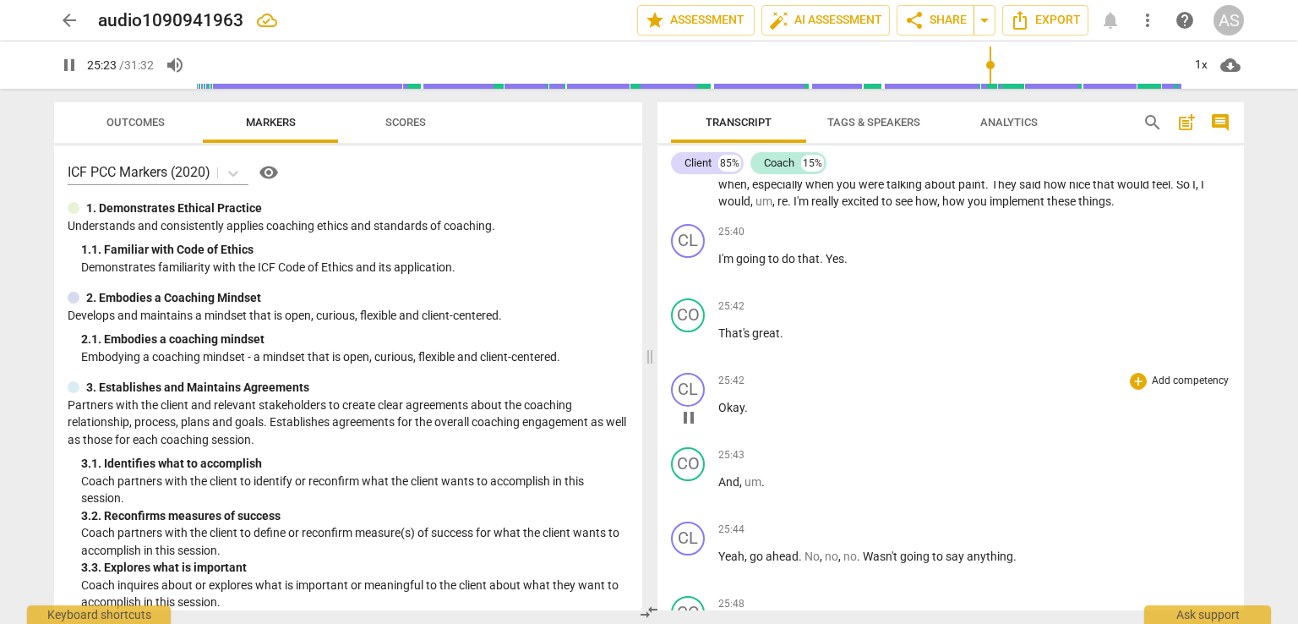
drag, startPoint x: 770, startPoint y: 428, endPoint x: 757, endPoint y: 401, distance: 30.6
click at [758, 417] on p "Okay ." at bounding box center [974, 408] width 512 height 18
click at [669, 424] on div "CL play_arrow pause 25:42 + Add competency keyboard_arrow_right Okay ." at bounding box center [950, 403] width 586 height 74
click at [687, 428] on span "pause" at bounding box center [689, 417] width 20 height 20
type input "1526"
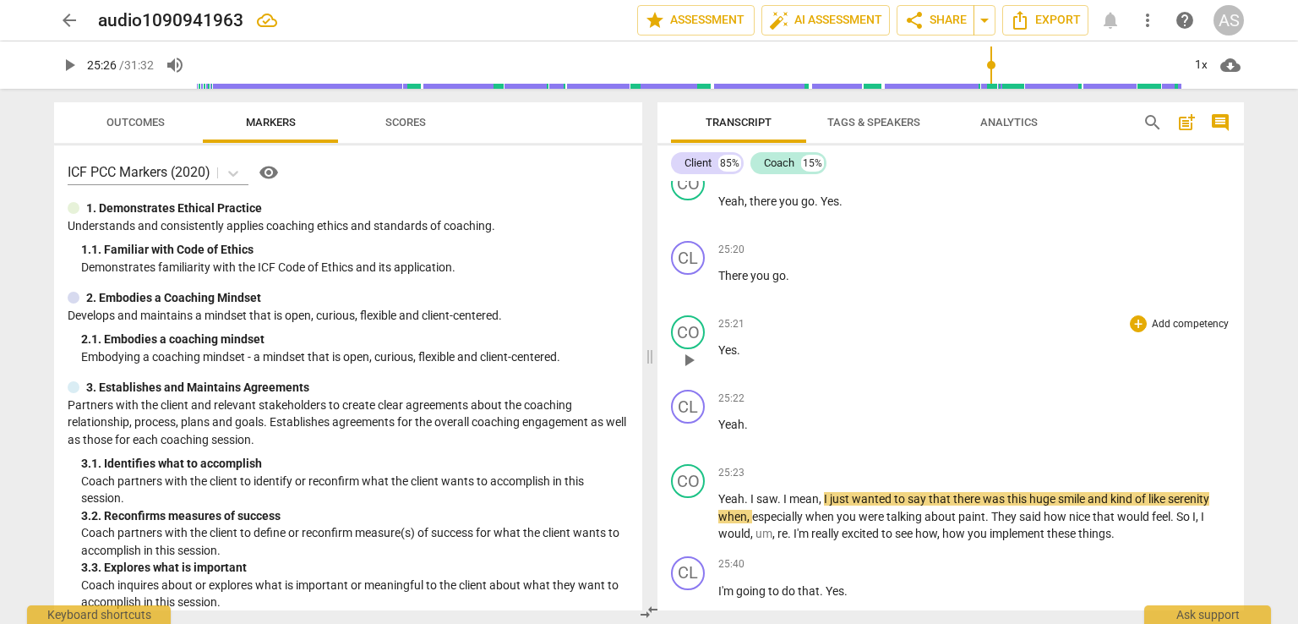
scroll to position [5448, 0]
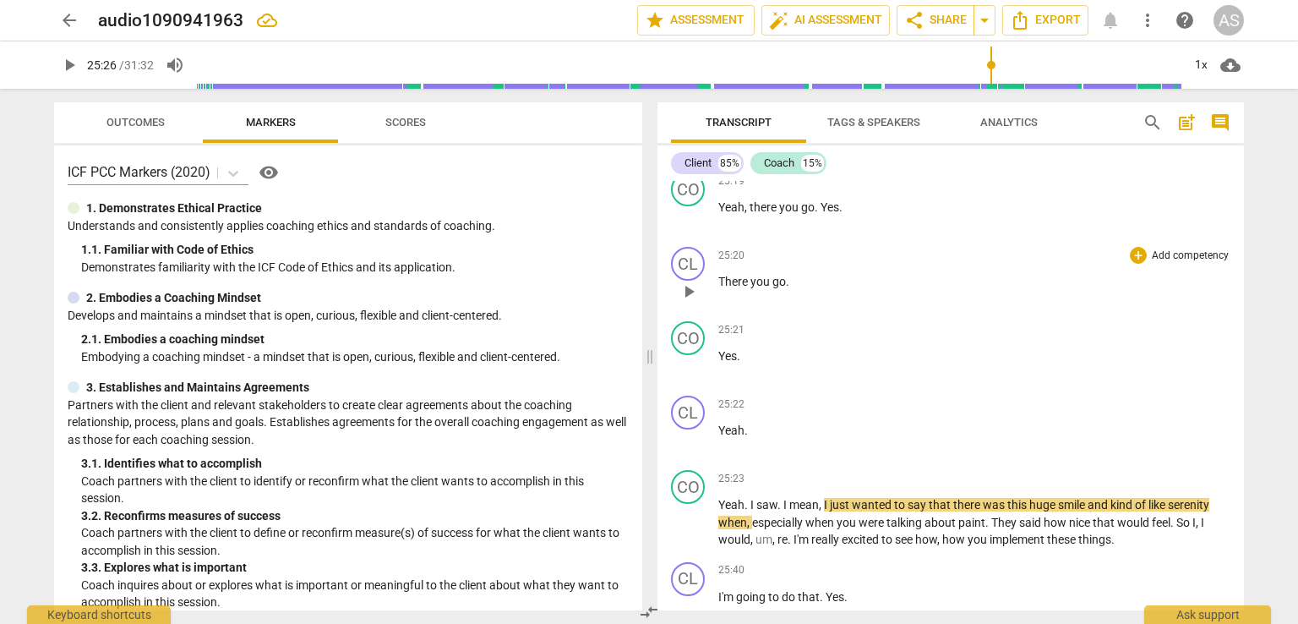
click at [760, 291] on p "There you go ." at bounding box center [974, 282] width 512 height 18
click at [764, 288] on span "you" at bounding box center [761, 282] width 22 height 14
click at [768, 288] on span "you" at bounding box center [761, 282] width 22 height 14
click at [689, 227] on span "play_arrow" at bounding box center [689, 217] width 20 height 20
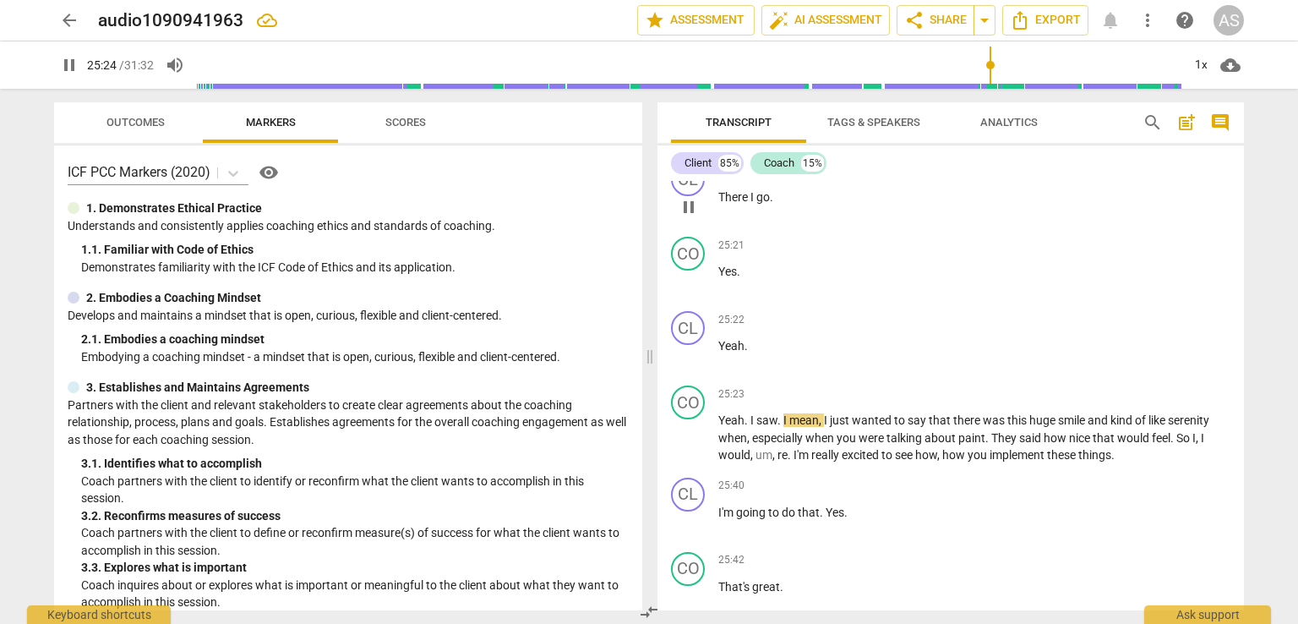
scroll to position [5617, 0]
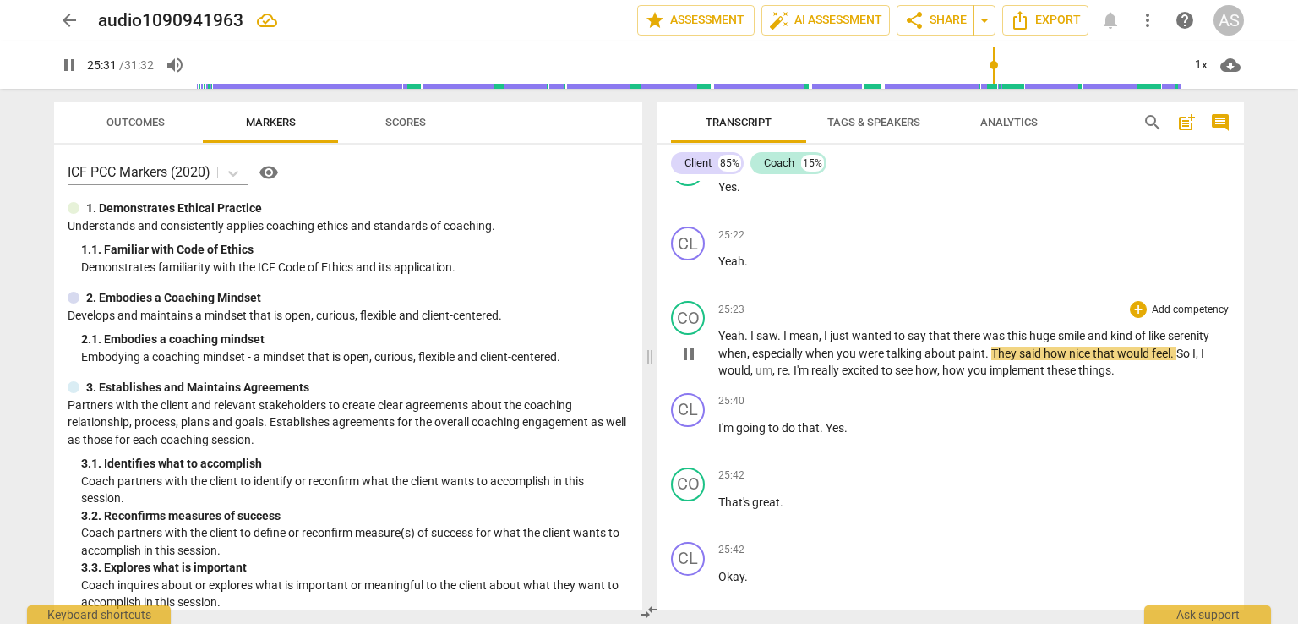
click at [950, 360] on span "about" at bounding box center [941, 353] width 34 height 14
click at [984, 360] on span "paint" at bounding box center [971, 353] width 27 height 14
type input "1533"
drag, startPoint x: 1014, startPoint y: 372, endPoint x: 1037, endPoint y: 372, distance: 22.8
click at [1037, 360] on span "They" at bounding box center [1025, 353] width 28 height 14
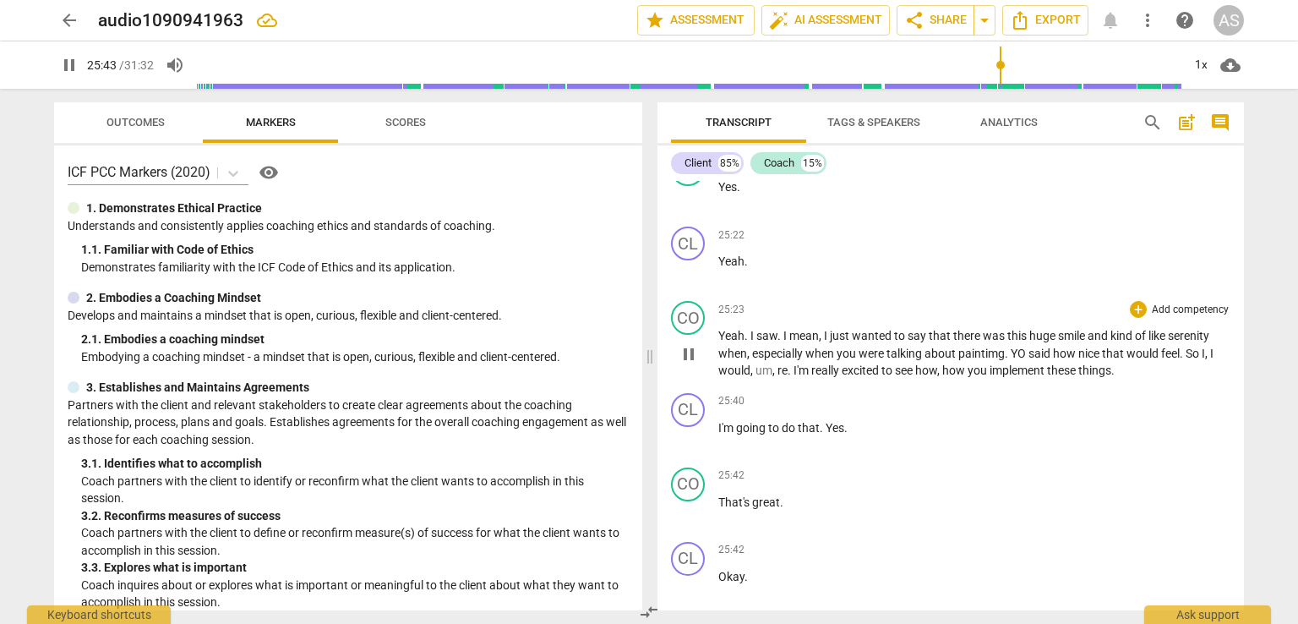
scroll to position [5803, 0]
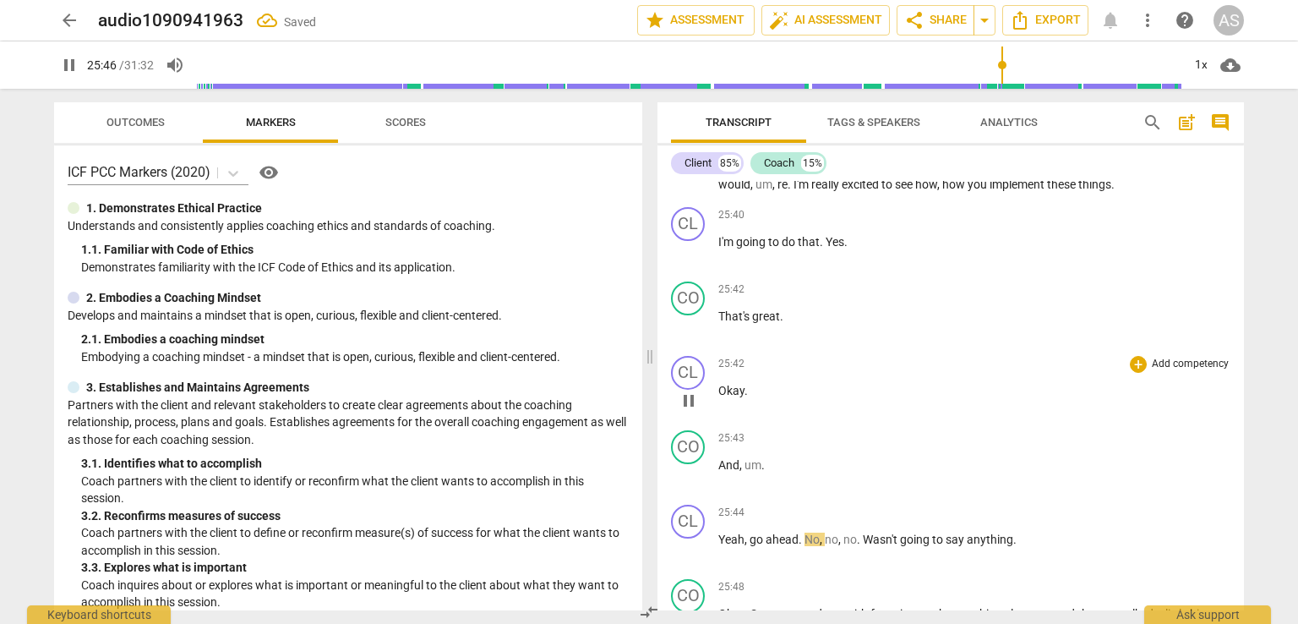
click at [687, 408] on span "pause" at bounding box center [689, 400] width 20 height 20
type input "1547"
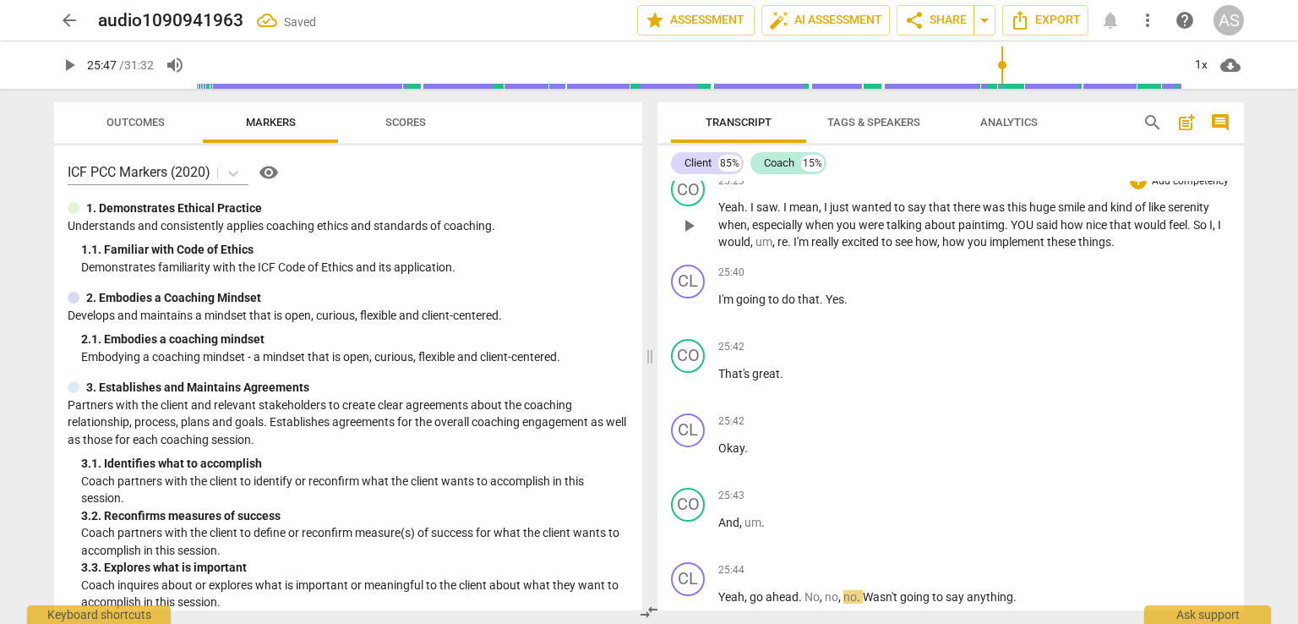
scroll to position [5634, 0]
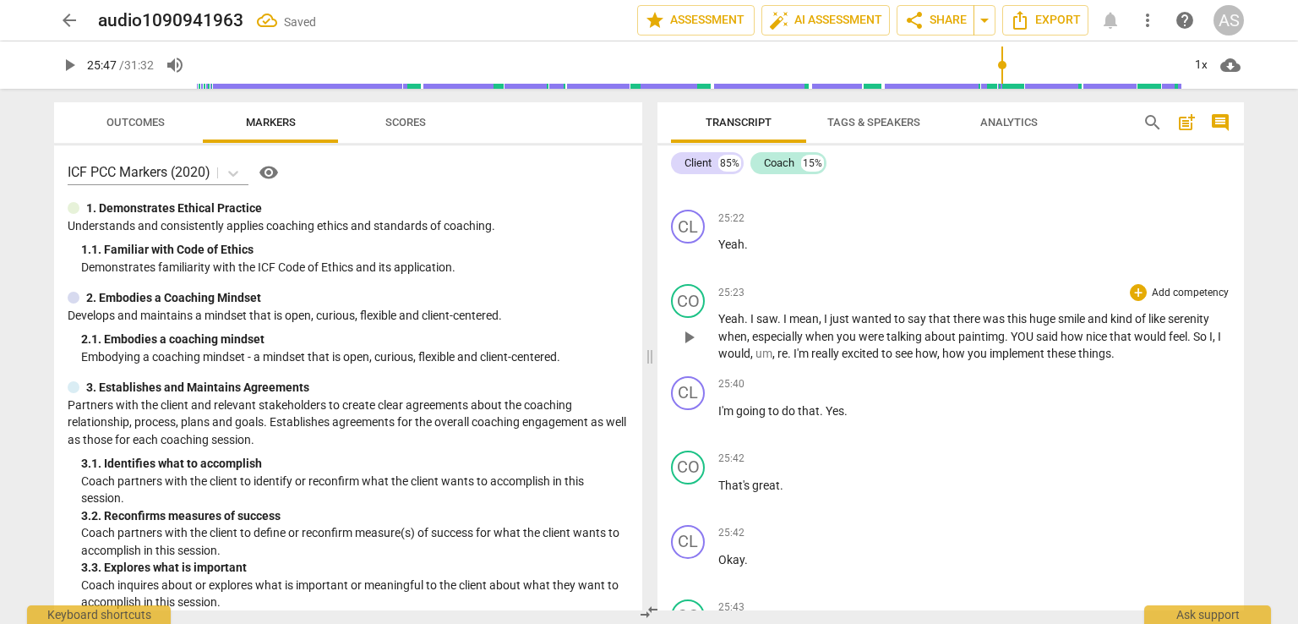
click at [1017, 343] on span "YOU" at bounding box center [1023, 337] width 25 height 14
click at [995, 343] on span "paintimg" at bounding box center [981, 337] width 46 height 14
click at [1027, 343] on span "YOU" at bounding box center [1021, 337] width 25 height 14
click at [993, 343] on span "paintiNg" at bounding box center [980, 337] width 45 height 14
click at [693, 347] on span "play_arrow" at bounding box center [689, 337] width 20 height 20
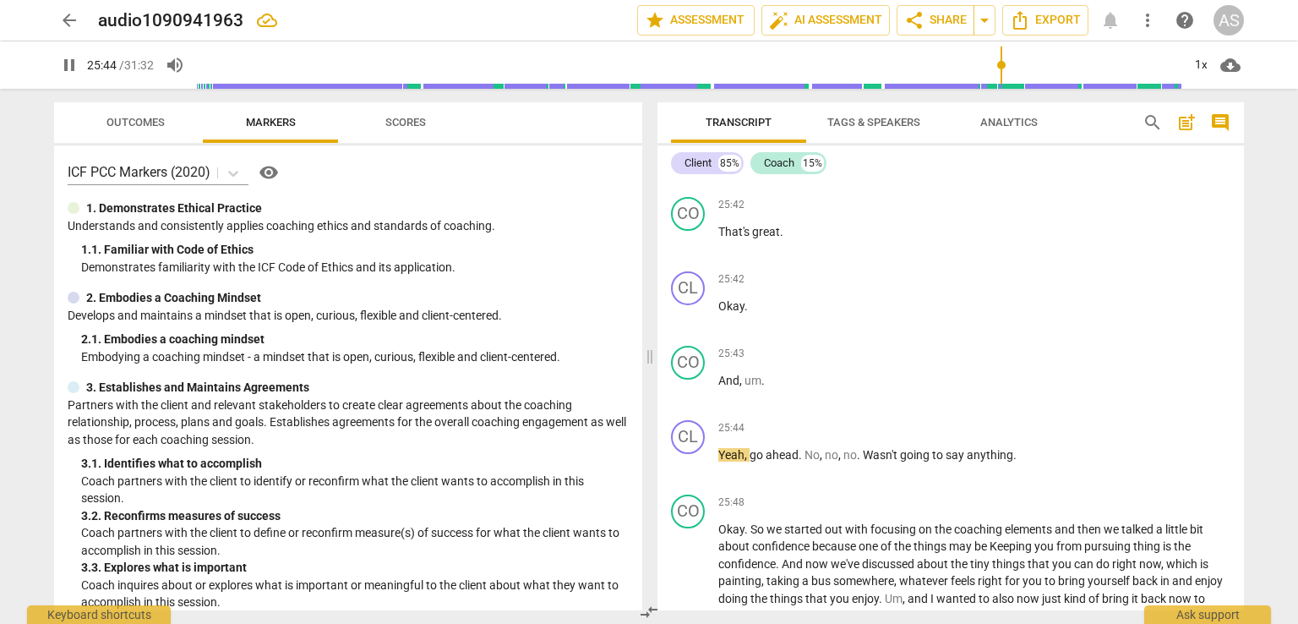
scroll to position [5972, 0]
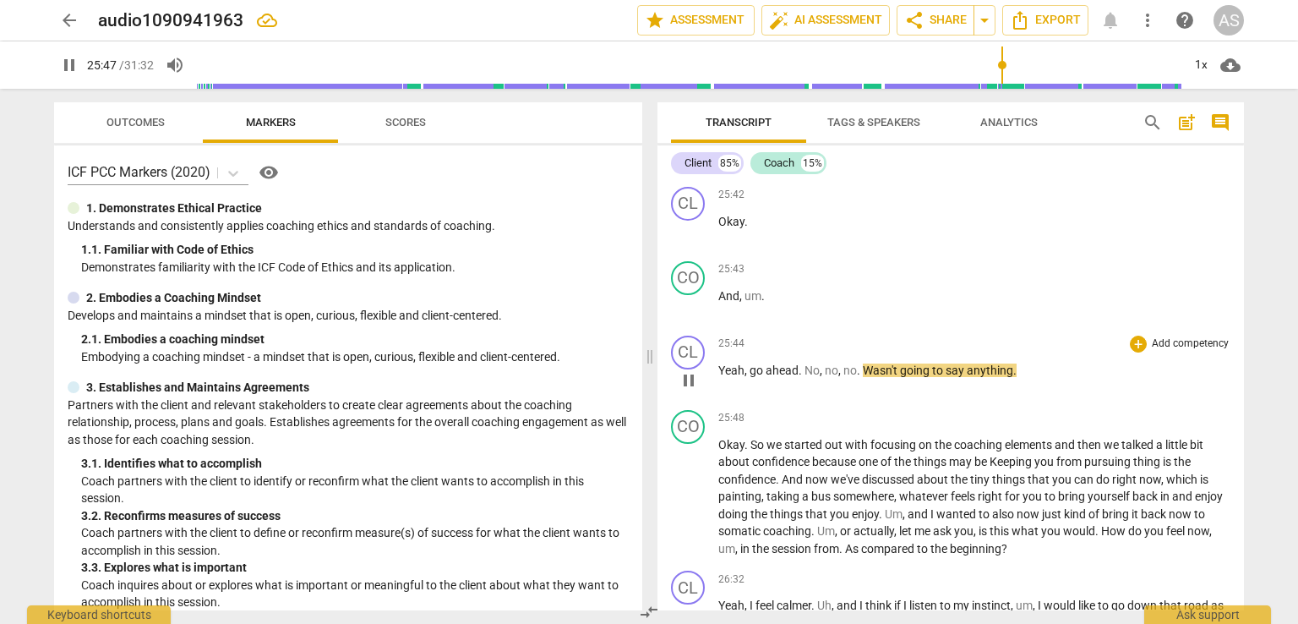
click at [749, 377] on span "go" at bounding box center [757, 370] width 16 height 14
click at [687, 390] on span "pause" at bounding box center [689, 380] width 20 height 20
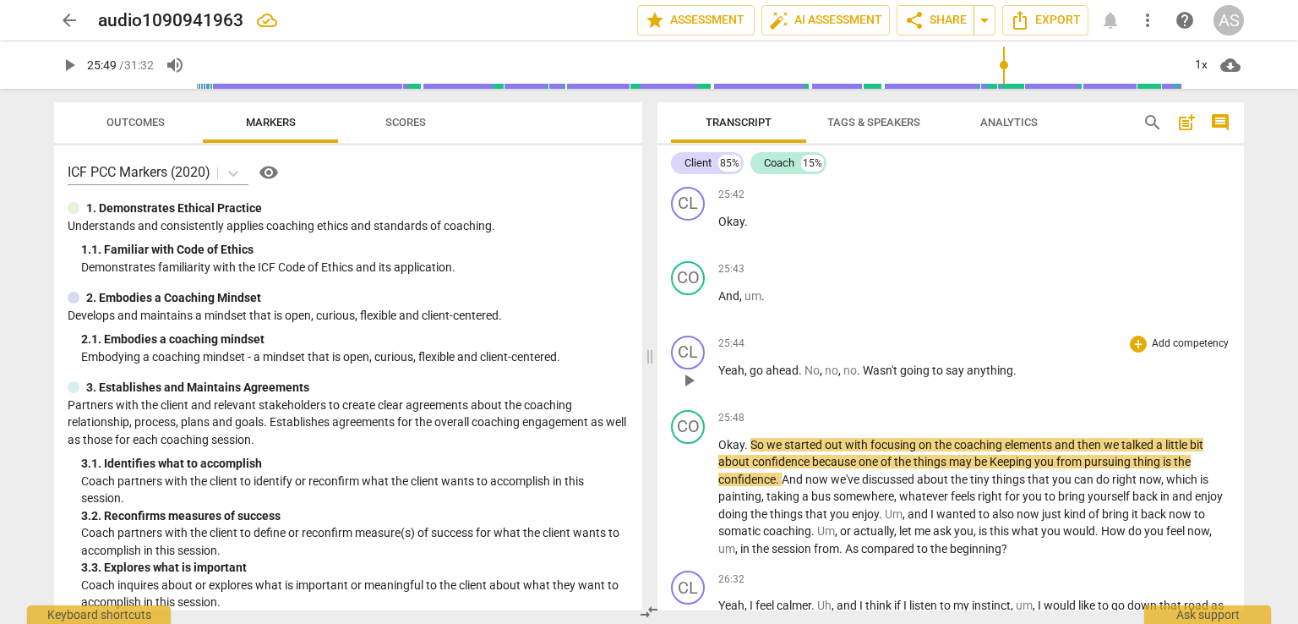
click at [720, 377] on span "Yeah" at bounding box center [731, 370] width 26 height 14
click at [721, 377] on span "Yeah" at bounding box center [731, 370] width 26 height 14
click at [718, 377] on span "Yeah" at bounding box center [731, 370] width 26 height 14
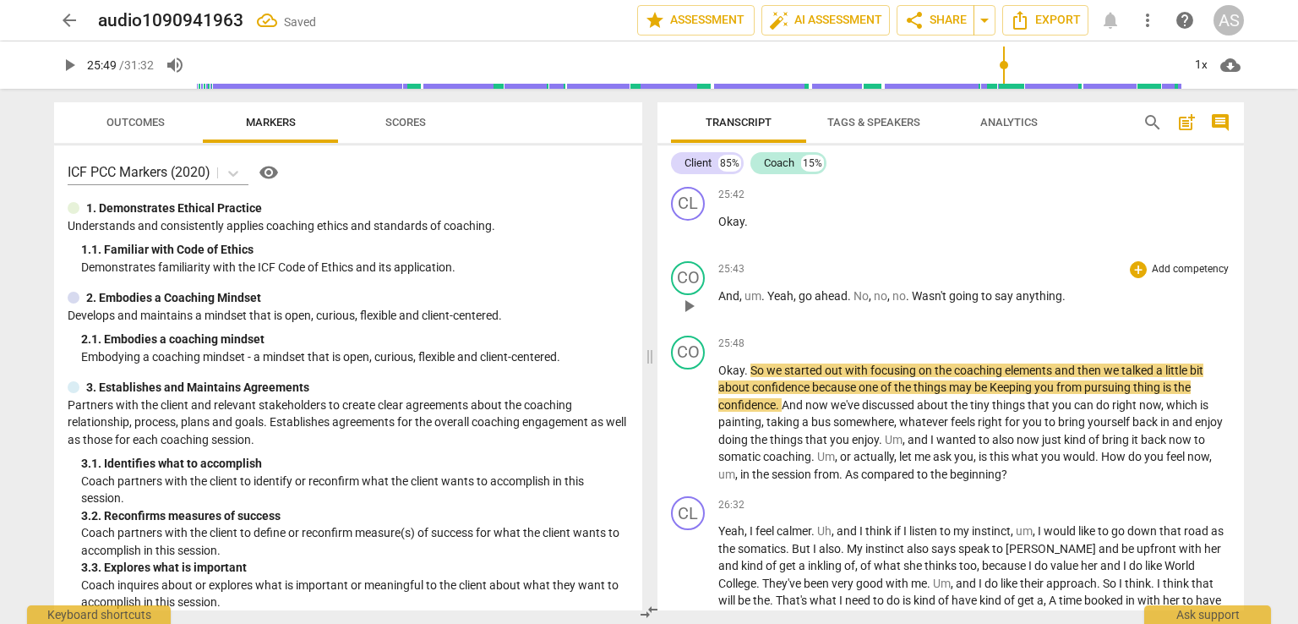
click at [853, 303] on span "No" at bounding box center [860, 296] width 15 height 14
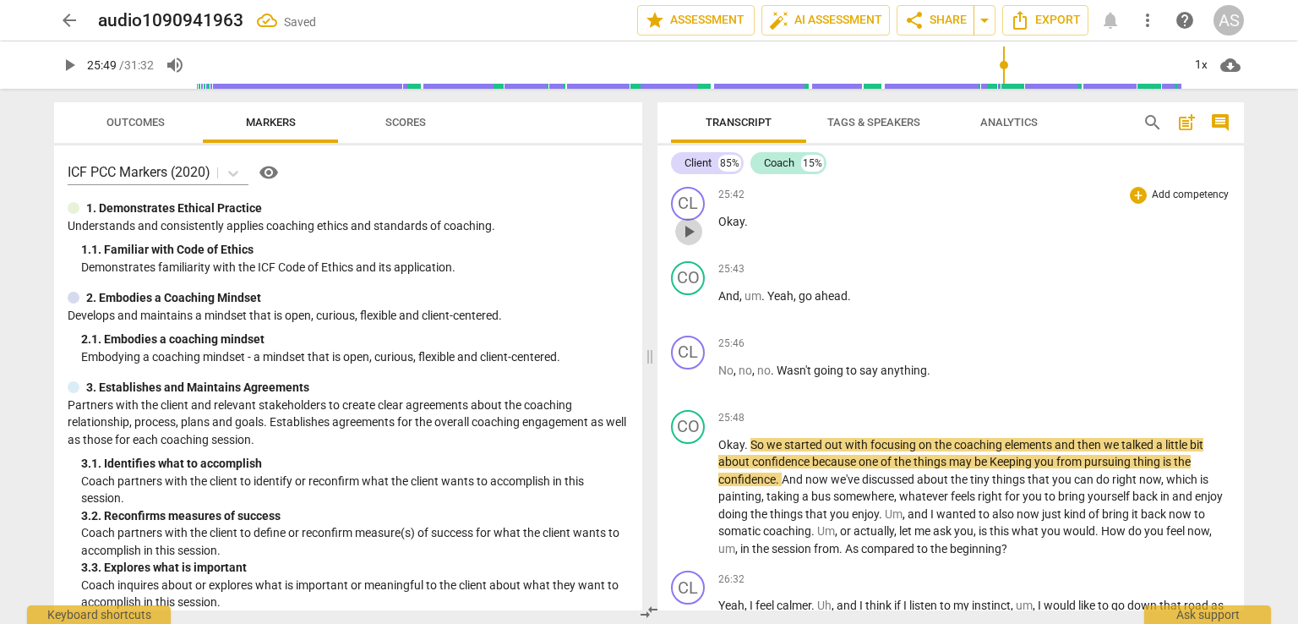
click at [684, 242] on span "play_arrow" at bounding box center [689, 231] width 20 height 20
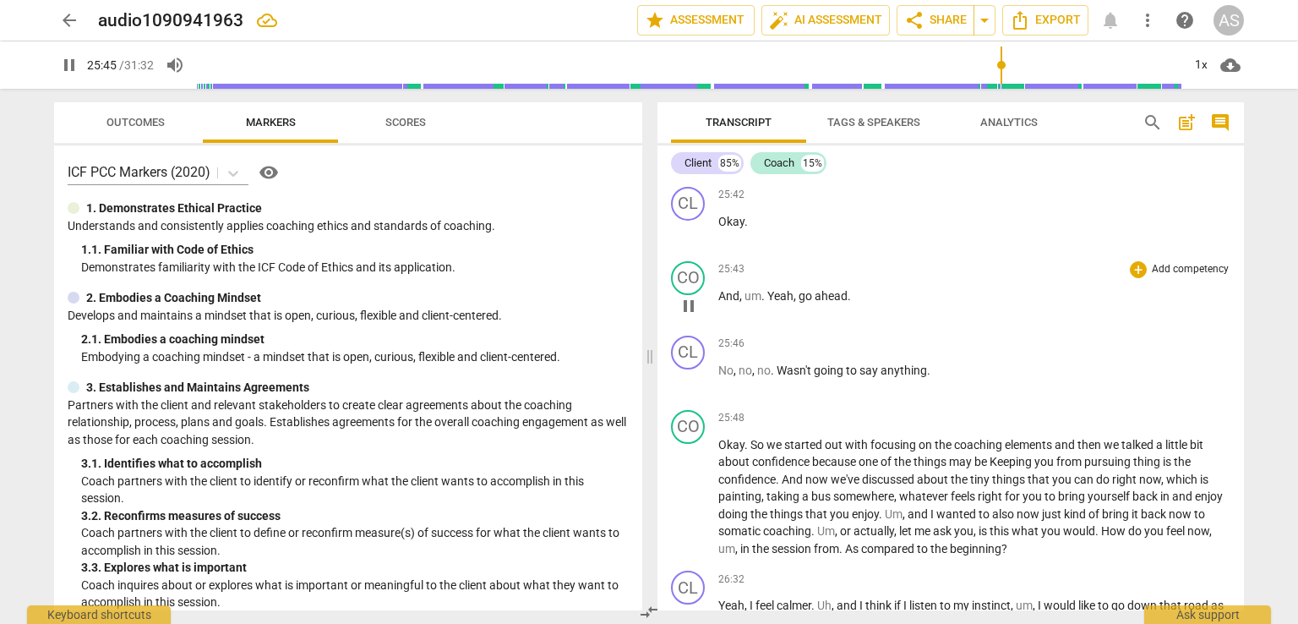
click at [750, 303] on span "um" at bounding box center [752, 296] width 17 height 14
click at [756, 303] on span "um" at bounding box center [752, 296] width 17 height 14
click at [748, 303] on span "um" at bounding box center [752, 296] width 17 height 14
click at [742, 303] on span "," at bounding box center [741, 296] width 5 height 14
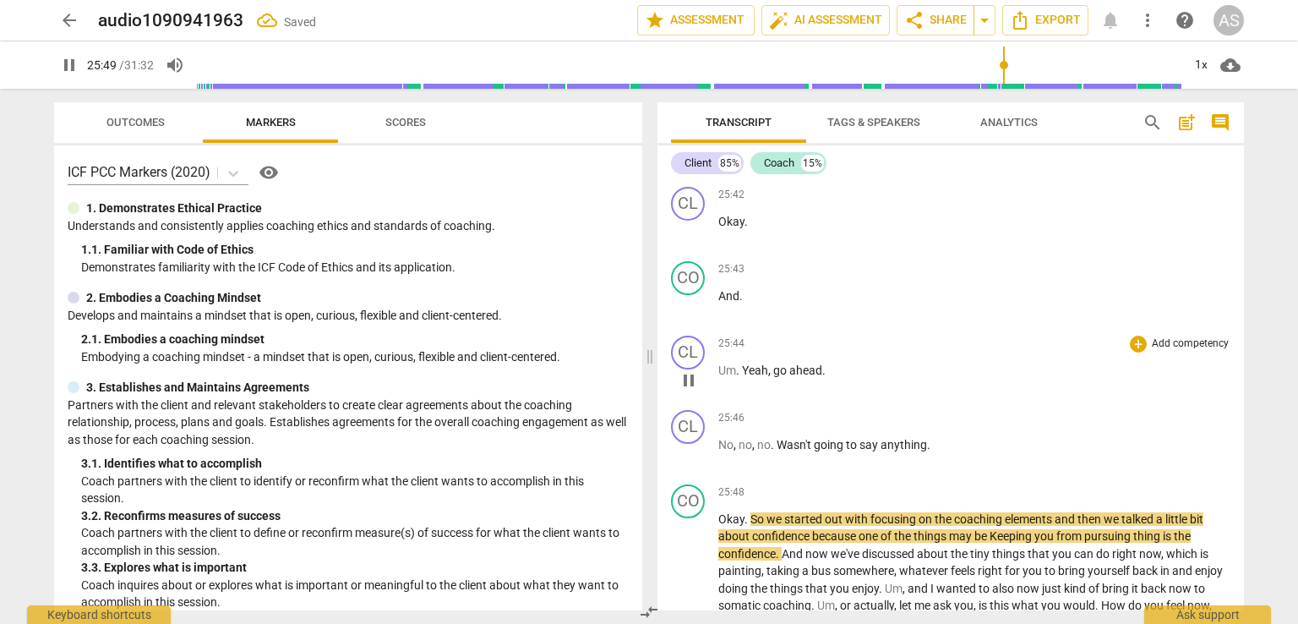
click at [740, 377] on span "." at bounding box center [739, 370] width 6 height 14
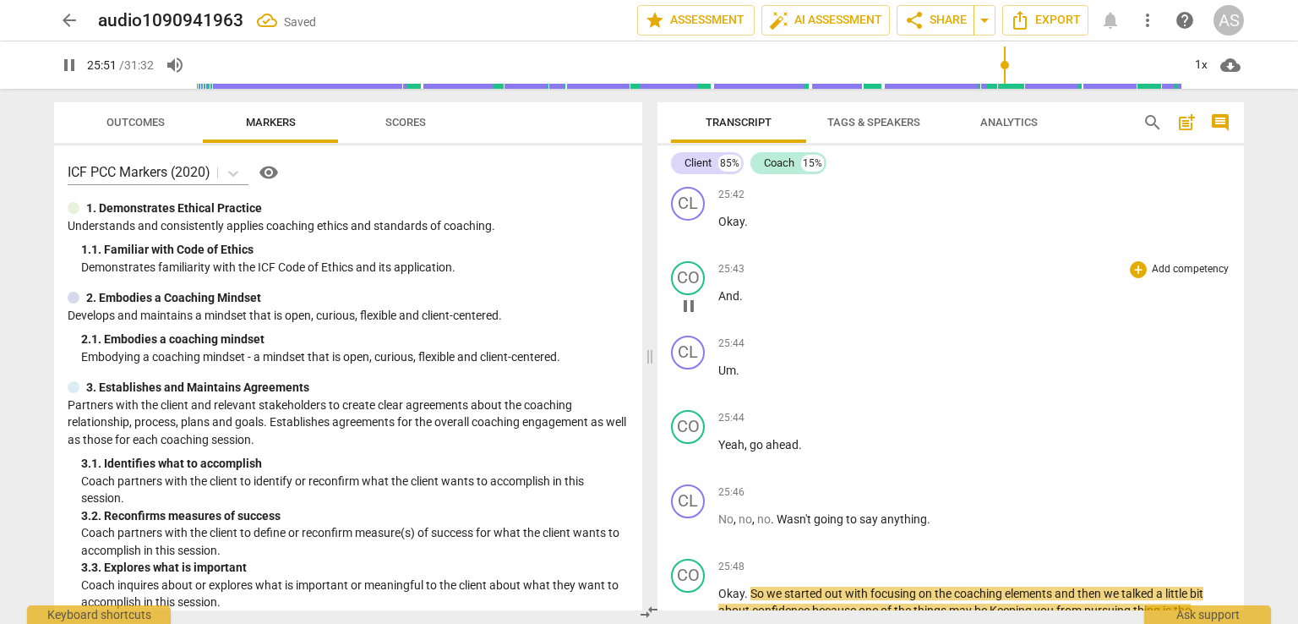
click at [744, 305] on p "And ." at bounding box center [974, 296] width 512 height 18
click at [687, 242] on span "pause" at bounding box center [689, 231] width 20 height 20
click at [689, 242] on span "play_arrow" at bounding box center [689, 231] width 20 height 20
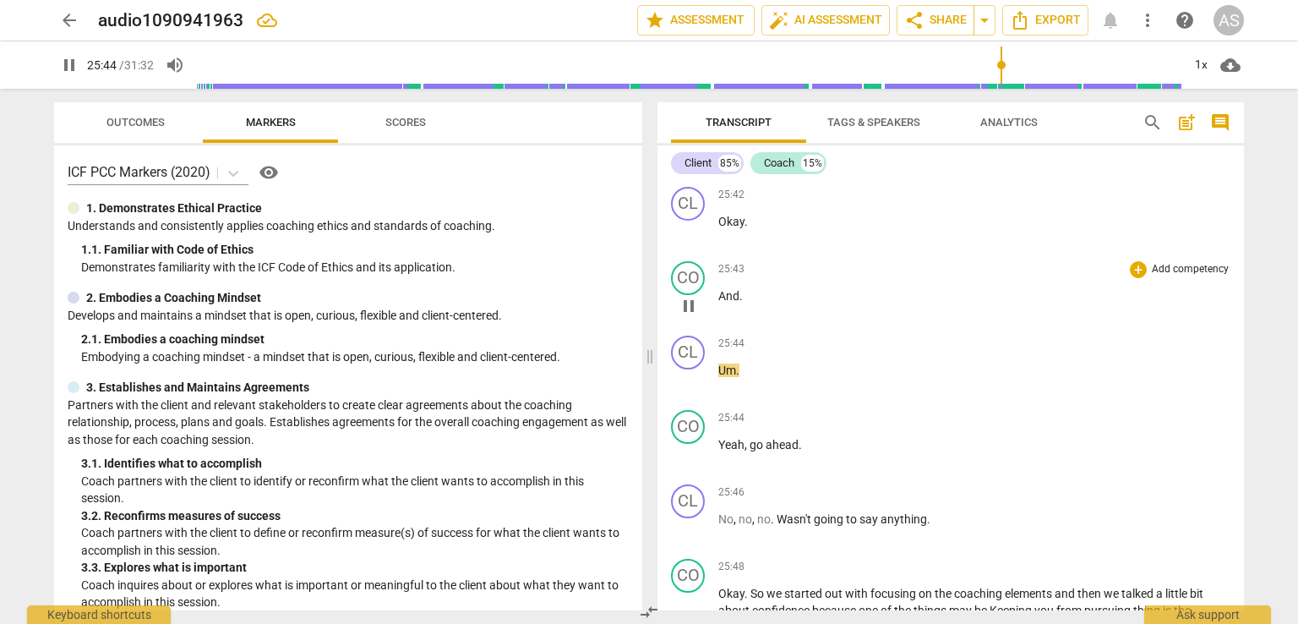
scroll to position [6057, 0]
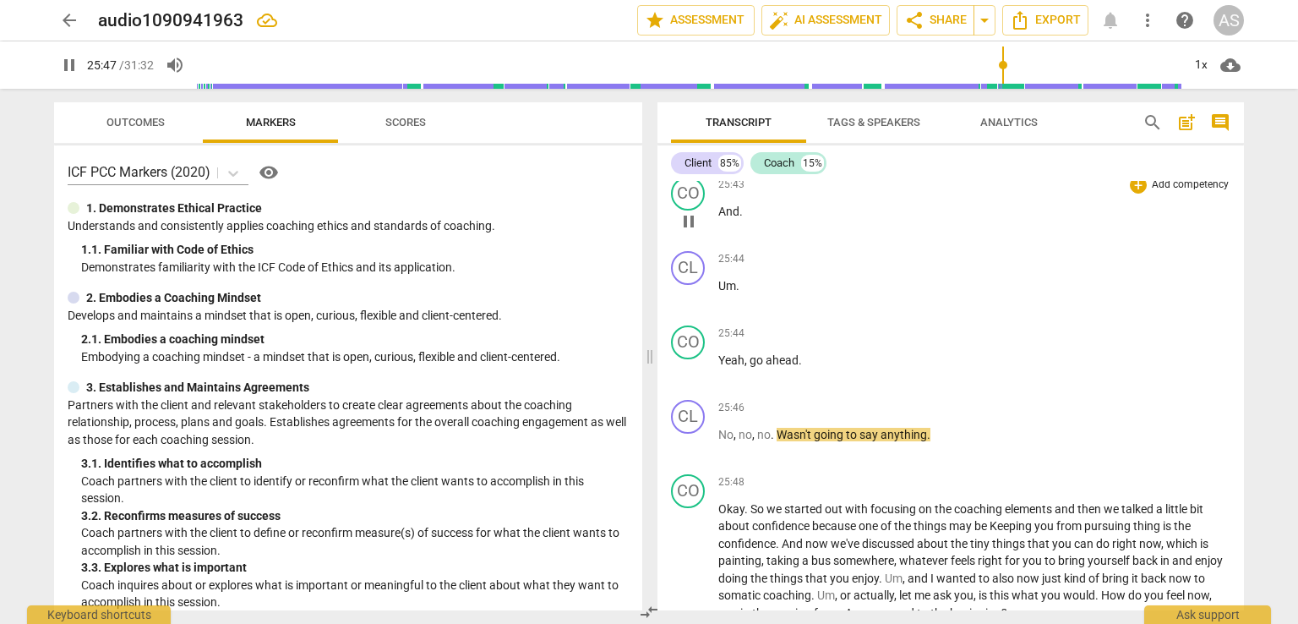
click at [687, 232] on span "pause" at bounding box center [689, 221] width 20 height 20
click at [687, 232] on span "play_arrow" at bounding box center [689, 221] width 20 height 20
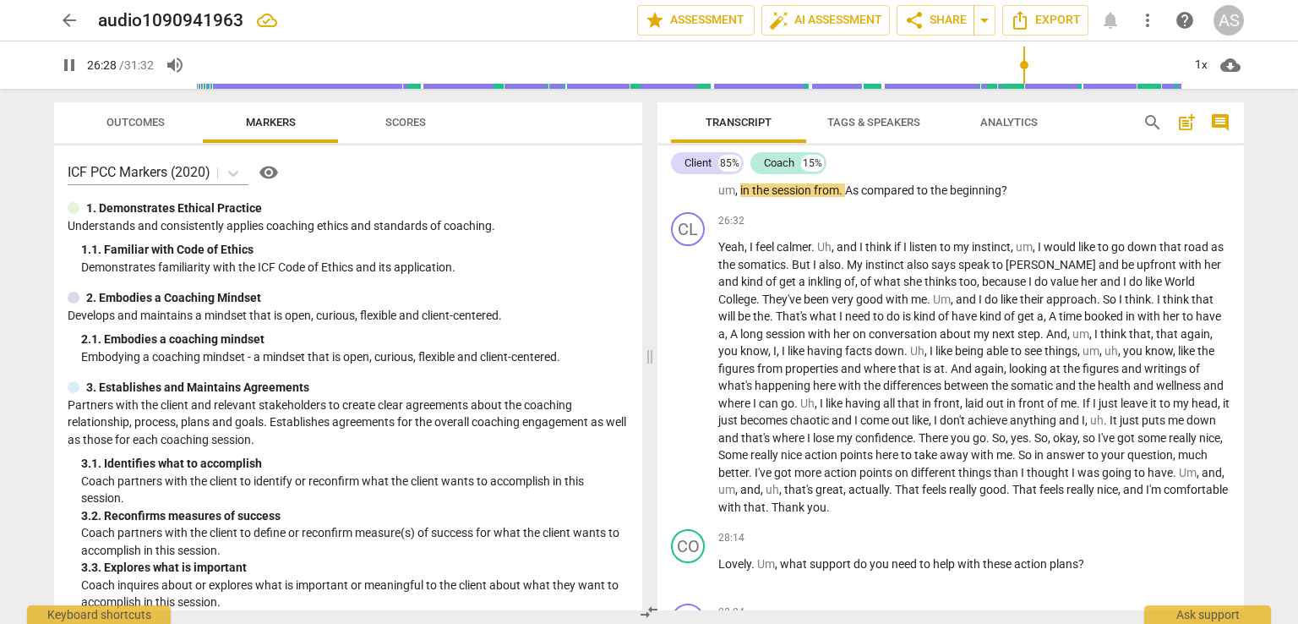
scroll to position [6395, 0]
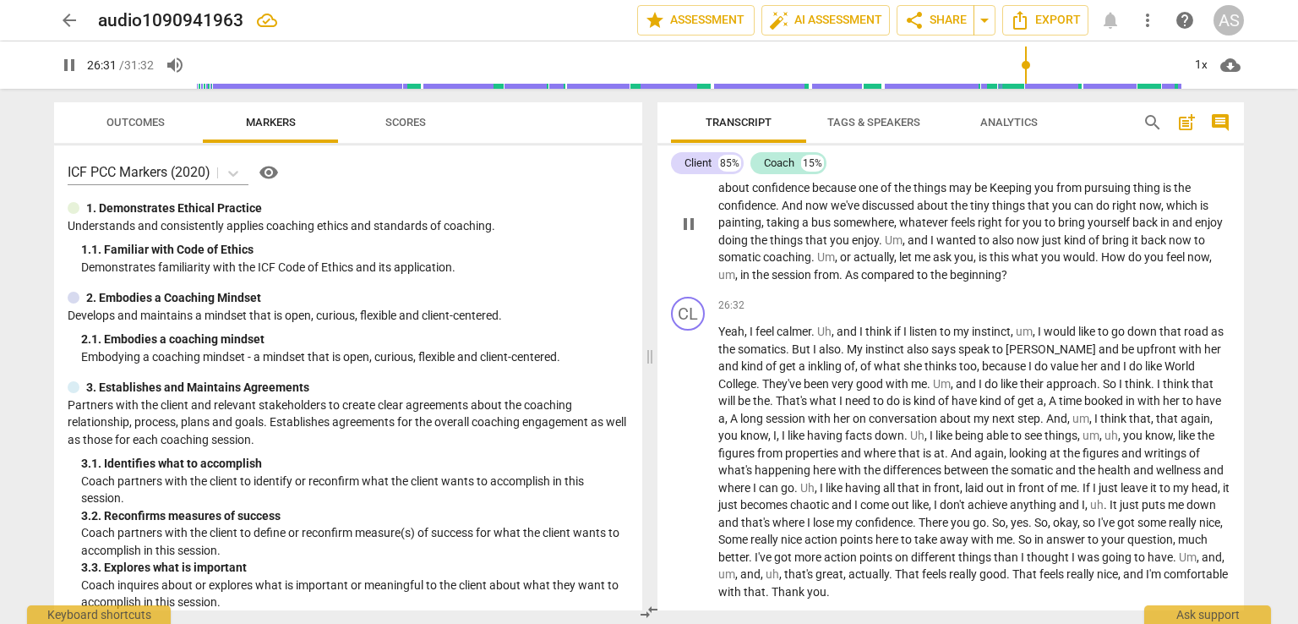
click at [834, 281] on span "from" at bounding box center [826, 275] width 25 height 14
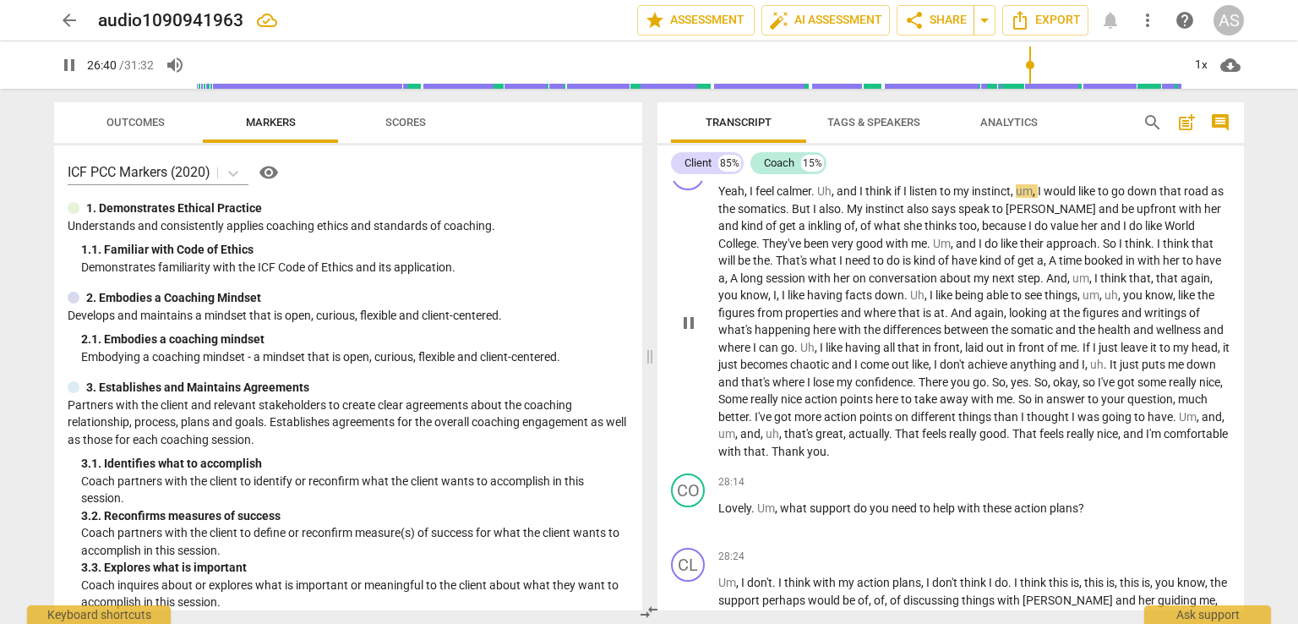
scroll to position [6564, 0]
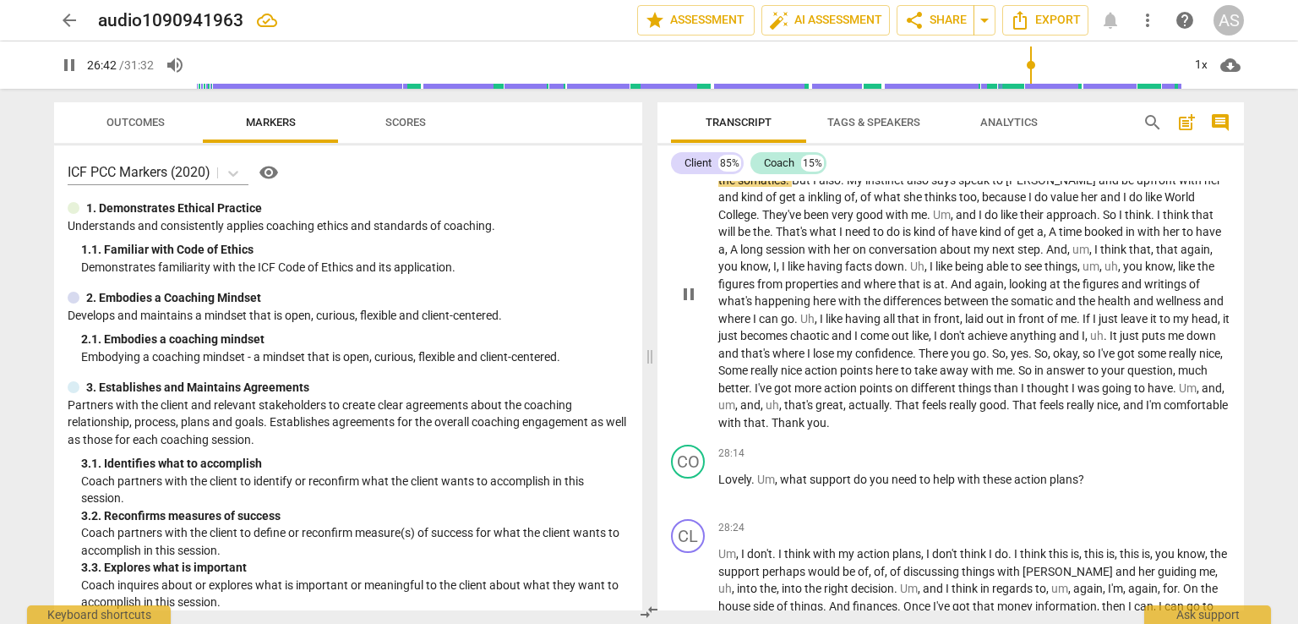
click at [771, 429] on span "." at bounding box center [769, 423] width 6 height 14
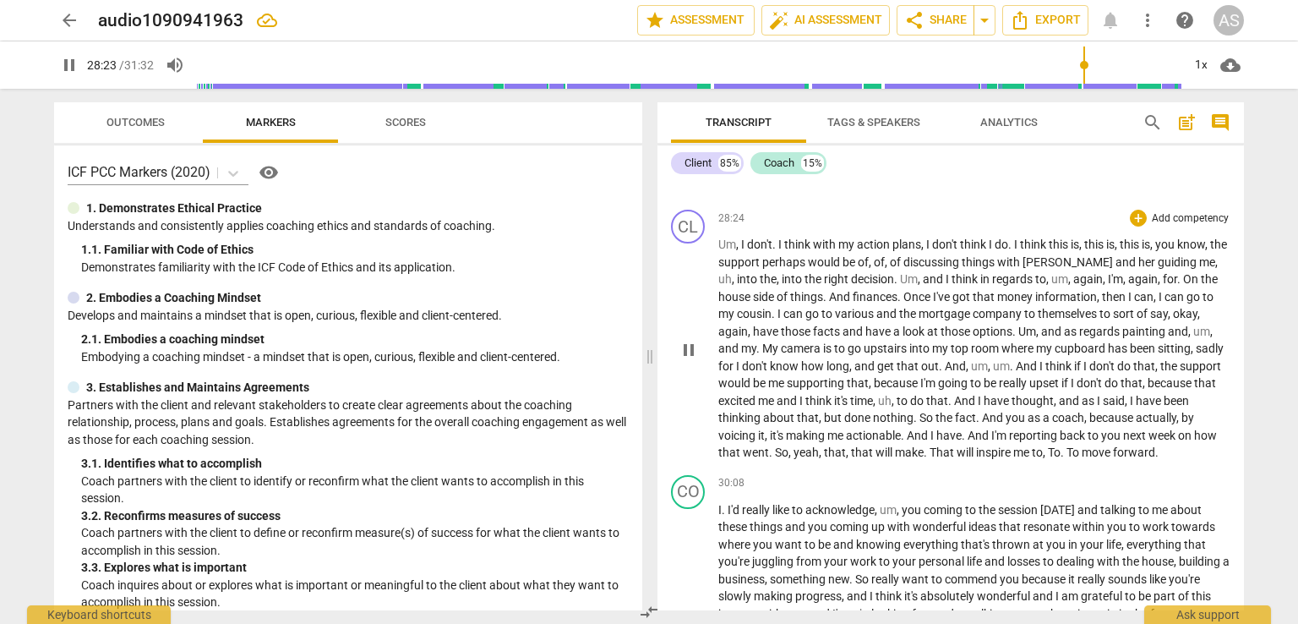
scroll to position [6902, 0]
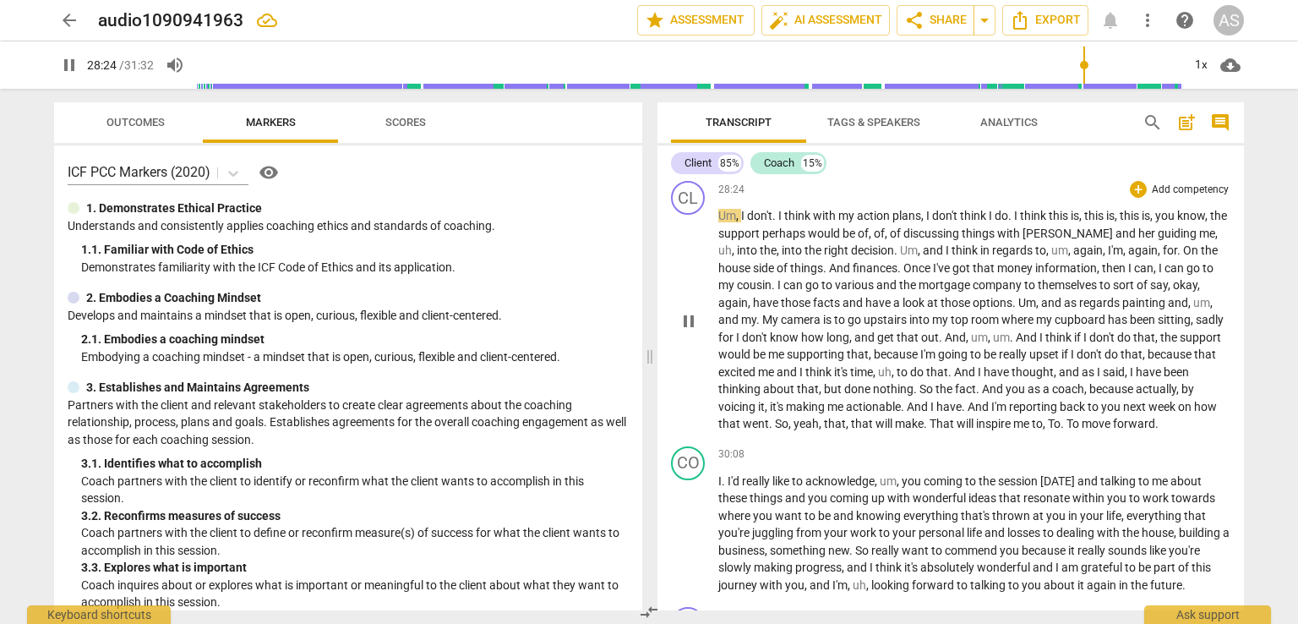
click at [827, 413] on span "making" at bounding box center [806, 407] width 41 height 14
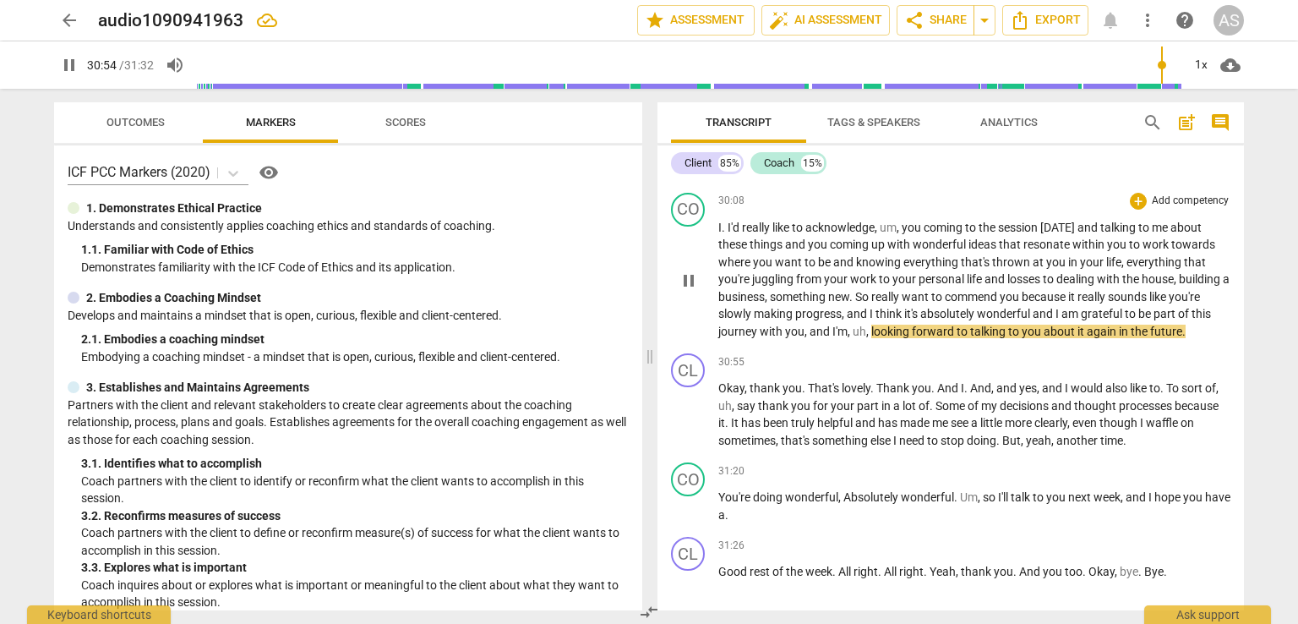
scroll to position [7240, 0]
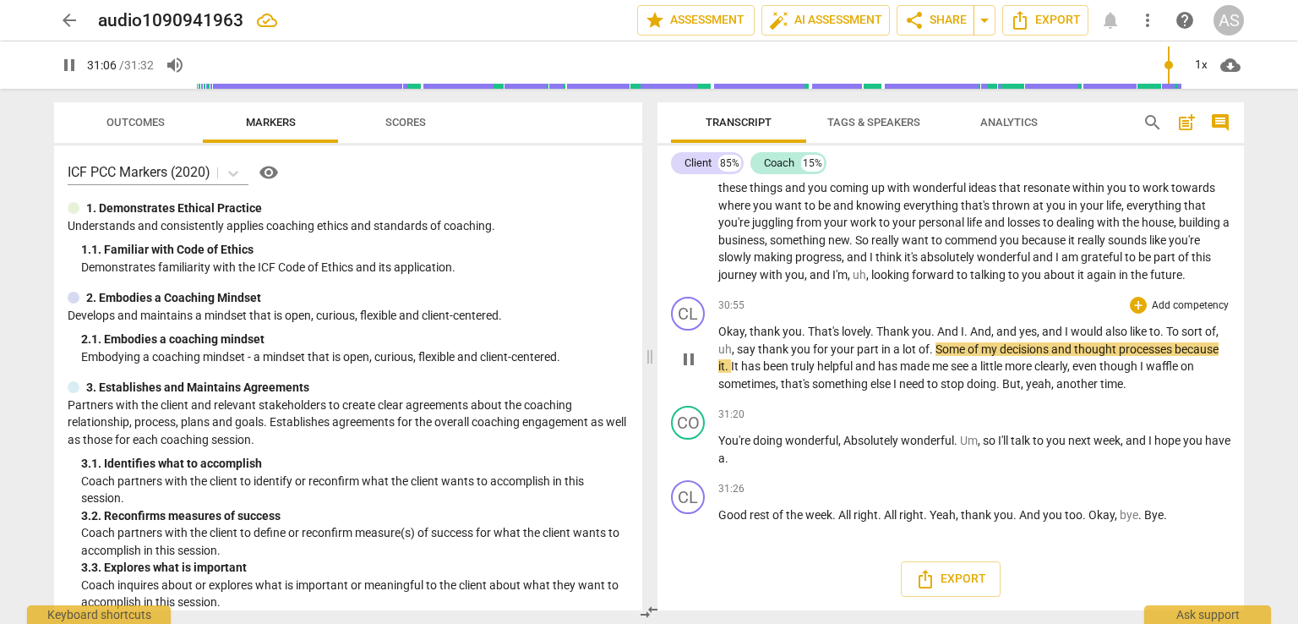
click at [926, 356] on span "of" at bounding box center [923, 349] width 11 height 14
click at [935, 356] on span "Some" at bounding box center [951, 349] width 32 height 14
click at [942, 353] on span "Some" at bounding box center [951, 349] width 32 height 14
type input "1868"
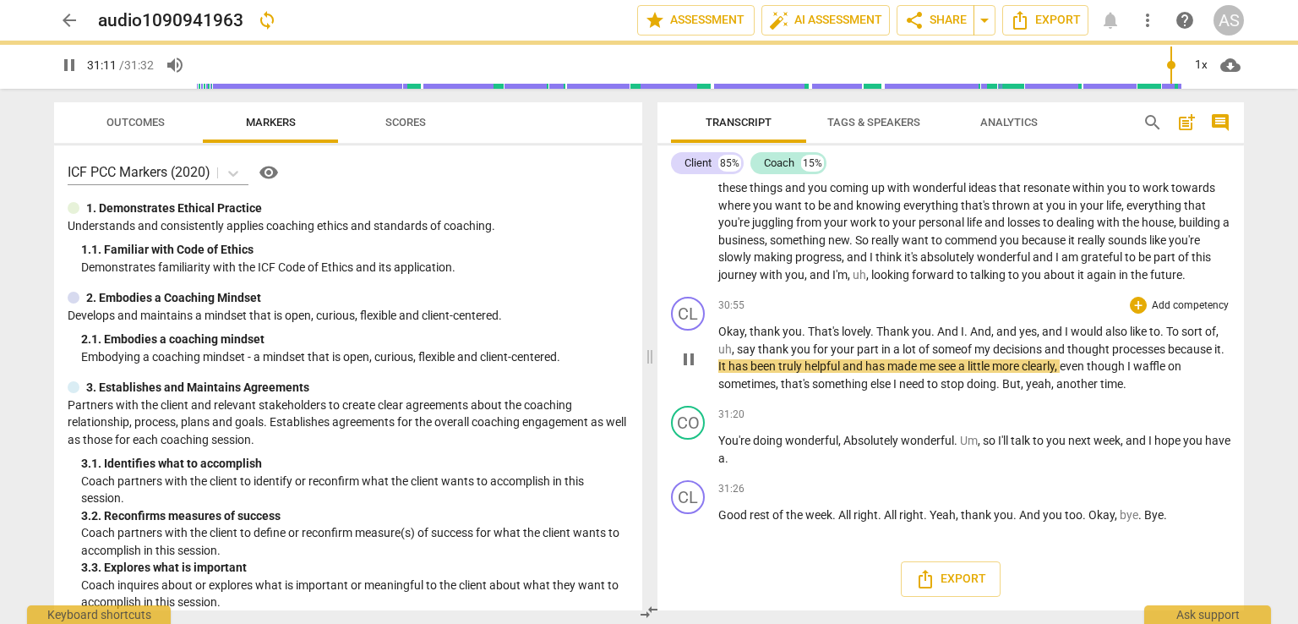
click at [996, 386] on span "doing" at bounding box center [982, 384] width 30 height 14
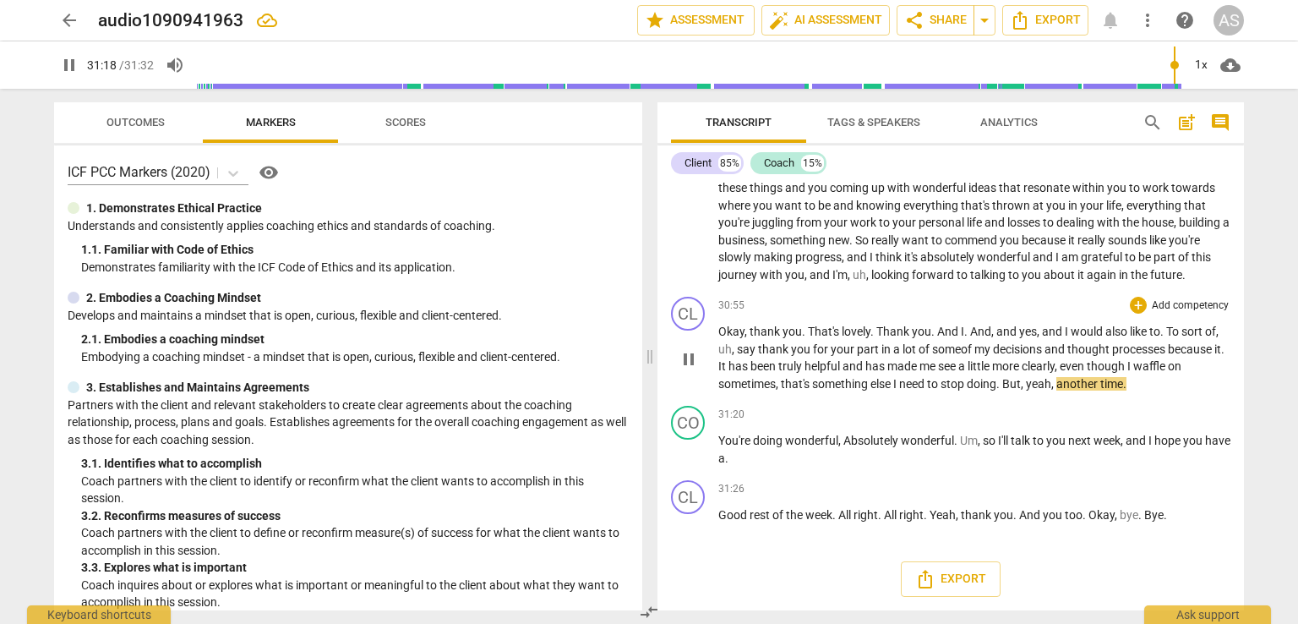
scroll to position [7244, 0]
click at [725, 457] on span "a" at bounding box center [721, 458] width 7 height 14
type input "1891"
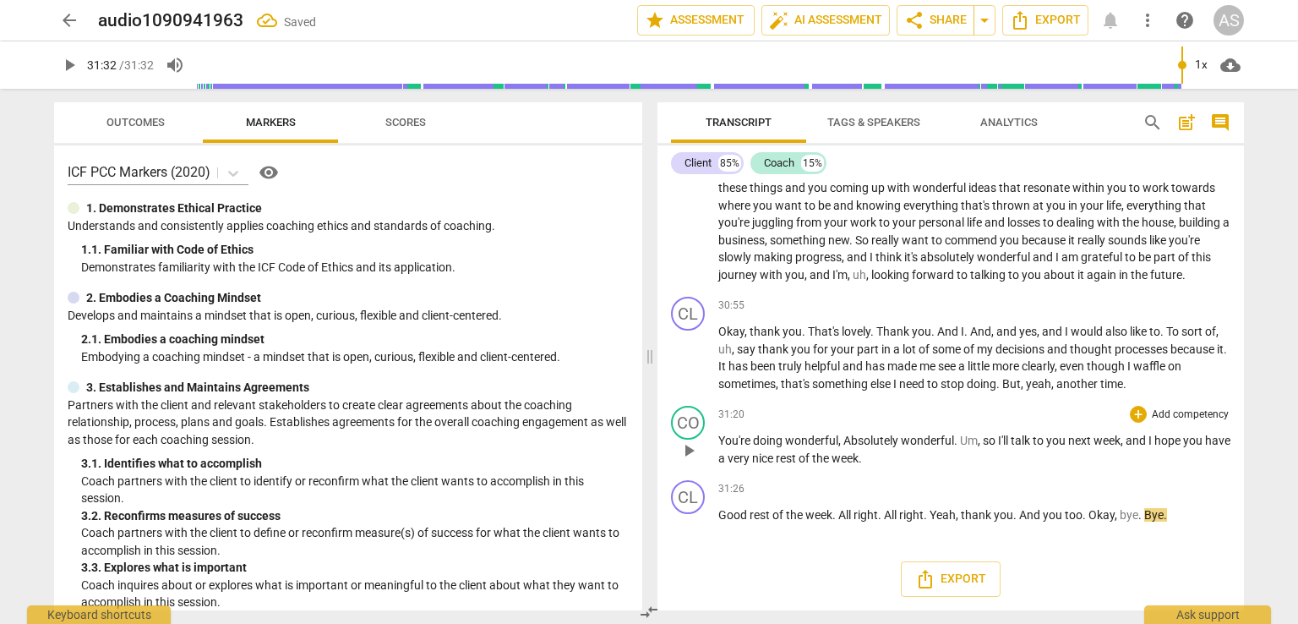
click at [691, 445] on span "play_arrow" at bounding box center [689, 450] width 20 height 20
click at [689, 454] on span "pause" at bounding box center [689, 450] width 20 height 20
type input "1888"
click at [776, 460] on span "nice" at bounding box center [764, 458] width 24 height 14
click at [761, 518] on span "rest" at bounding box center [760, 515] width 23 height 14
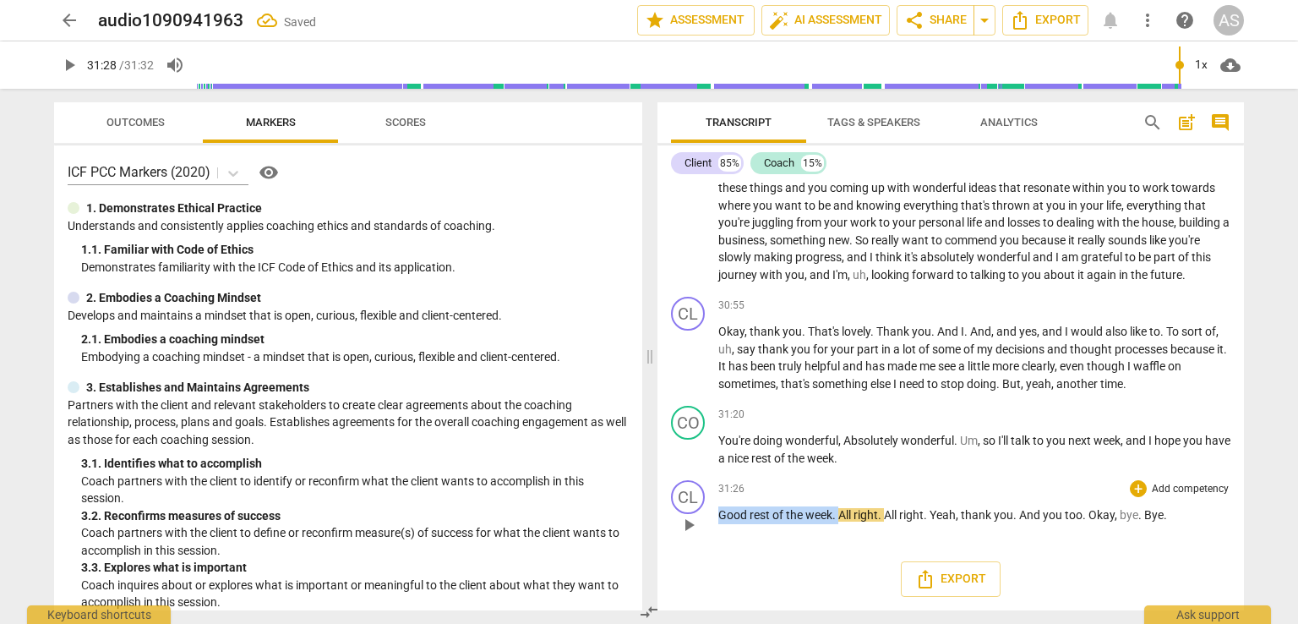
drag, startPoint x: 837, startPoint y: 515, endPoint x: 716, endPoint y: 515, distance: 121.7
click at [716, 515] on div "CL play_arrow pause 31:26 + Add competency keyboard_arrow_right Good rest of th…" at bounding box center [950, 510] width 586 height 74
click at [770, 520] on span "All" at bounding box center [771, 515] width 15 height 14
click at [687, 521] on span "play_arrow" at bounding box center [689, 525] width 20 height 20
click at [803, 520] on span "right" at bounding box center [791, 515] width 25 height 14
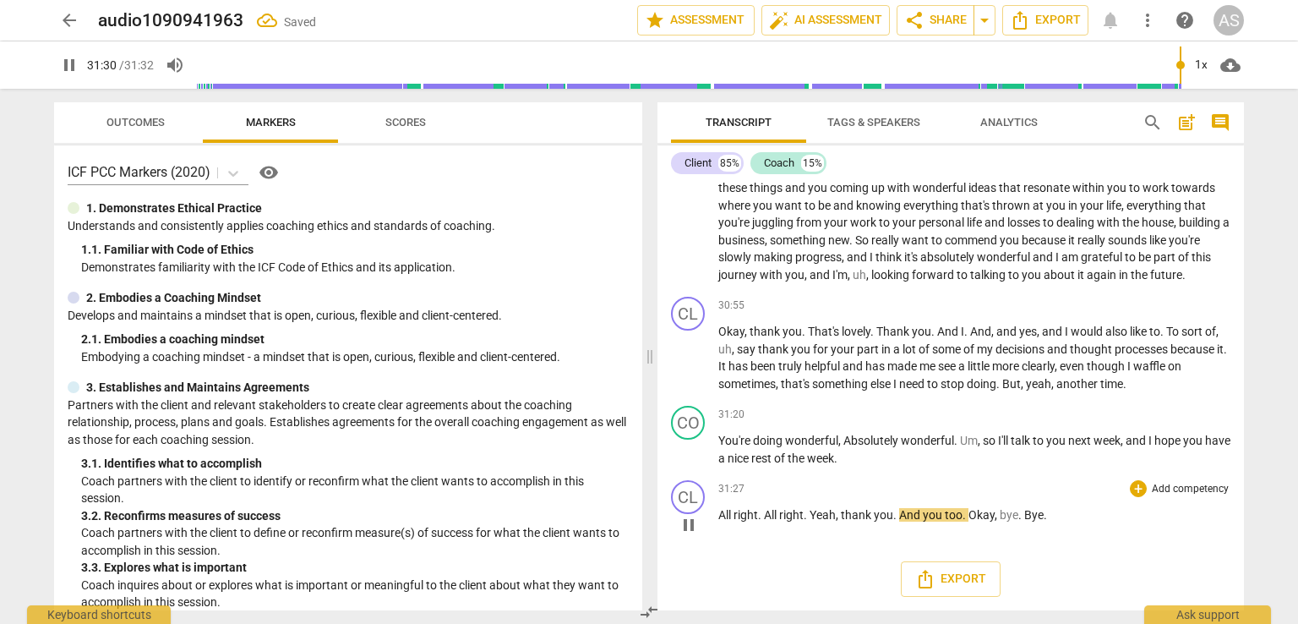
click at [815, 514] on span "Yeah" at bounding box center [822, 515] width 26 height 14
type input "1891"
click at [723, 518] on span "All" at bounding box center [725, 515] width 15 height 14
click at [718, 517] on span "All" at bounding box center [725, 515] width 15 height 14
click at [689, 526] on span "play_arrow" at bounding box center [689, 525] width 20 height 20
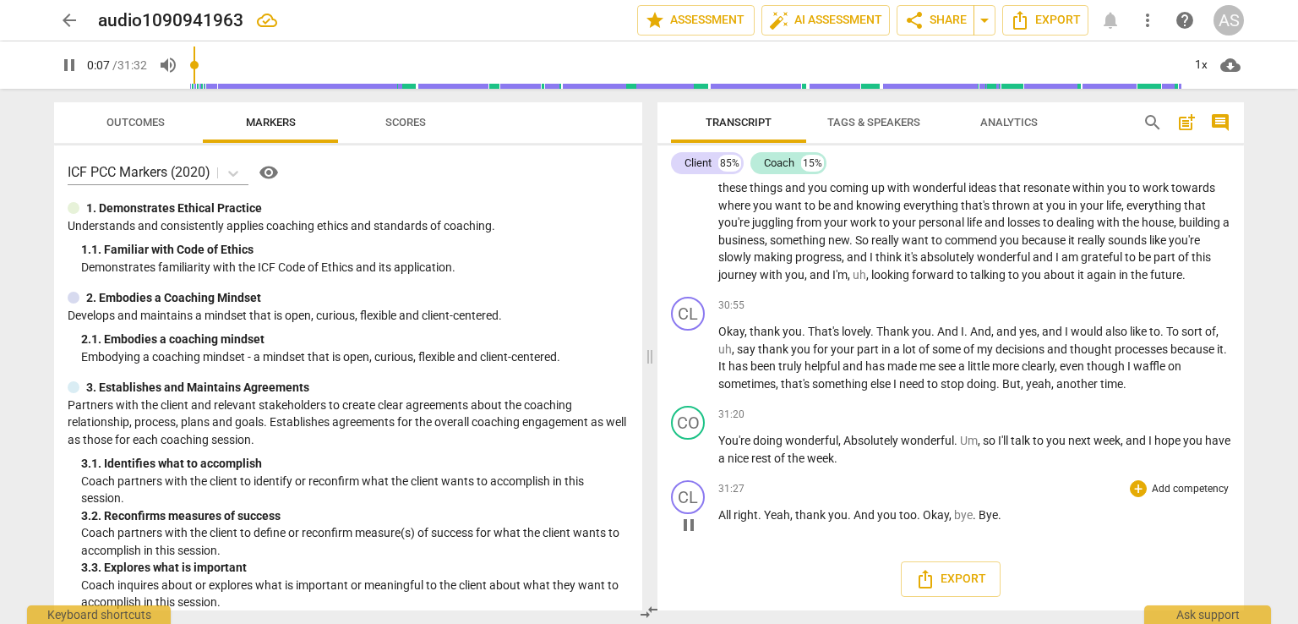
click at [720, 515] on span "All" at bounding box center [725, 515] width 15 height 14
click at [777, 506] on div "31:27 + Add competency keyboard_arrow_right All right . Yeah , thank you . And …" at bounding box center [974, 510] width 512 height 61
click at [800, 515] on span "thank" at bounding box center [811, 515] width 33 height 14
click at [794, 516] on span "," at bounding box center [792, 515] width 5 height 14
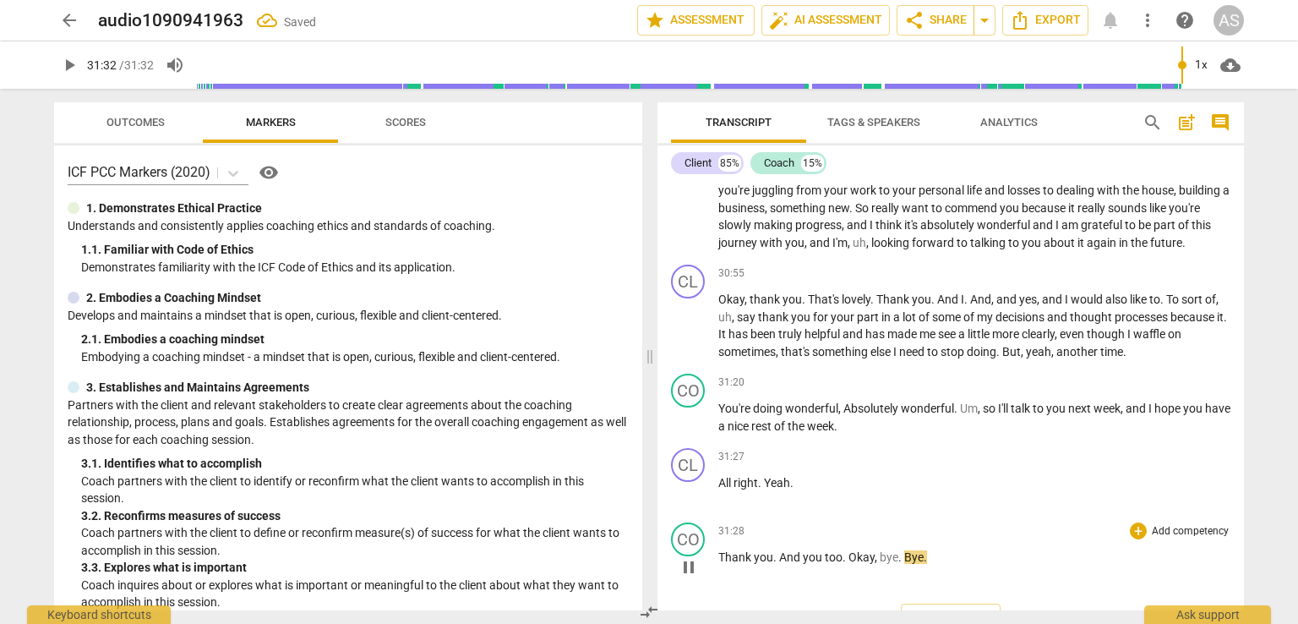
scroll to position [7317, 0]
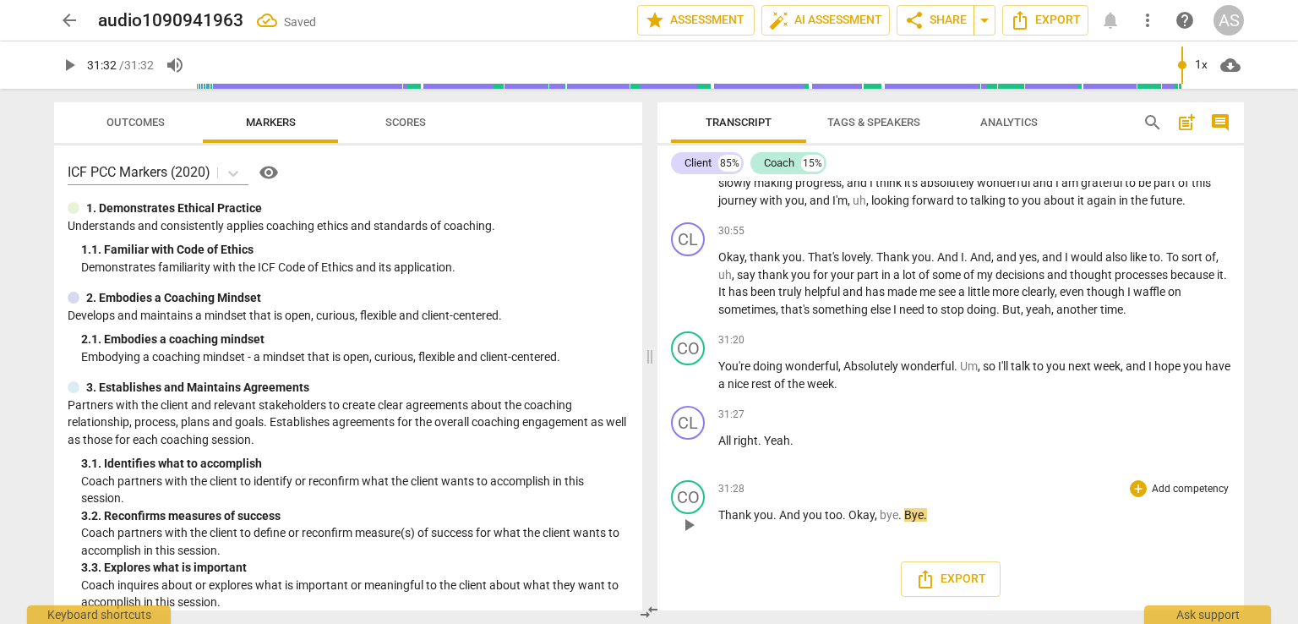
click at [773, 515] on span "." at bounding box center [776, 515] width 6 height 14
click at [779, 515] on span "And" at bounding box center [791, 515] width 24 height 14
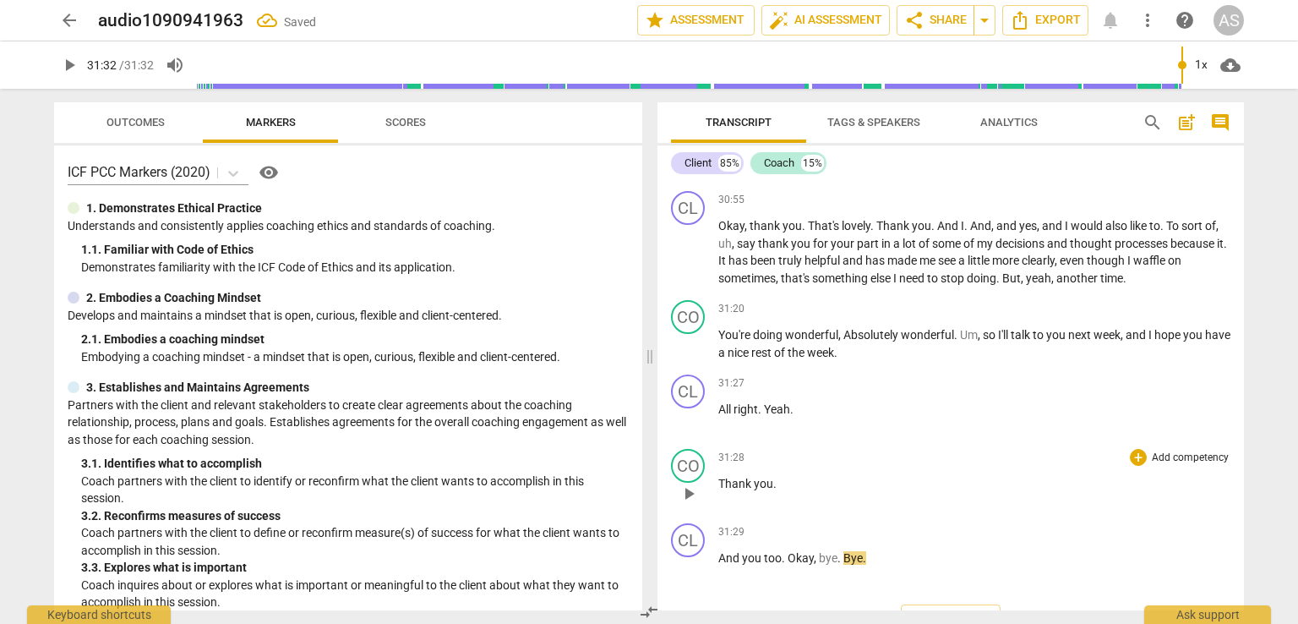
scroll to position [7392, 0]
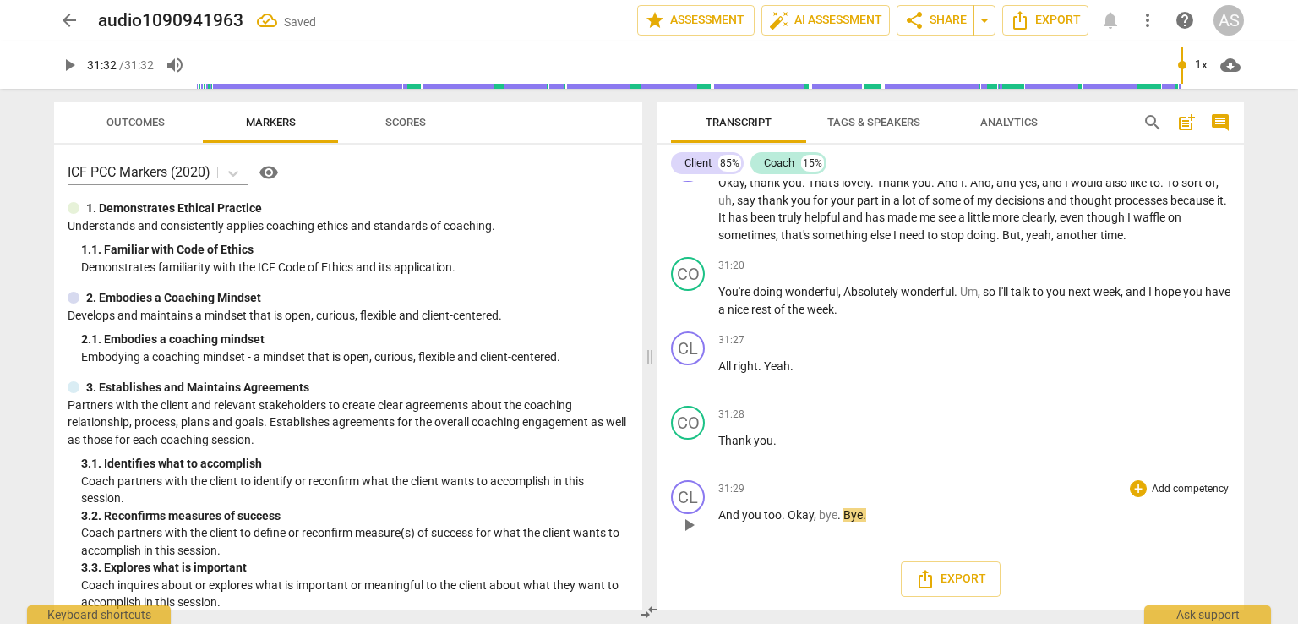
click at [788, 515] on span "Okay" at bounding box center [801, 515] width 26 height 14
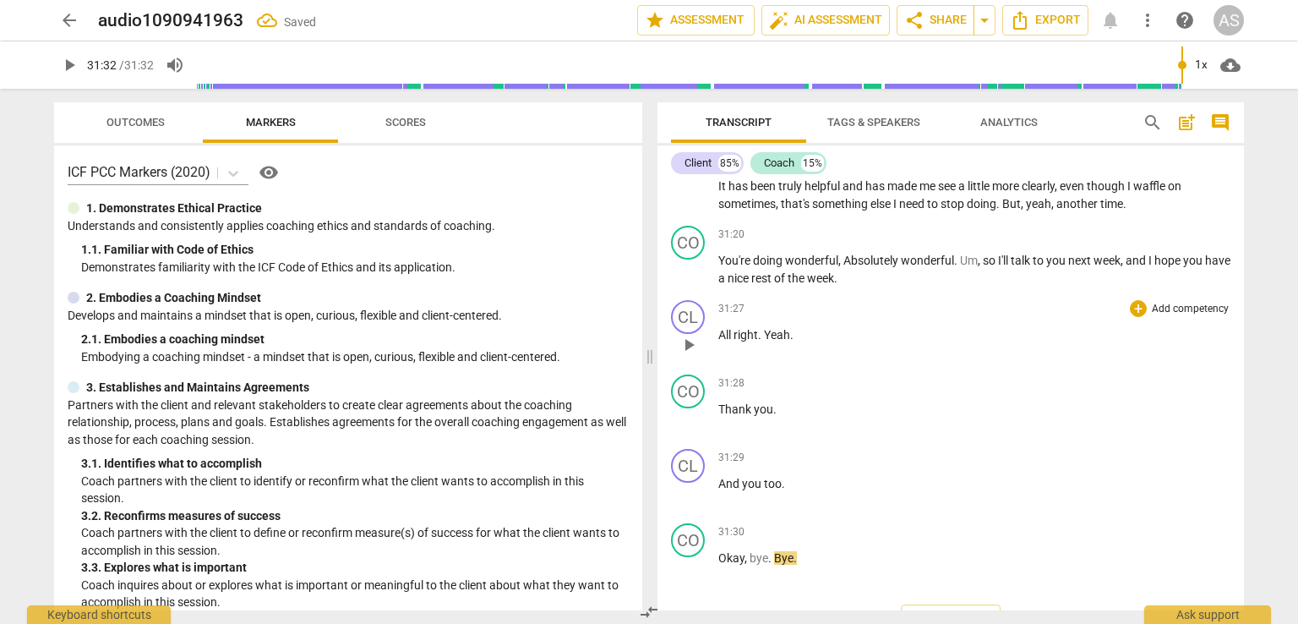
click at [689, 355] on span "play_arrow" at bounding box center [689, 345] width 20 height 20
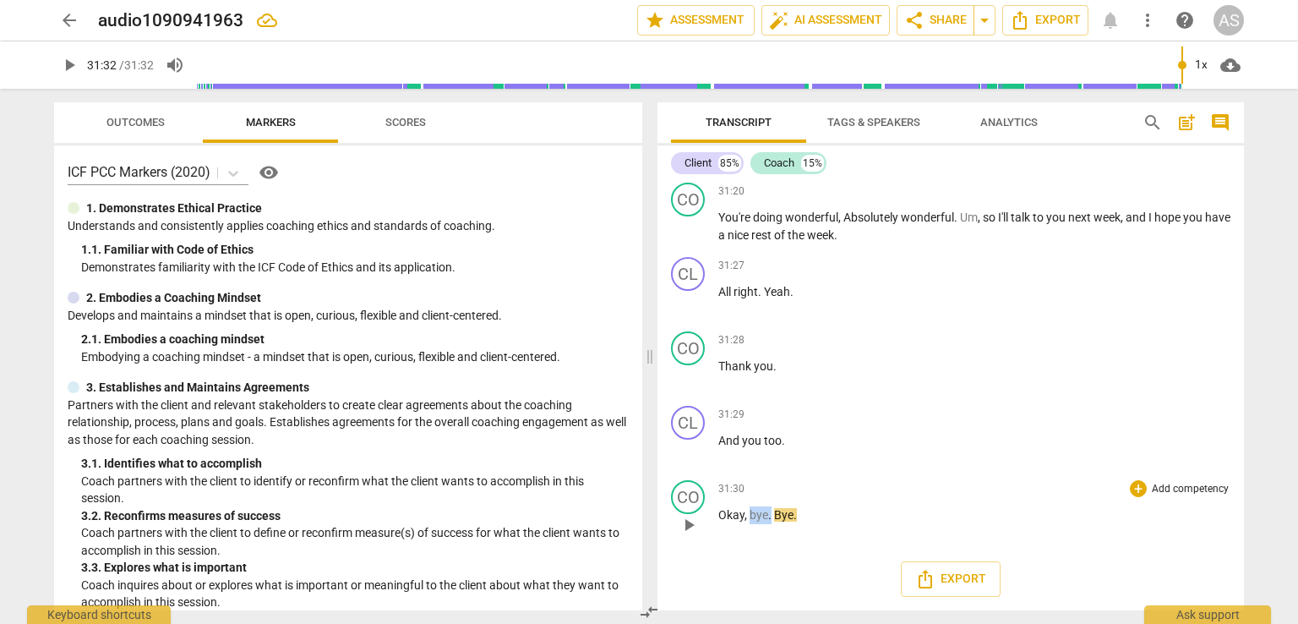
drag, startPoint x: 748, startPoint y: 515, endPoint x: 768, endPoint y: 514, distance: 20.3
click at [768, 514] on p "Okay , bye . Bye ." at bounding box center [974, 515] width 512 height 18
click at [754, 510] on span "bye" at bounding box center [758, 515] width 19 height 14
click at [694, 227] on span "play_arrow" at bounding box center [689, 227] width 20 height 20
click at [744, 515] on span "," at bounding box center [746, 515] width 5 height 14
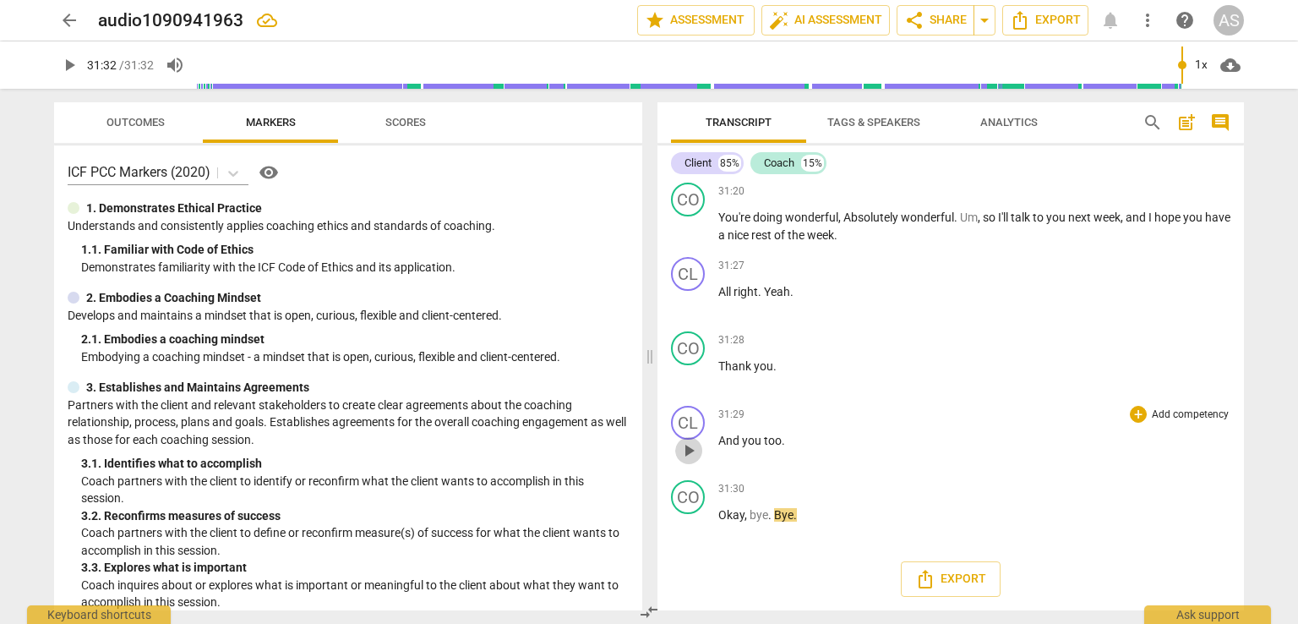
click at [687, 448] on span "play_arrow" at bounding box center [689, 450] width 20 height 20
click at [803, 444] on p "And you too ." at bounding box center [974, 441] width 512 height 18
type input "1892"
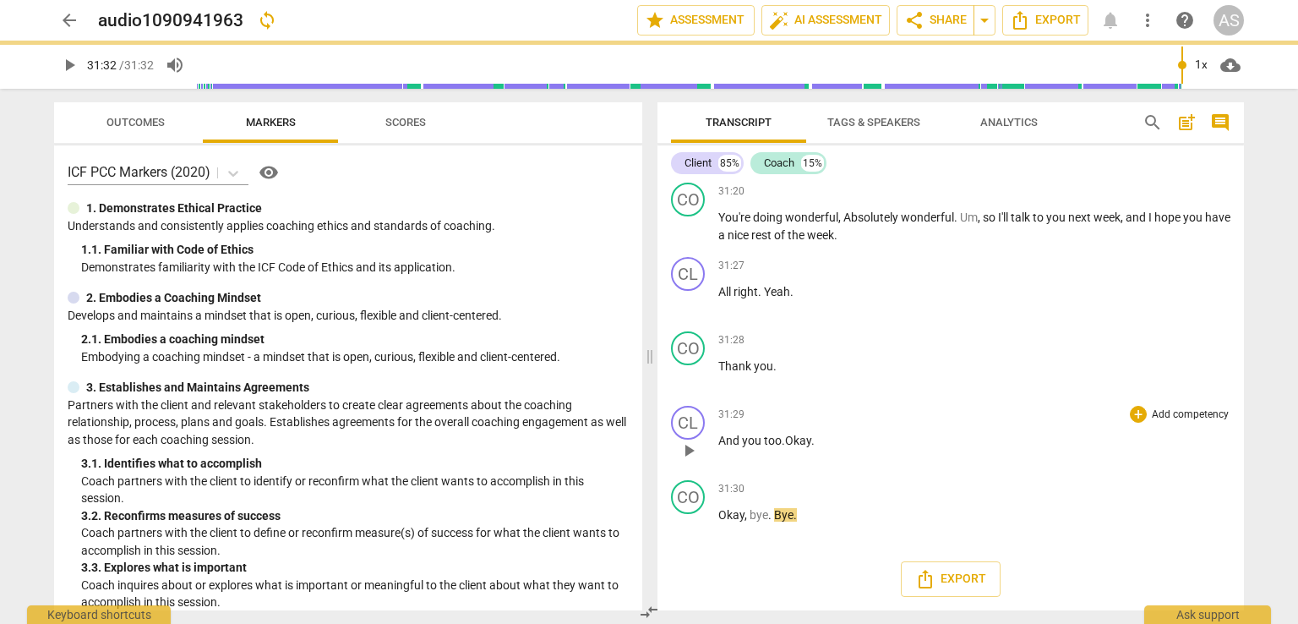
click at [784, 440] on span ".Okay." at bounding box center [798, 440] width 33 height 14
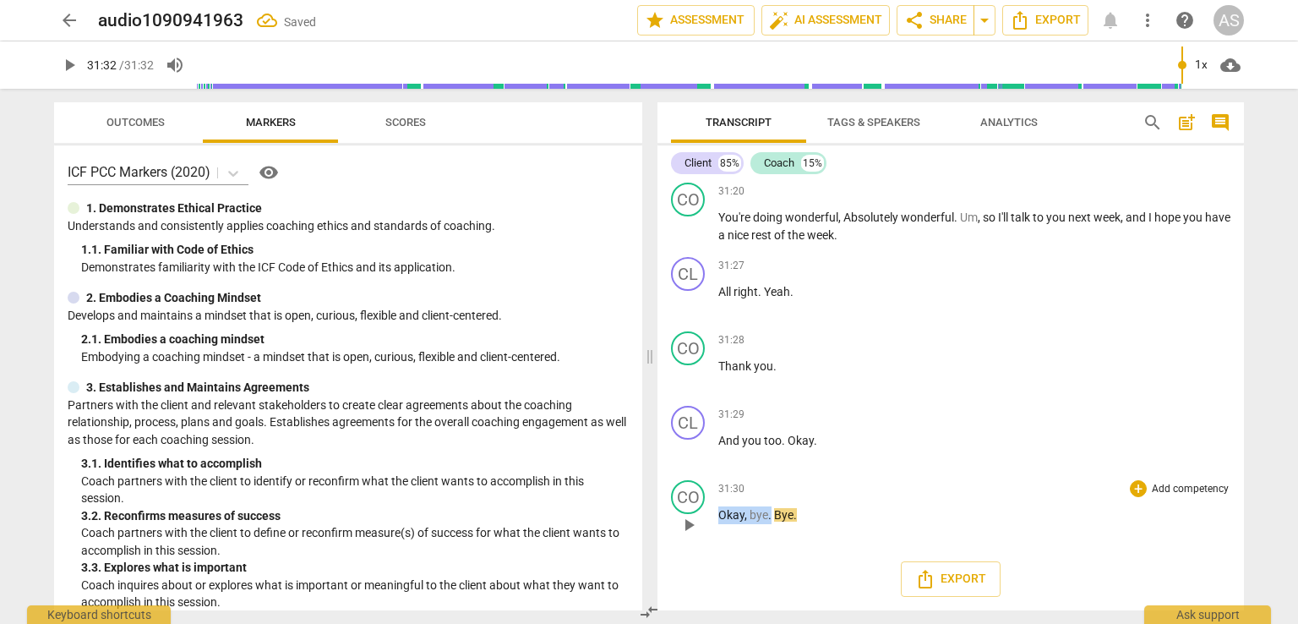
drag, startPoint x: 771, startPoint y: 515, endPoint x: 713, endPoint y: 515, distance: 57.5
click at [713, 515] on div "CO play_arrow pause 31:30 + Add competency keyboard_arrow_right Okay , bye . By…" at bounding box center [950, 510] width 586 height 74
click at [690, 295] on span "play_arrow" at bounding box center [689, 302] width 20 height 20
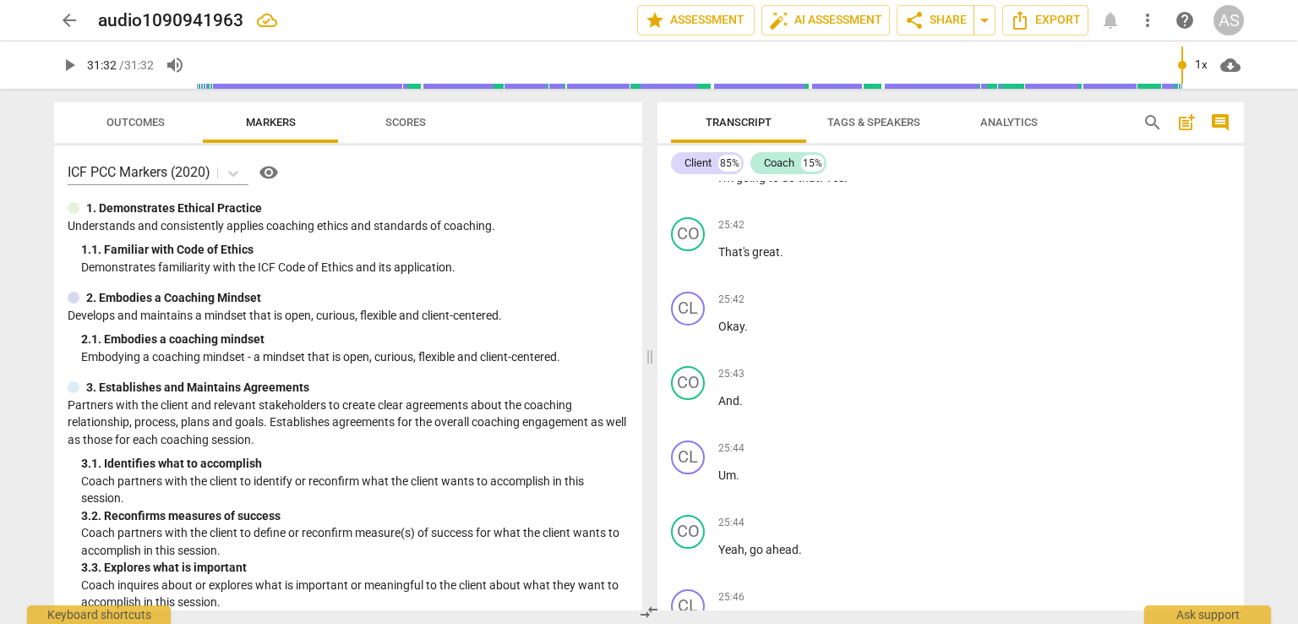
scroll to position [5775, 0]
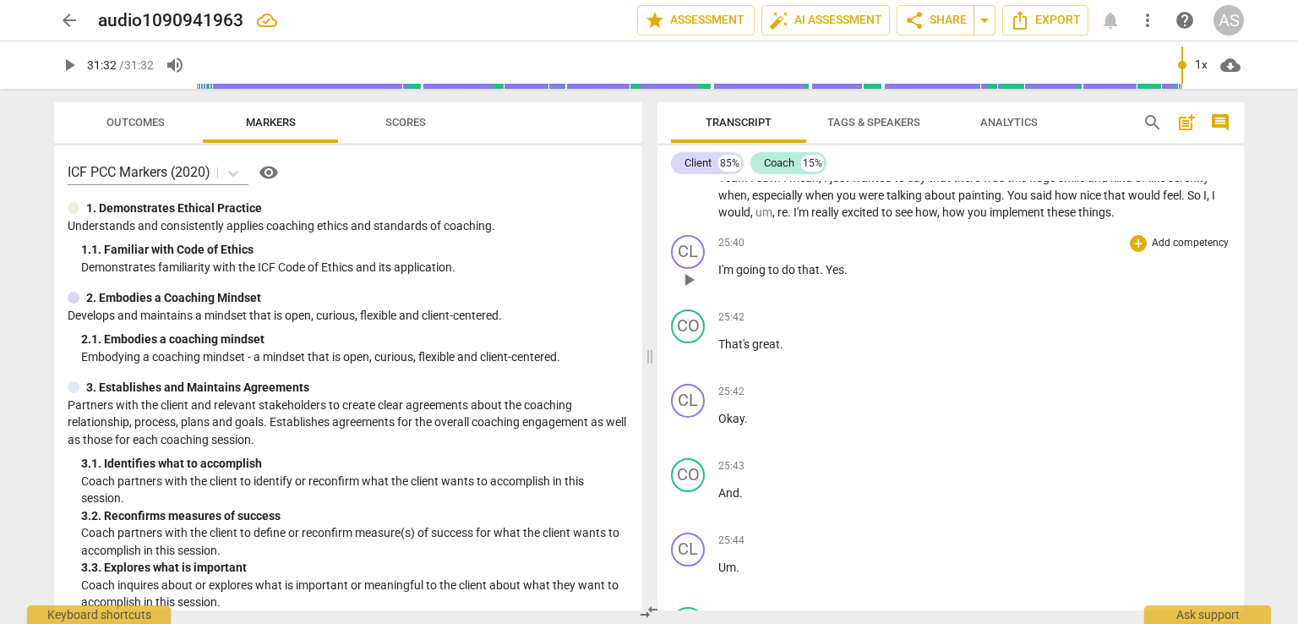
click at [689, 290] on span "play_arrow" at bounding box center [689, 280] width 20 height 20
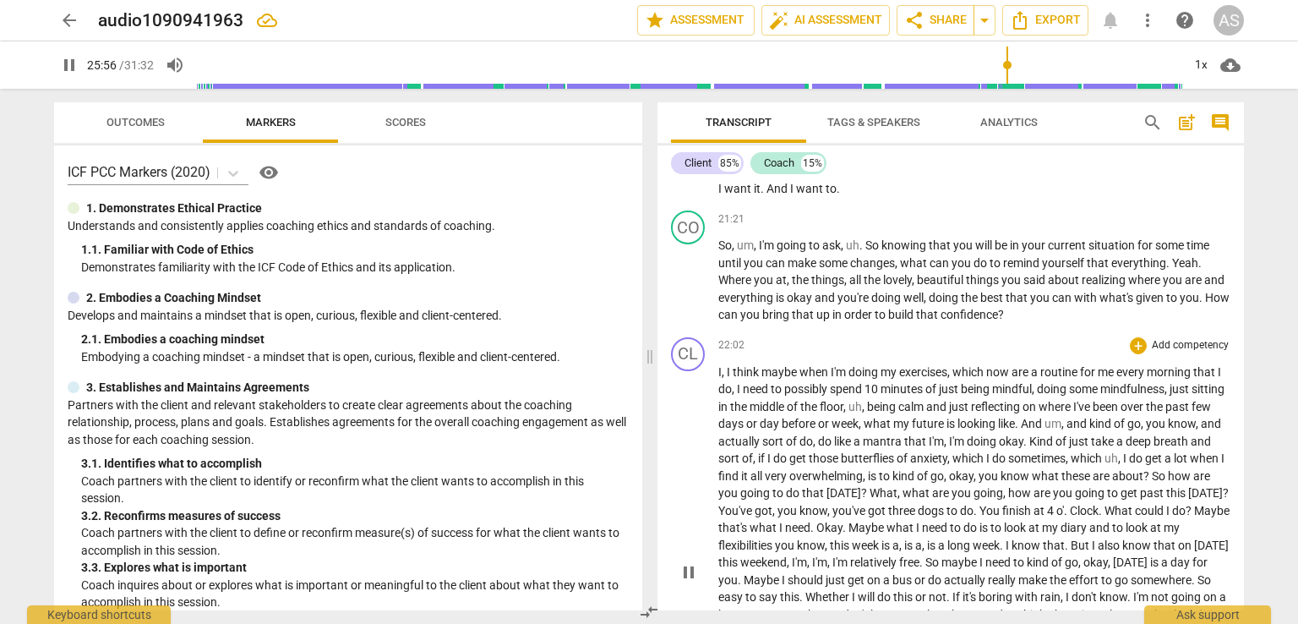
scroll to position [4846, 0]
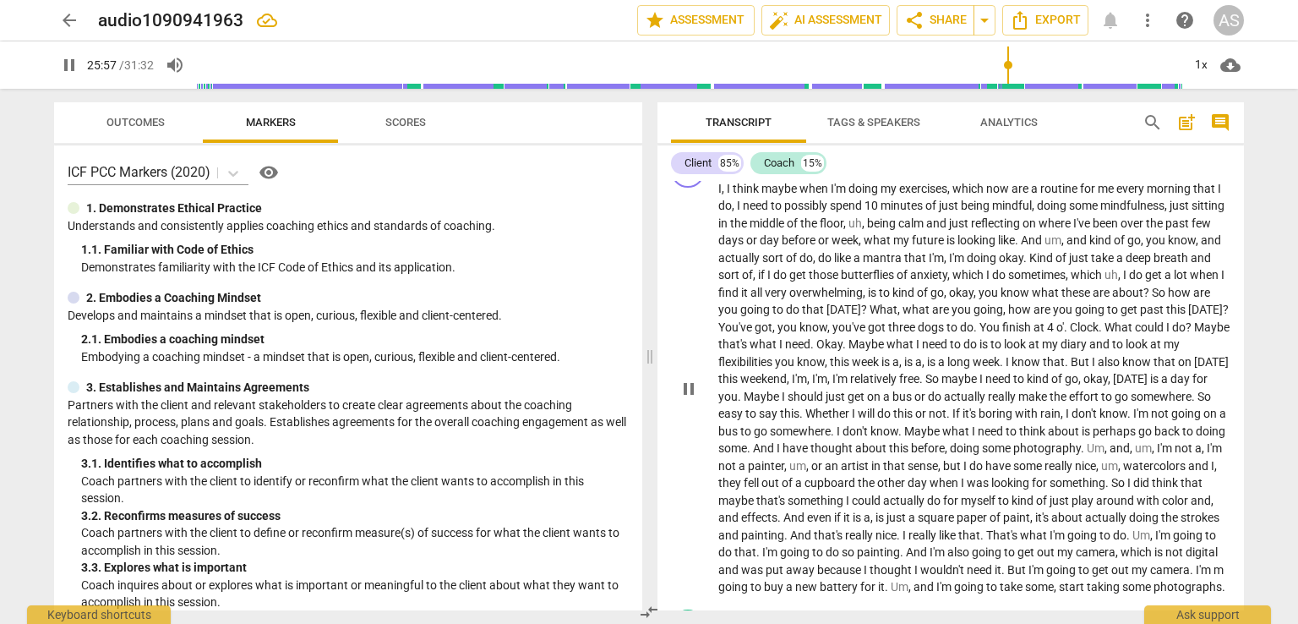
click at [688, 399] on span "pause" at bounding box center [689, 389] width 20 height 20
type input "1558"
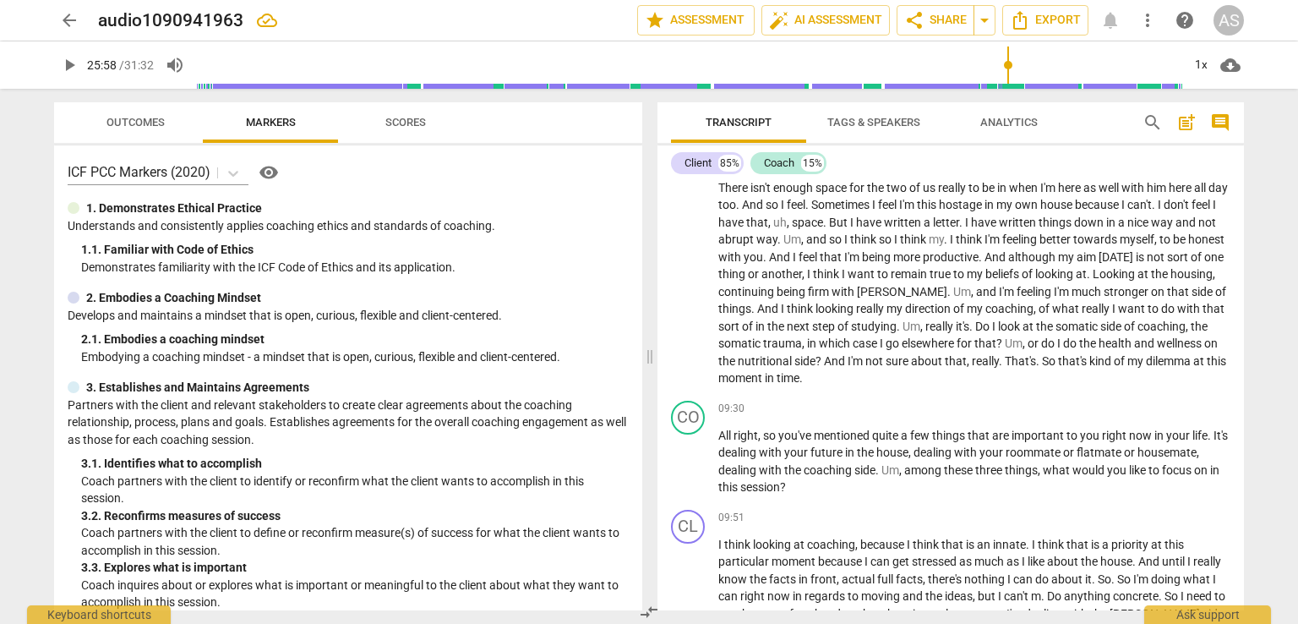
scroll to position [2058, 0]
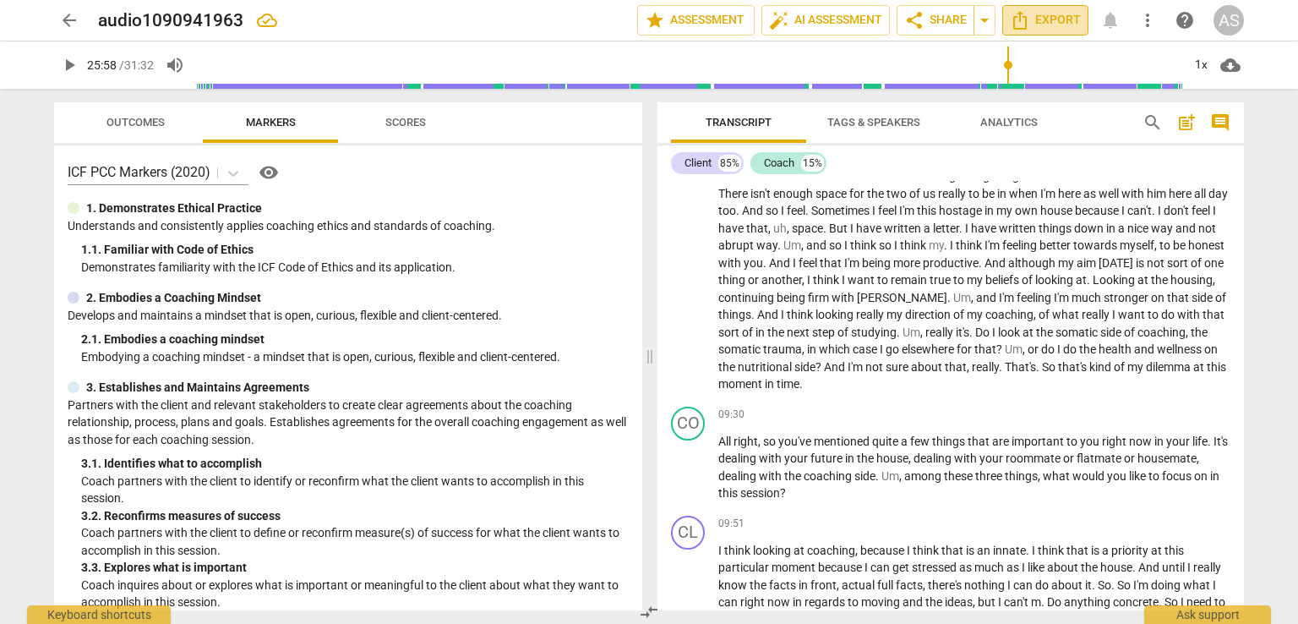
click at [1049, 15] on span "Export" at bounding box center [1045, 20] width 71 height 20
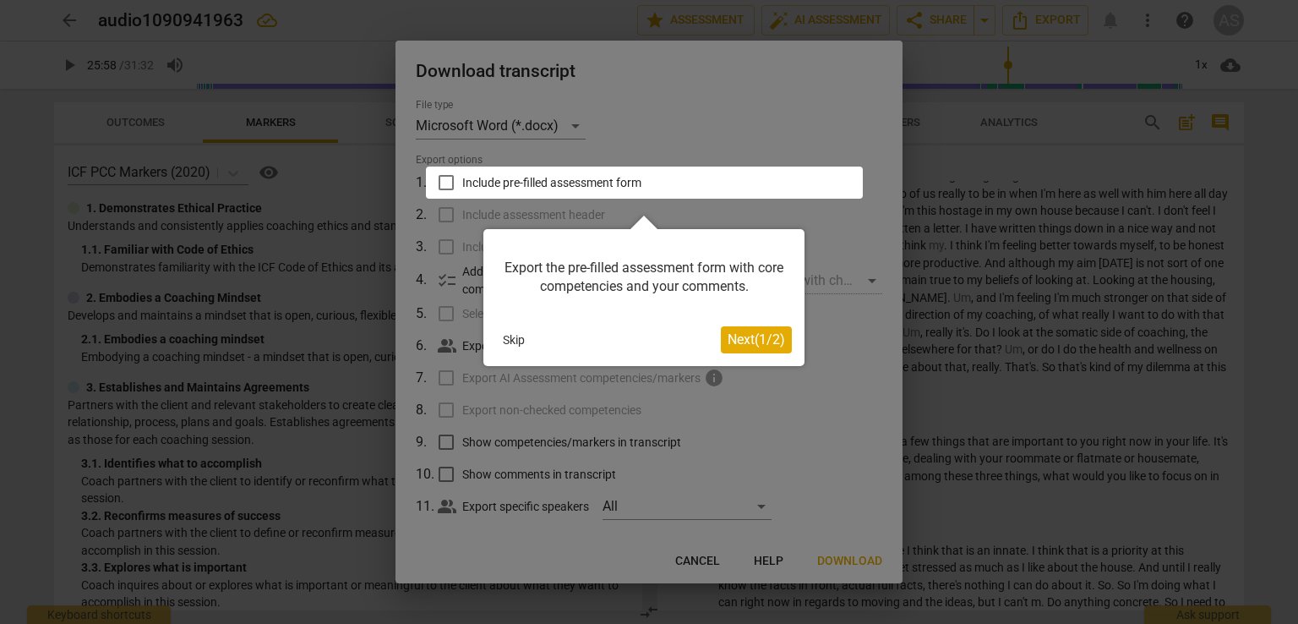
click at [521, 347] on button "Skip" at bounding box center [513, 339] width 35 height 25
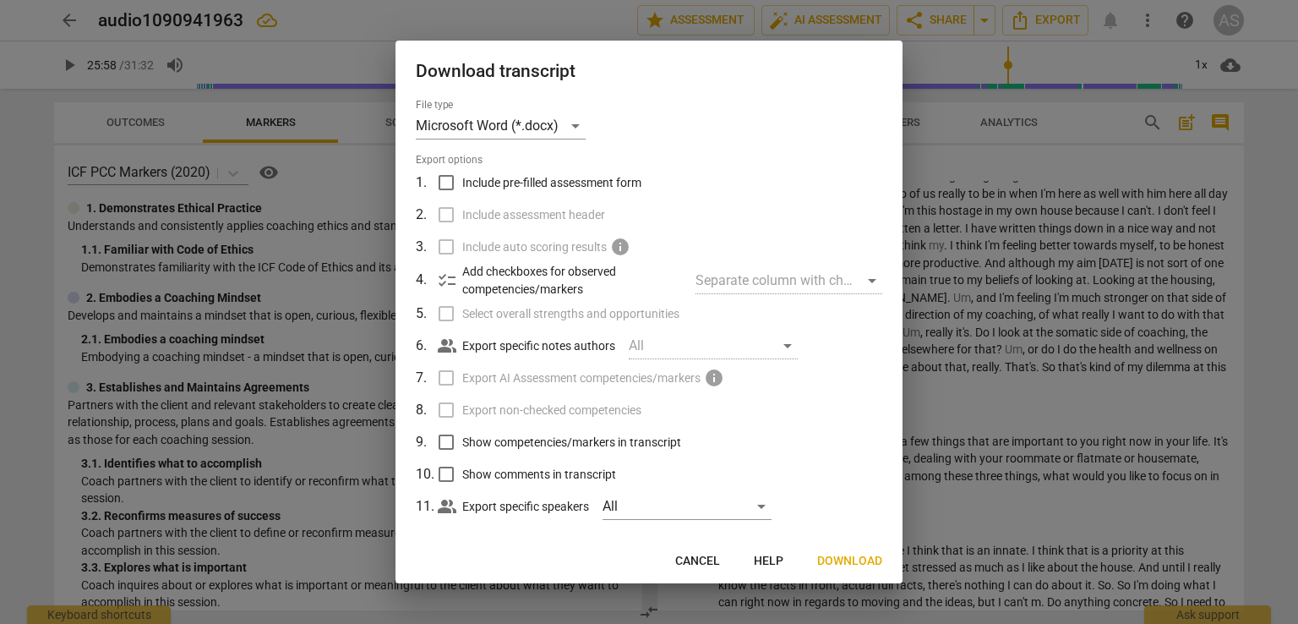
click at [483, 181] on span "Include pre-filled assessment form" at bounding box center [551, 183] width 179 height 18
click at [462, 181] on input "Include pre-filled assessment form" at bounding box center [446, 182] width 32 height 32
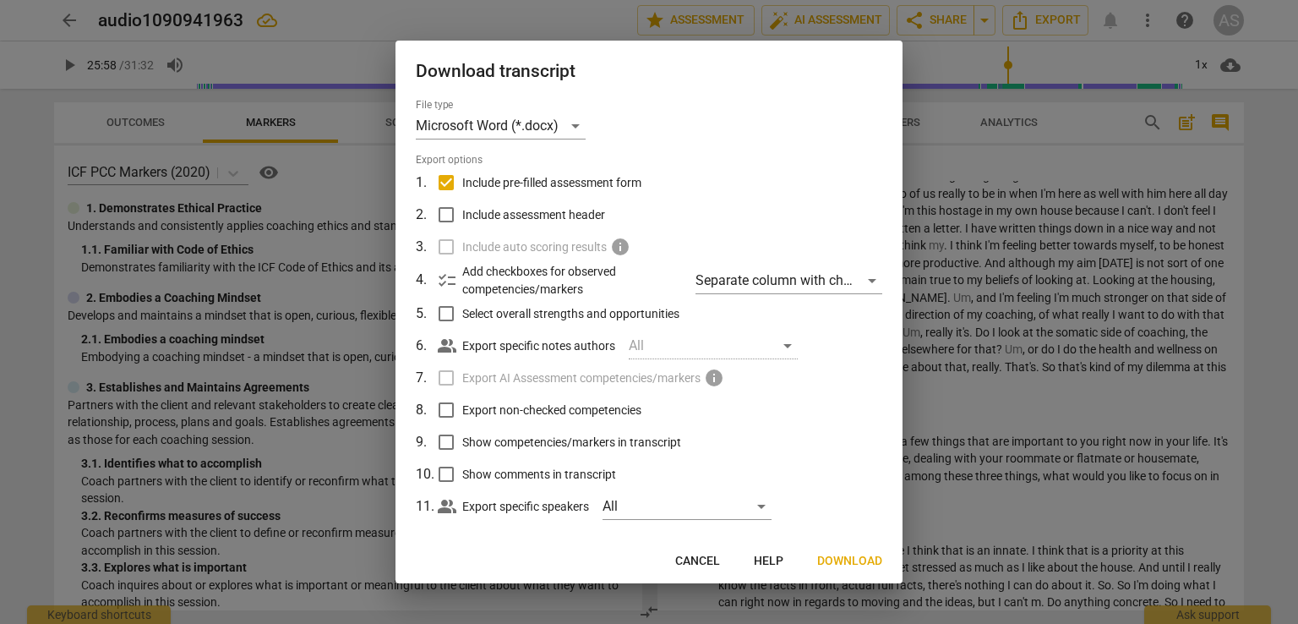
click at [483, 181] on span "Include pre-filled assessment form" at bounding box center [551, 183] width 179 height 18
click at [462, 181] on input "Include pre-filled assessment form" at bounding box center [446, 182] width 32 height 32
checkbox input "false"
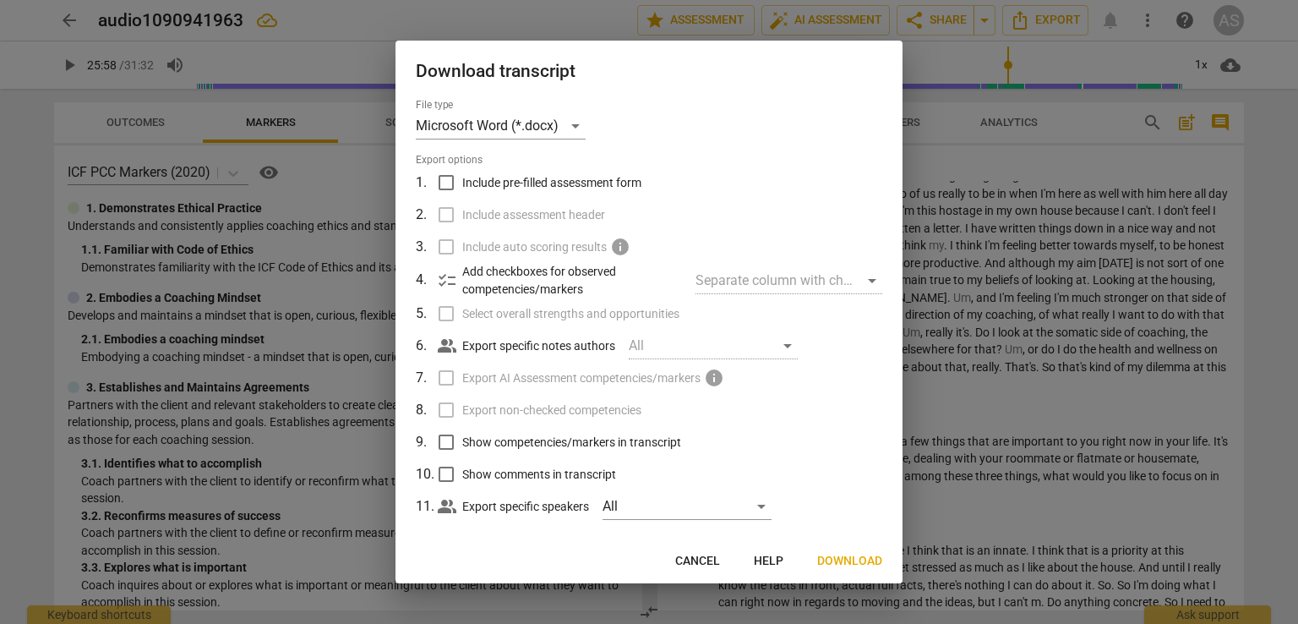
click at [499, 286] on p "Add checkboxes for observed competencies/markers" at bounding box center [572, 280] width 220 height 35
click at [474, 275] on p "Add checkboxes for observed competencies/markers" at bounding box center [572, 280] width 220 height 35
click at [453, 278] on span "checklist" at bounding box center [447, 280] width 20 height 20
click at [435, 278] on td "4 ." at bounding box center [427, 280] width 22 height 35
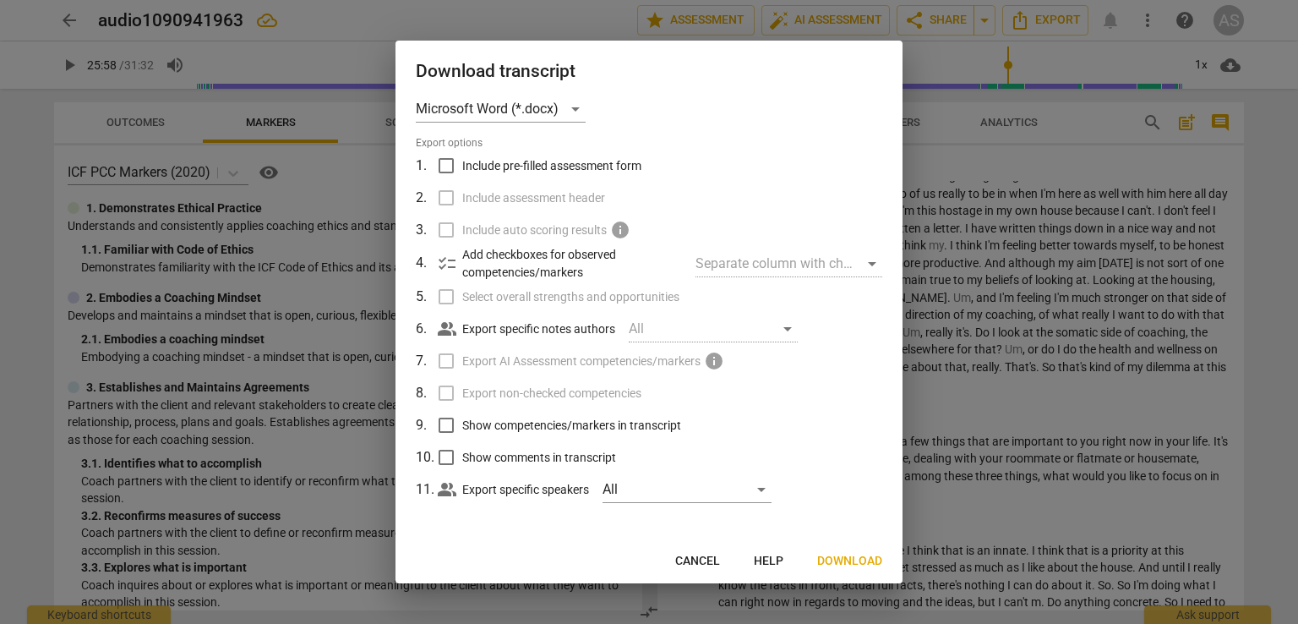
click at [774, 492] on div "people_alt Export specific speakers All" at bounding box center [660, 489] width 444 height 32
click at [763, 491] on div "All" at bounding box center [686, 489] width 169 height 27
click at [831, 487] on div at bounding box center [649, 312] width 1298 height 624
click at [453, 267] on span "checklist" at bounding box center [447, 263] width 20 height 20
click at [840, 559] on span "Download" at bounding box center [849, 561] width 65 height 17
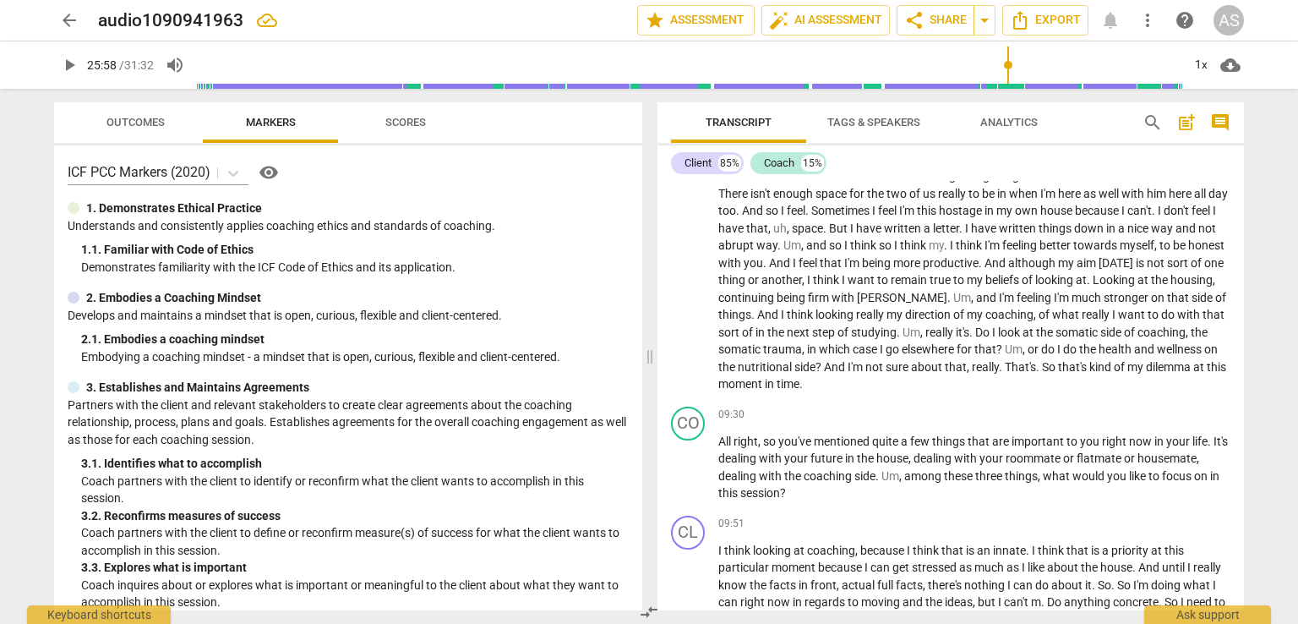
click at [67, 20] on span "arrow_back" at bounding box center [69, 20] width 20 height 20
